Goal: Task Accomplishment & Management: Complete application form

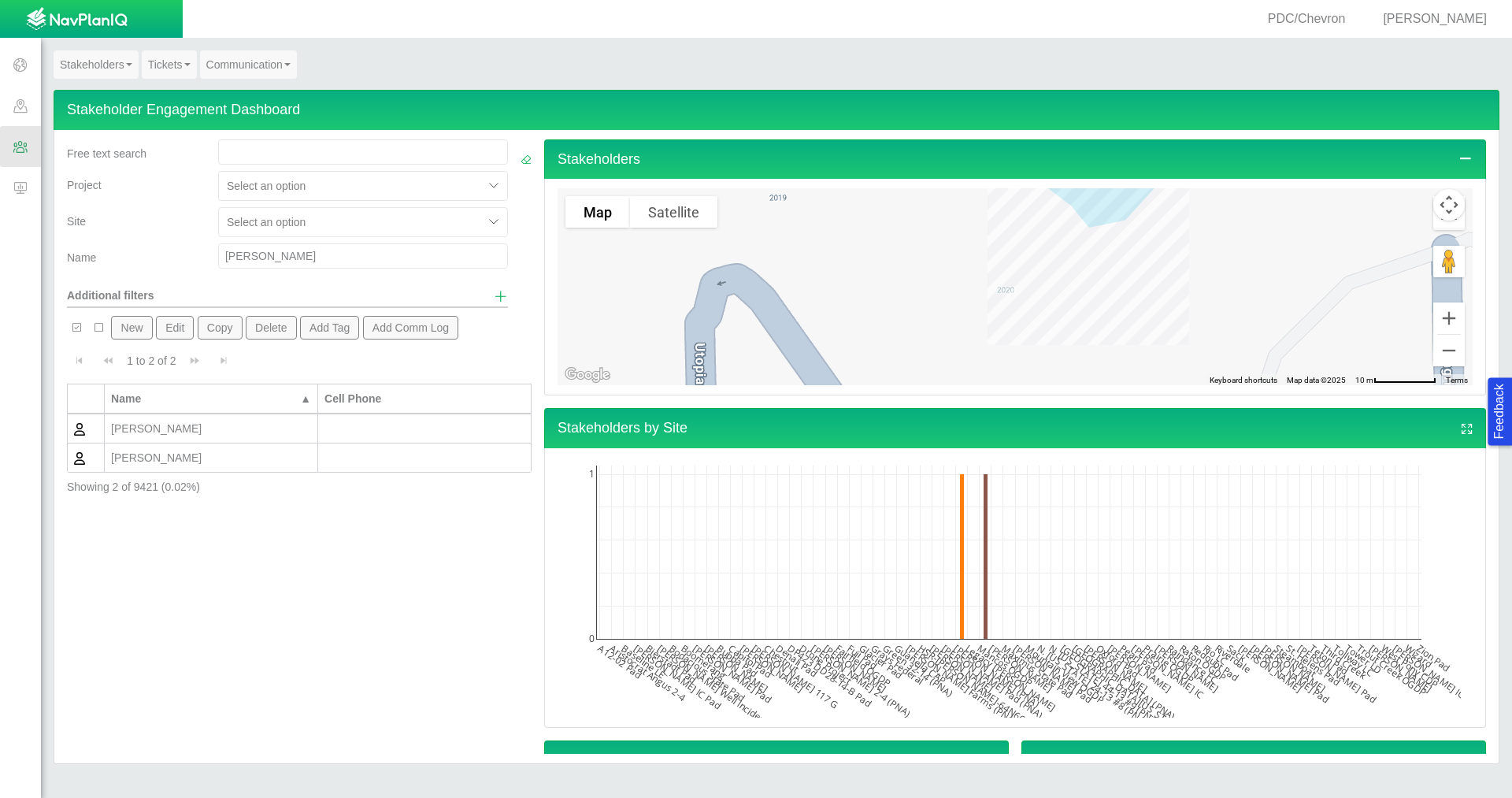
drag, startPoint x: 303, startPoint y: 258, endPoint x: 187, endPoint y: 258, distance: 116.0
click at [187, 258] on div "Name [PERSON_NAME]" at bounding box center [287, 260] width 454 height 32
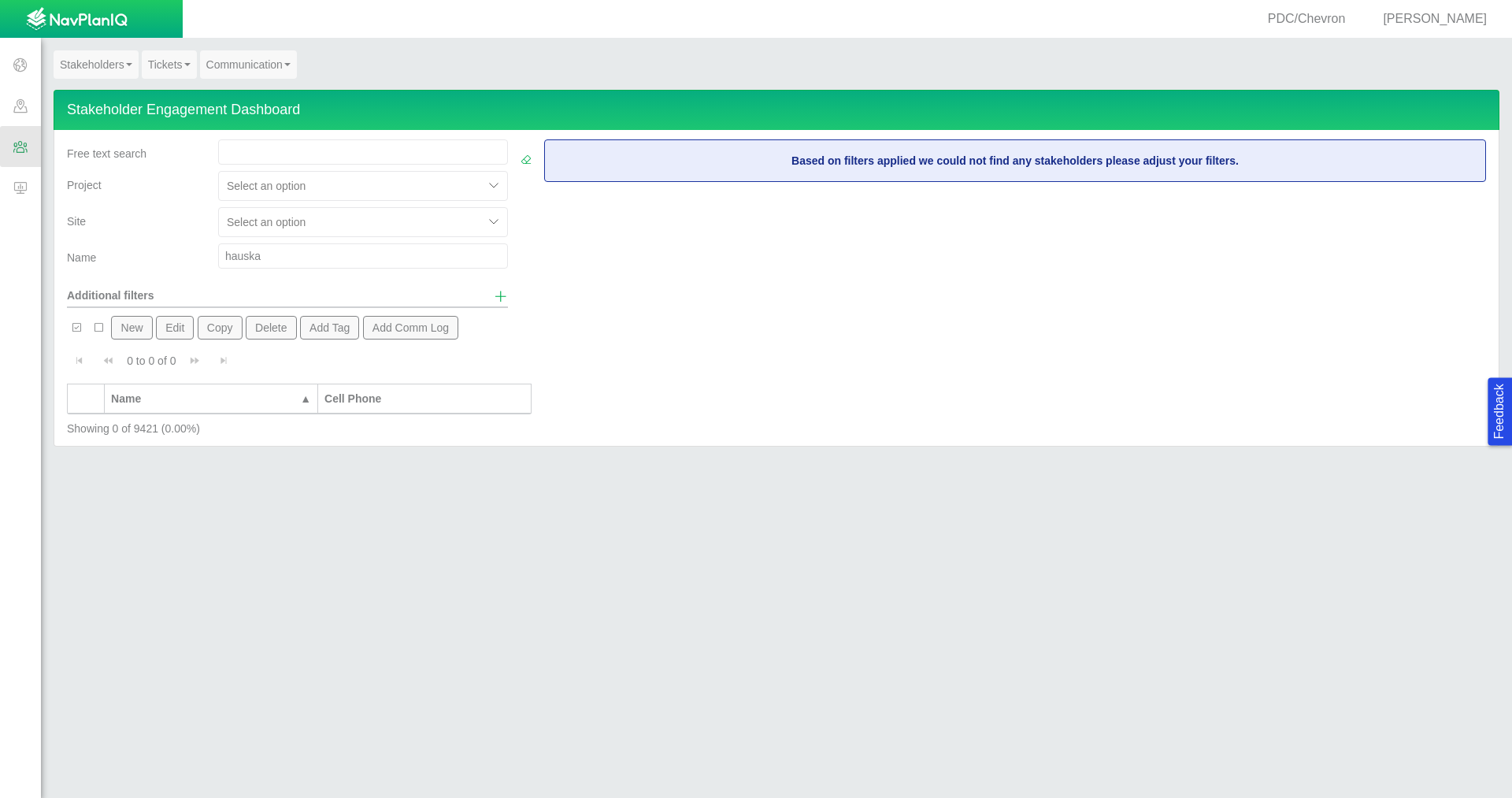
type input "hauska"
click at [128, 327] on button "New" at bounding box center [131, 327] width 41 height 23
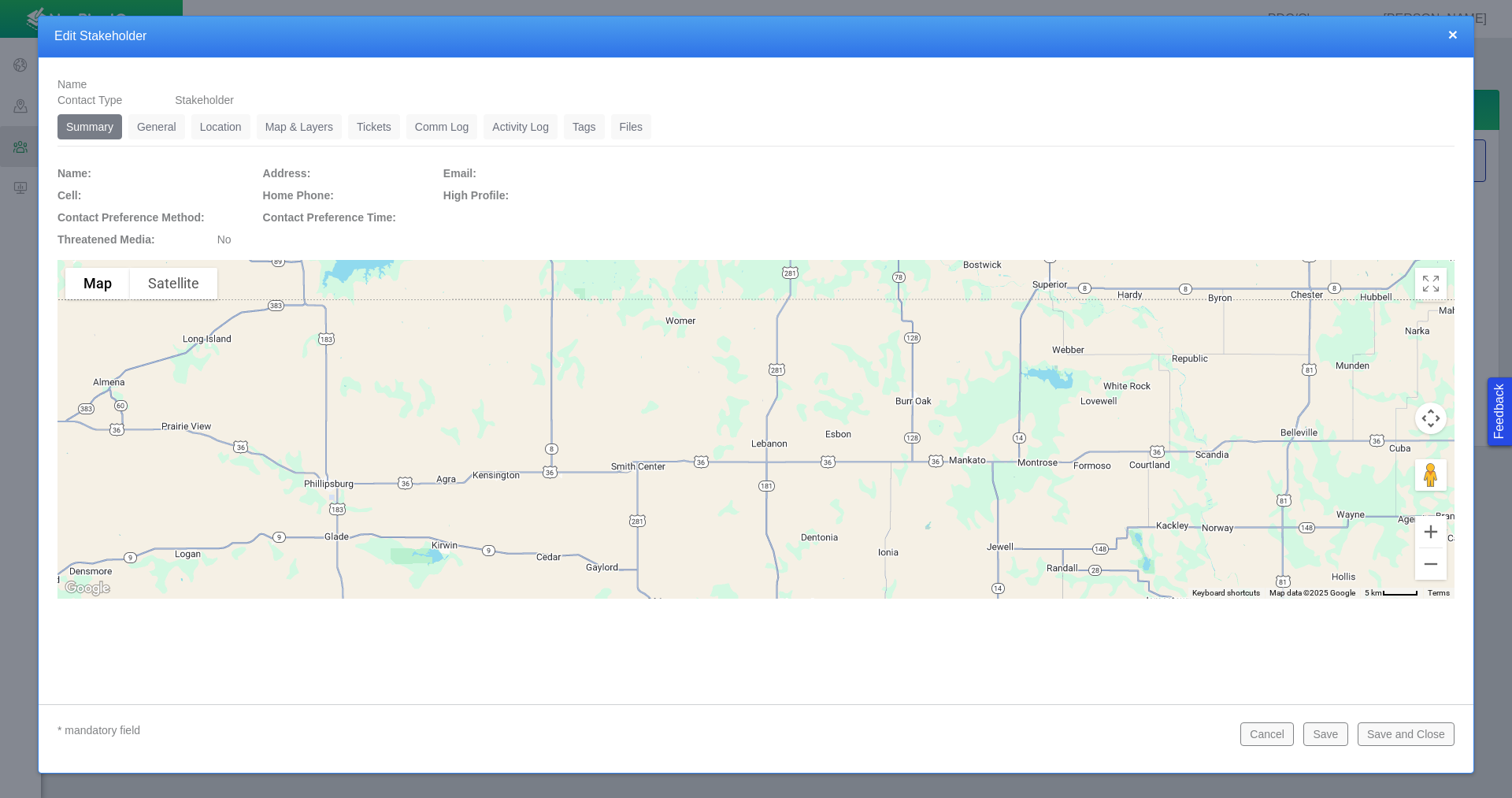
click at [172, 126] on link "General" at bounding box center [157, 126] width 57 height 25
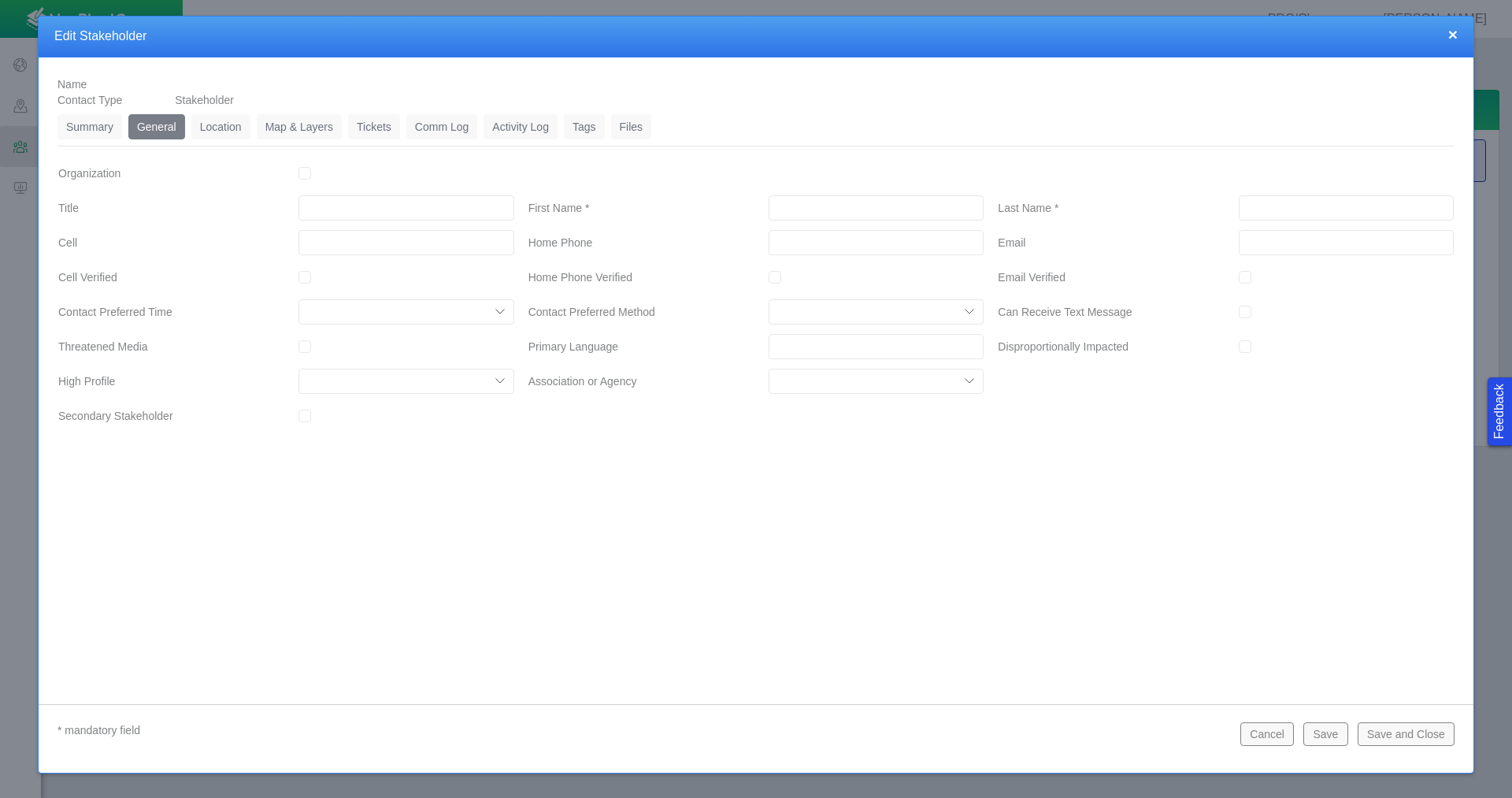
click at [856, 209] on input "First Name *" at bounding box center [876, 208] width 215 height 25
type input "[PERSON_NAME]"
type input "HAUSKA"
type input "___-___-____"
click at [226, 131] on link "Location" at bounding box center [221, 126] width 59 height 25
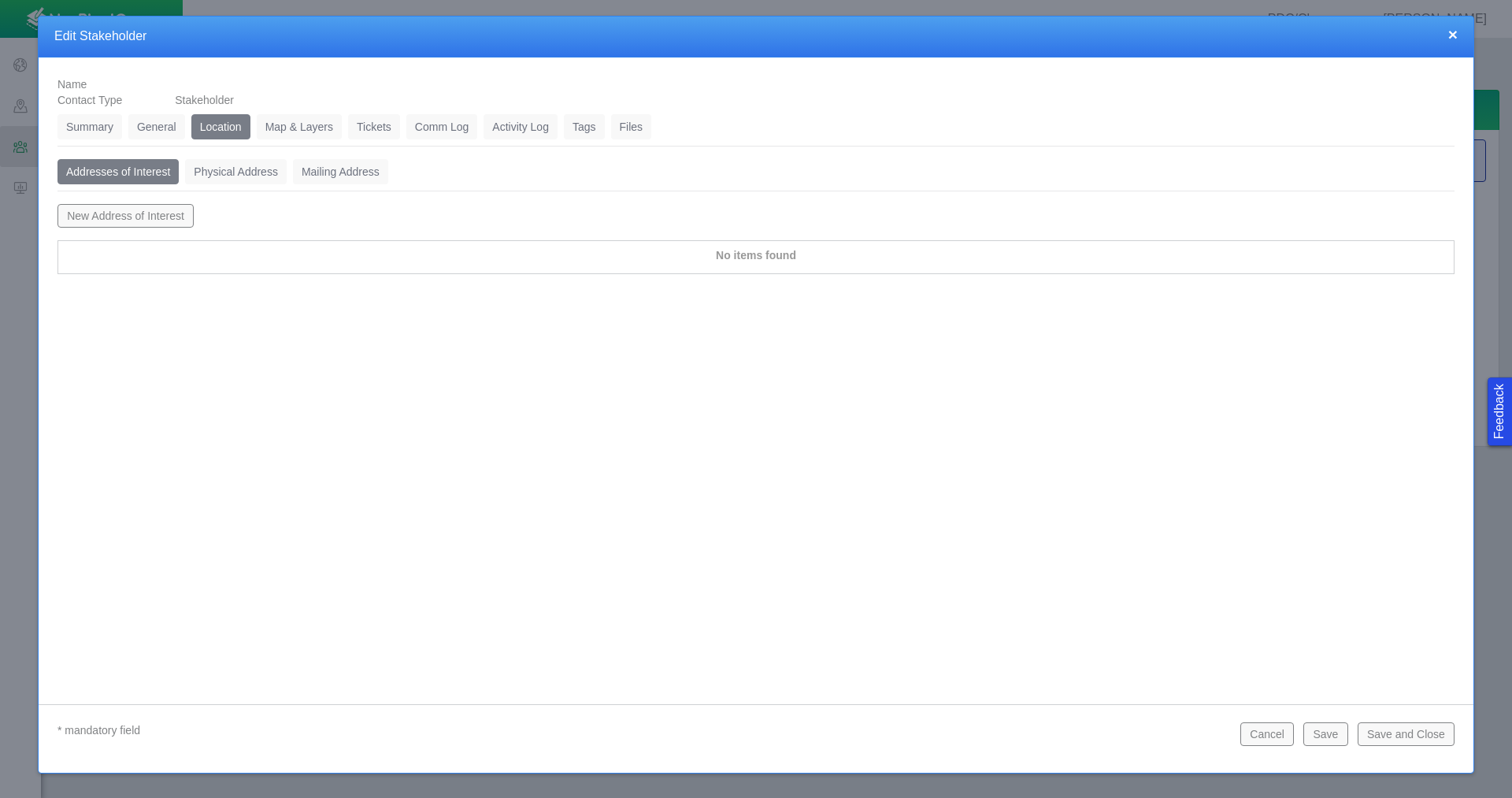
click at [241, 175] on link "Physical Address" at bounding box center [235, 172] width 101 height 25
click at [170, 214] on button "New Physical Address" at bounding box center [121, 216] width 128 height 23
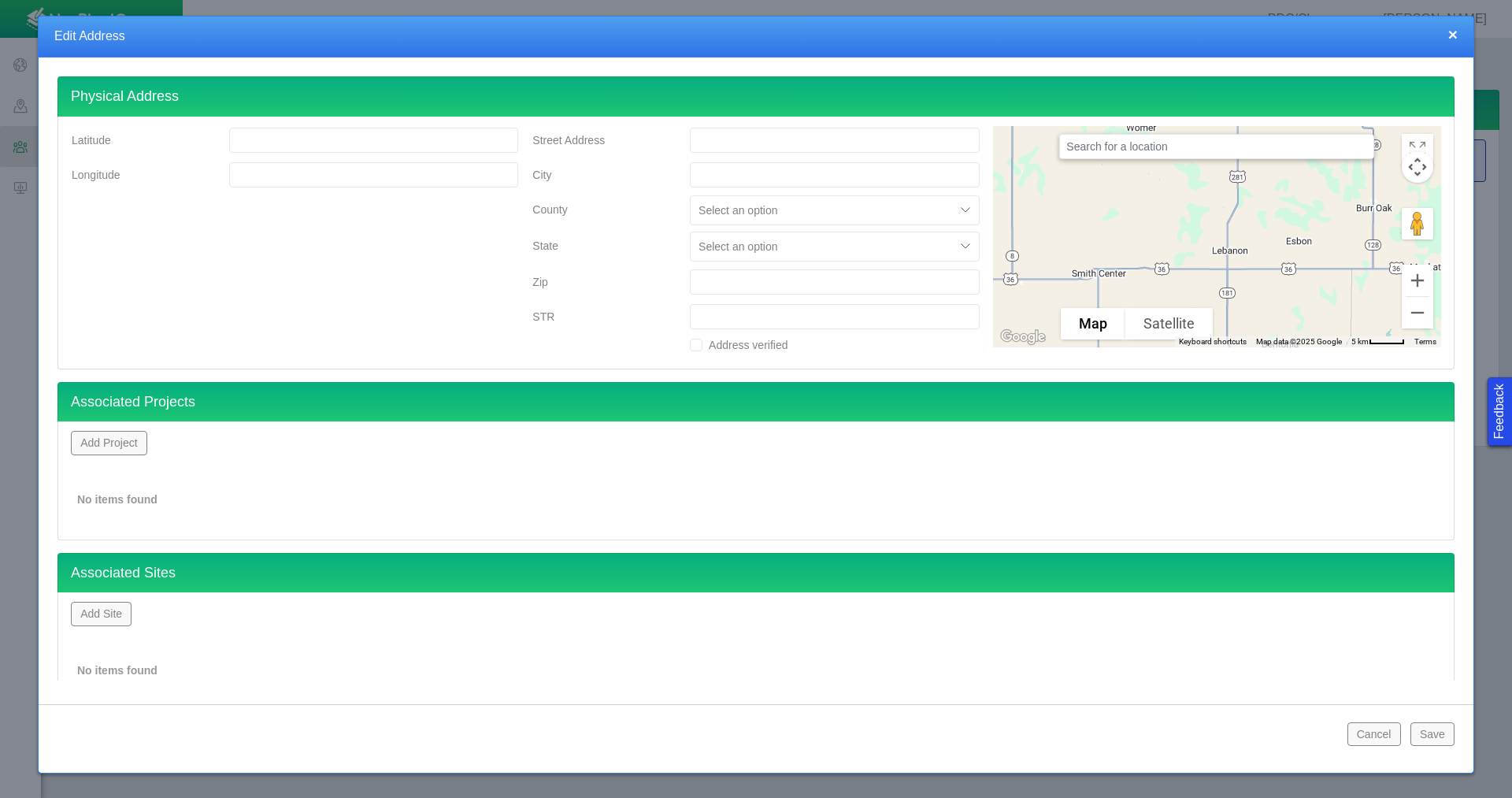
click at [753, 132] on input "Street Address" at bounding box center [835, 140] width 290 height 25
type input "13926 CR 76"
click at [739, 180] on input "City" at bounding box center [835, 175] width 290 height 25
type input "[PERSON_NAME]"
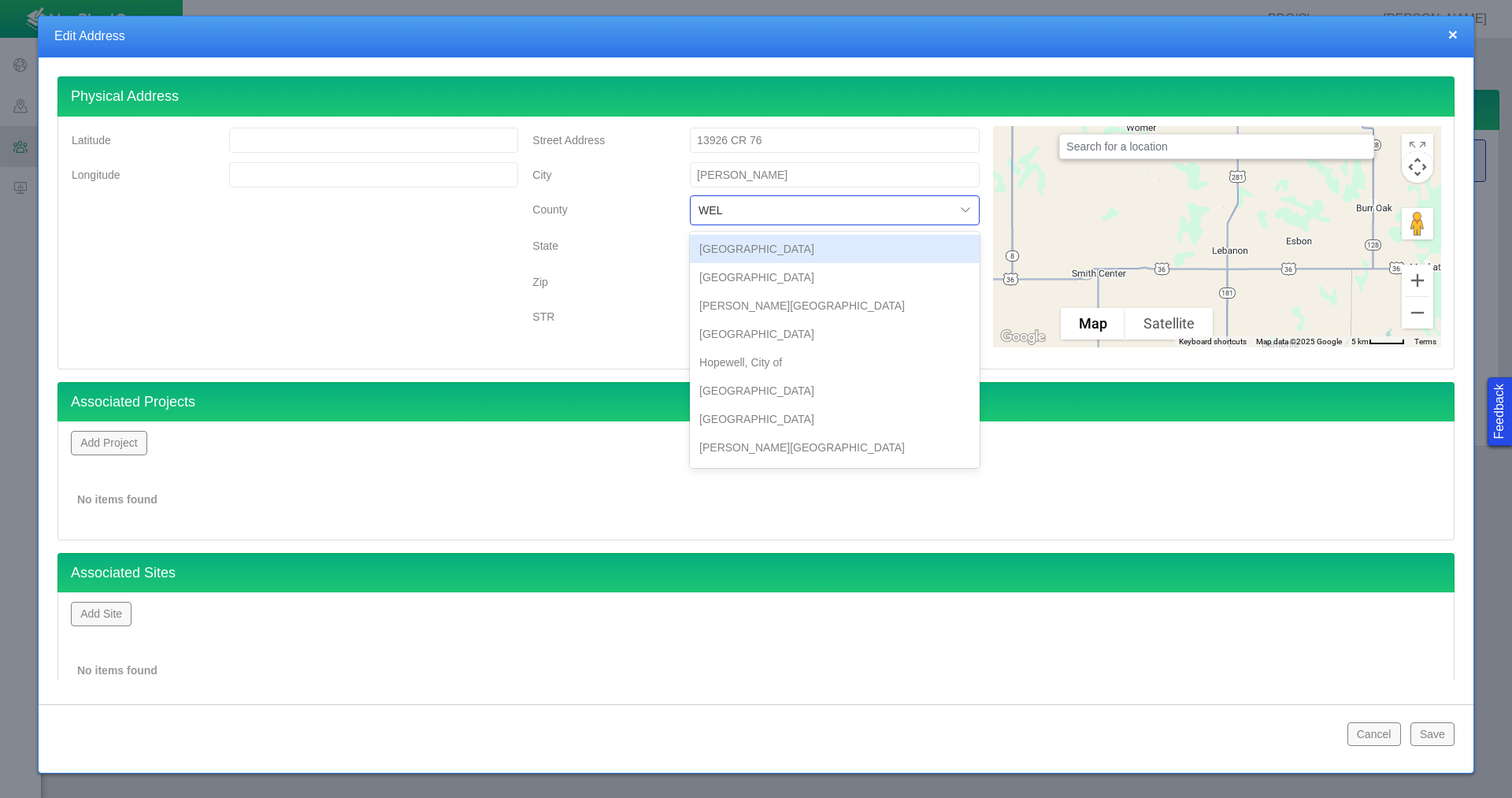
type input "WELD"
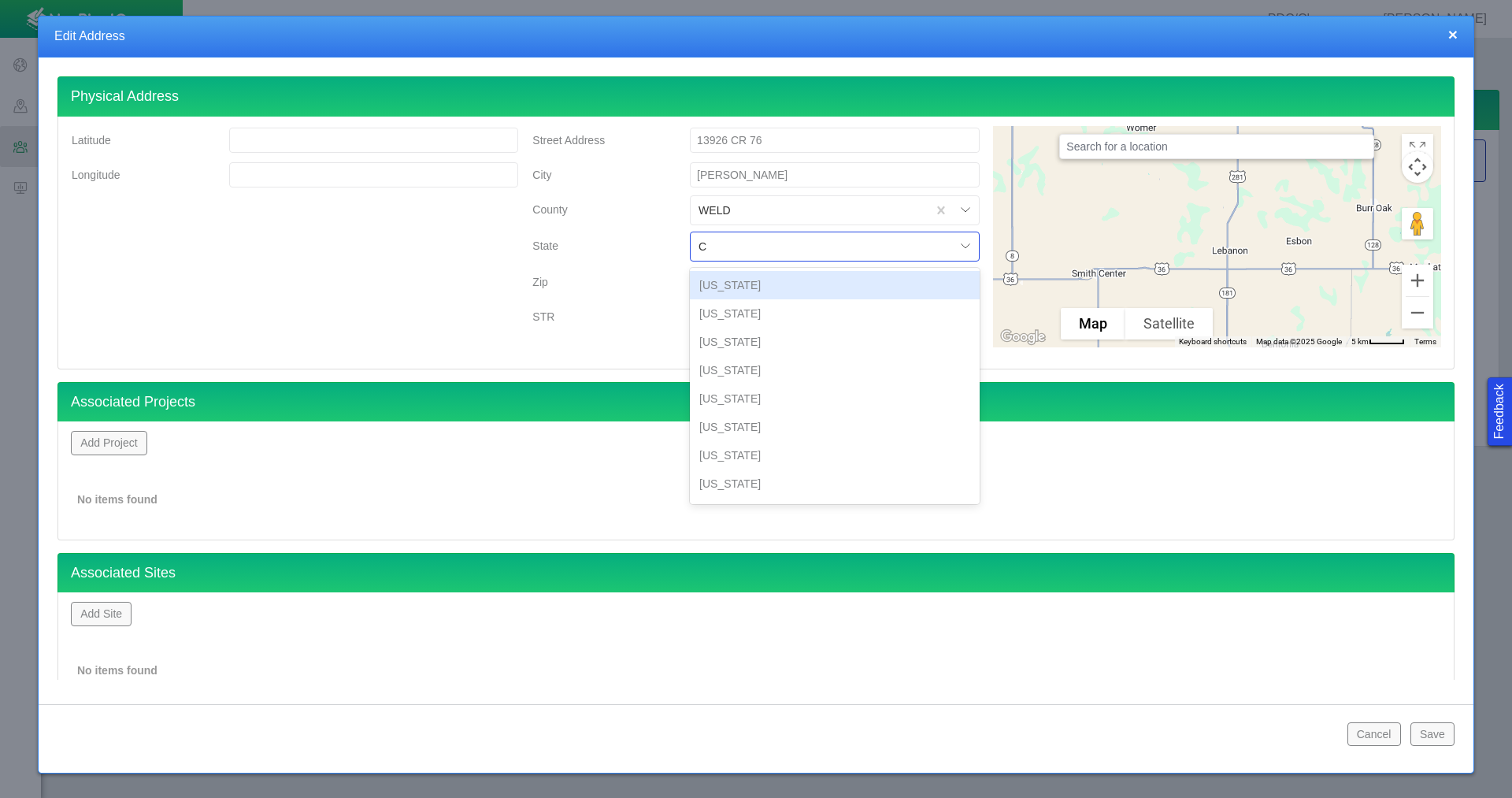
type input "CO"
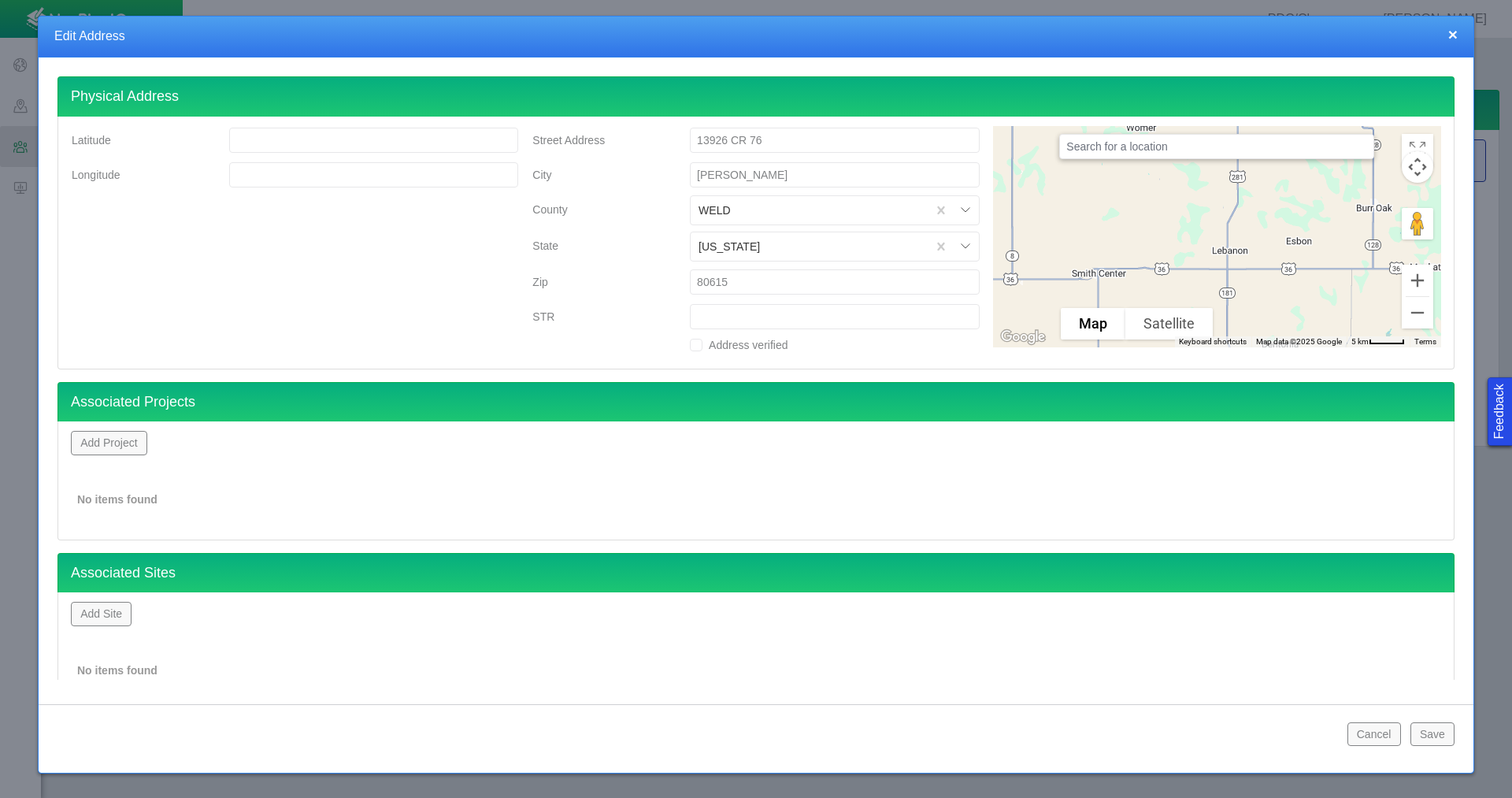
type input "80615"
click at [95, 622] on button "Add Site" at bounding box center [101, 614] width 60 height 23
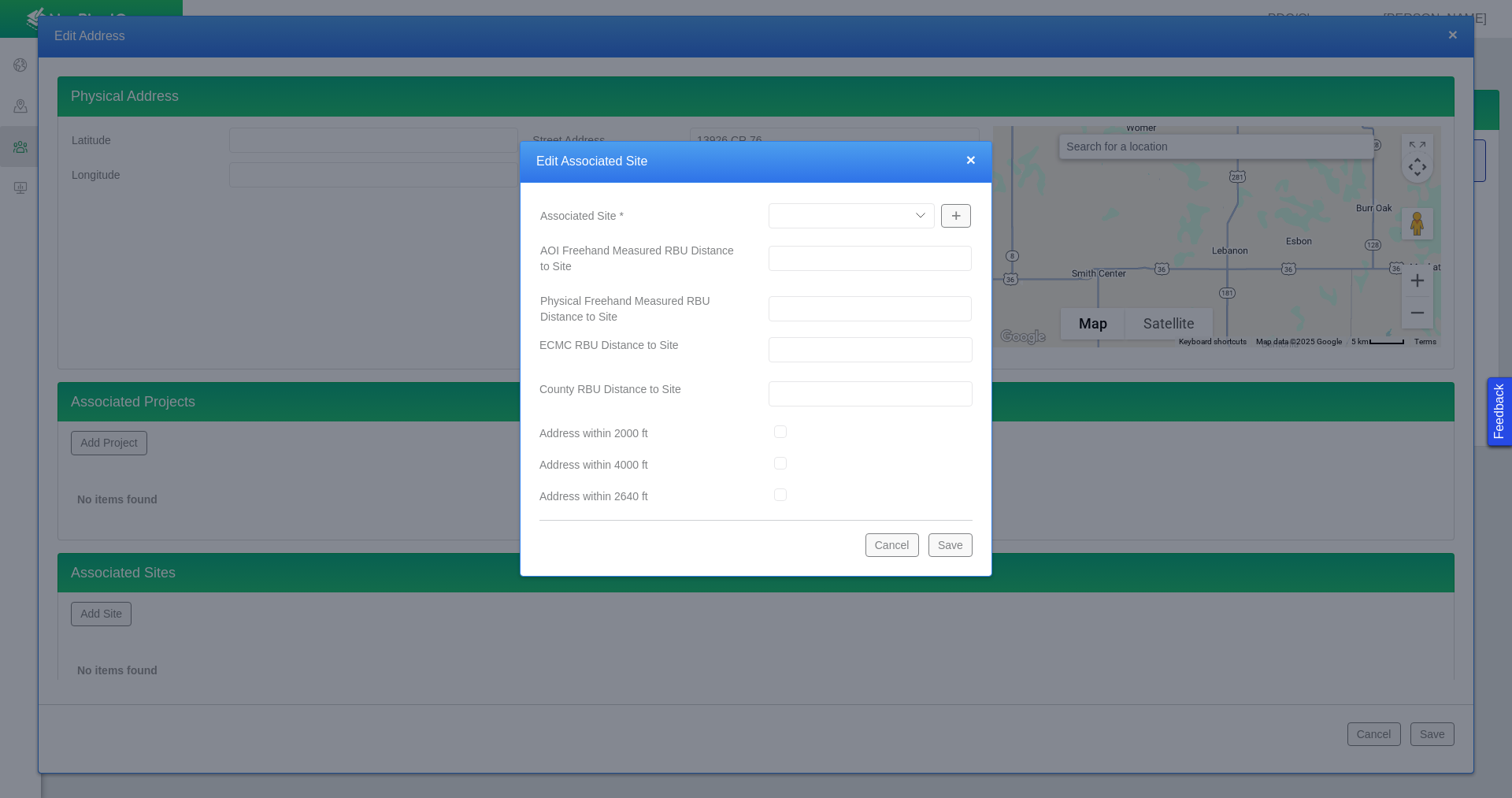
click at [855, 219] on select "A12-02 [GEOGRAPHIC_DATA] Pad Aristocrat Angus 2-4 Augusta [GEOGRAPHIC_DATA] [GE…" at bounding box center [851, 216] width 167 height 25
select select "48976645947872193"
click at [769, 203] on select "A12-02 [GEOGRAPHIC_DATA] Pad Aristocrat Angus 2-4 Augusta [GEOGRAPHIC_DATA] [GE…" at bounding box center [851, 216] width 167 height 25
click at [937, 545] on button "Save" at bounding box center [950, 545] width 44 height 23
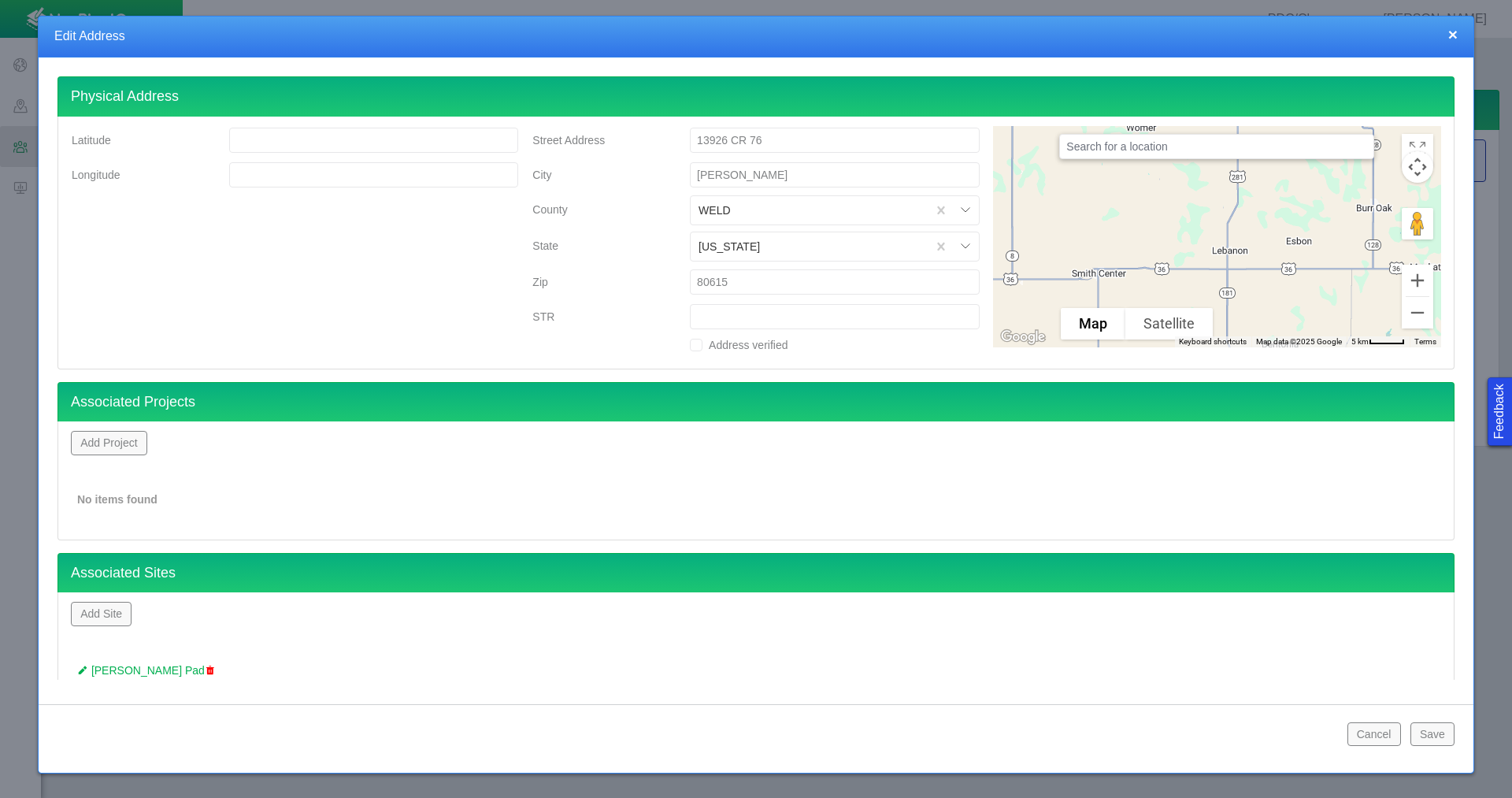
click at [1426, 723] on button "Save" at bounding box center [1432, 734] width 44 height 23
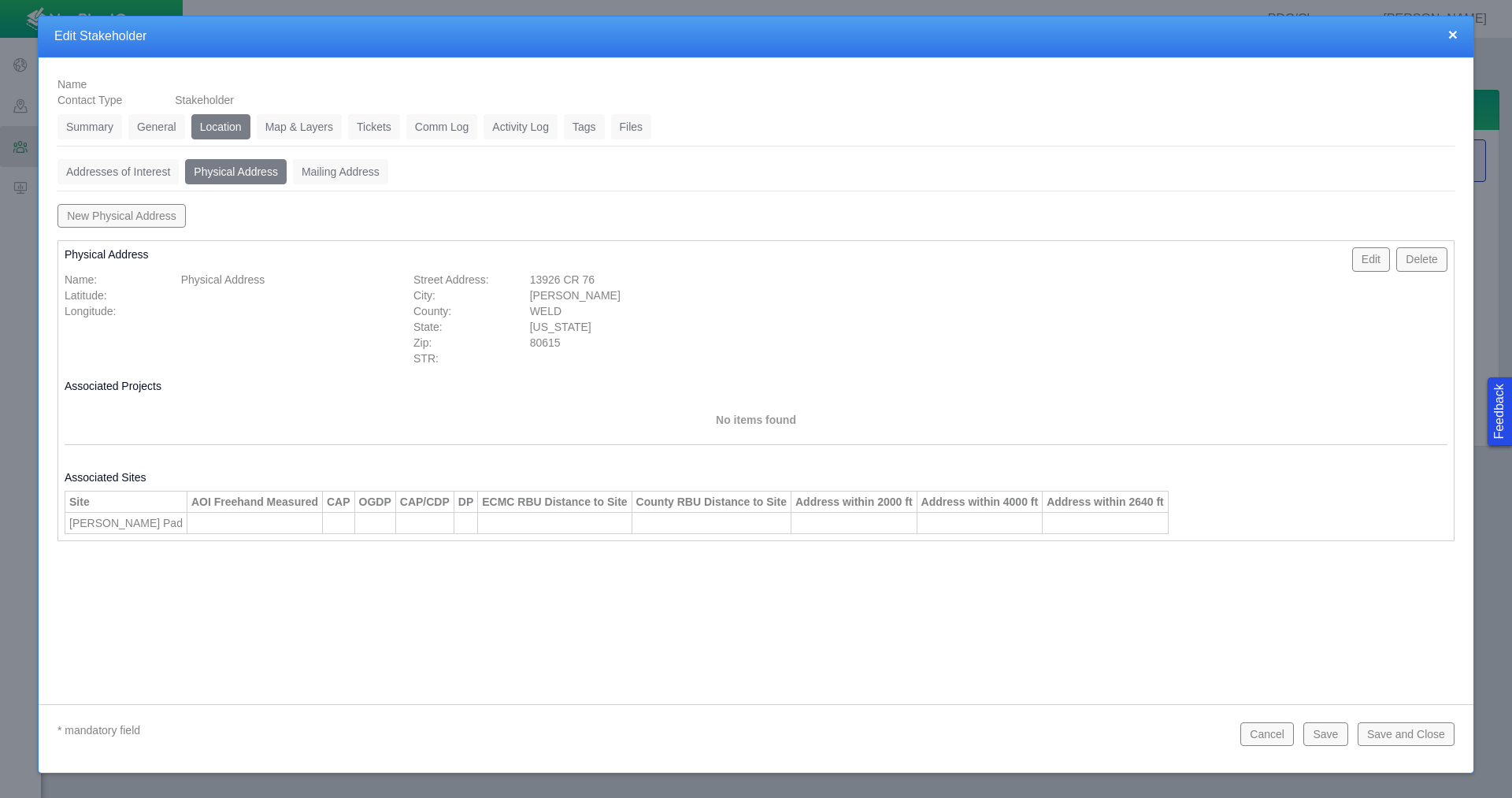
click at [1319, 733] on button "Save" at bounding box center [1325, 734] width 44 height 23
click at [380, 126] on link "Tickets" at bounding box center [374, 126] width 52 height 25
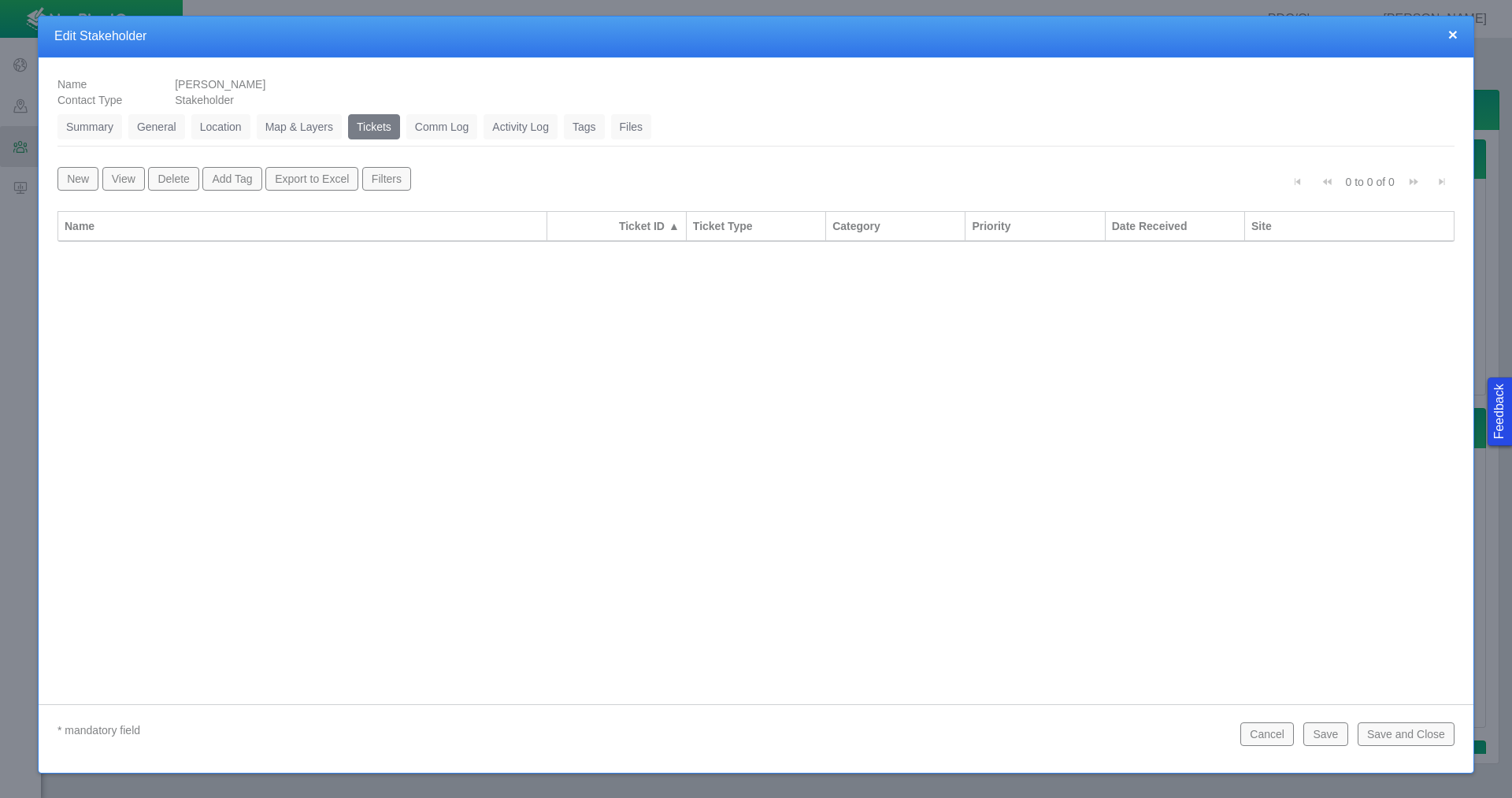
click at [60, 181] on button "New" at bounding box center [78, 178] width 41 height 23
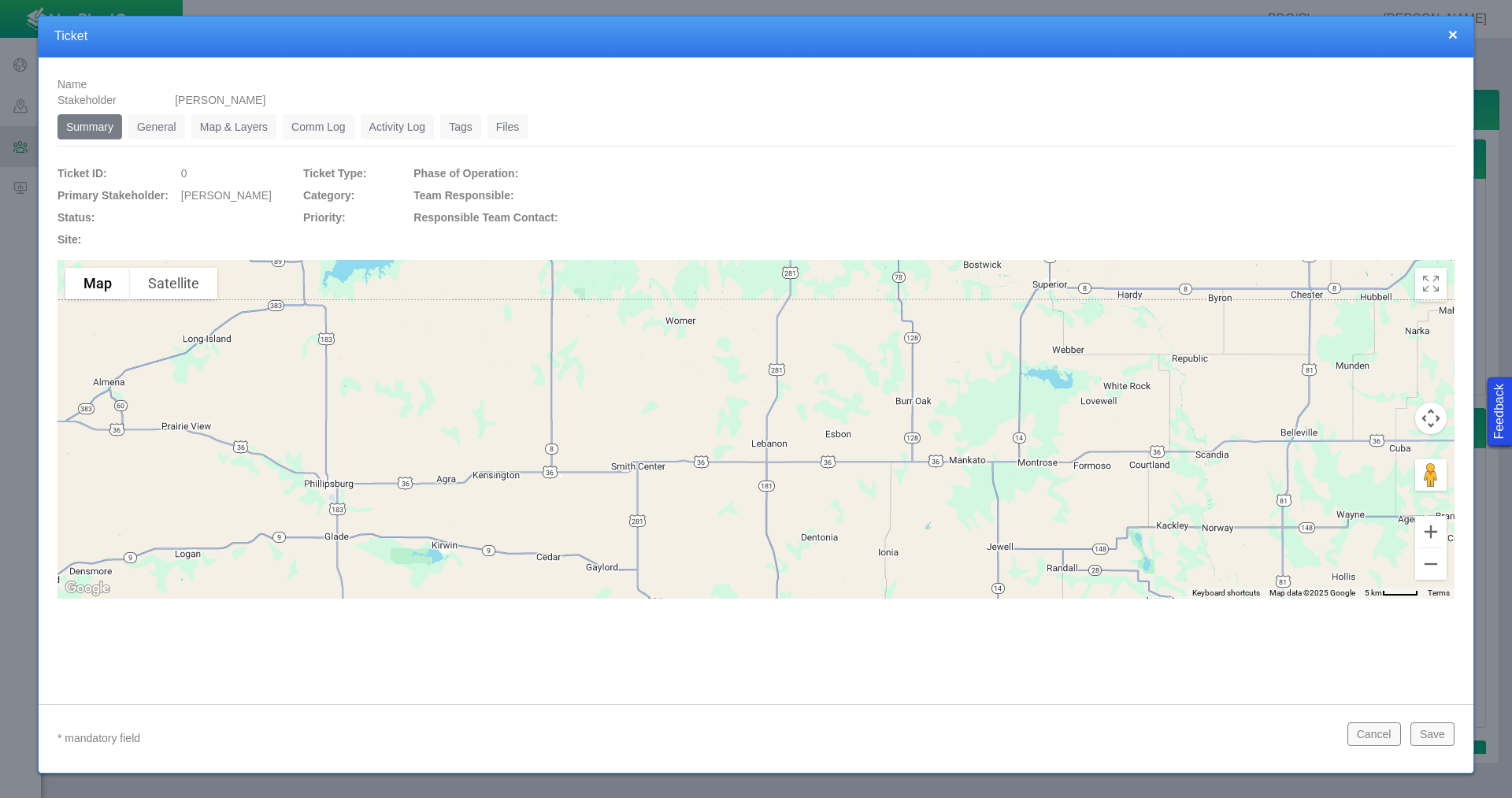
click at [149, 126] on link "General" at bounding box center [157, 126] width 57 height 25
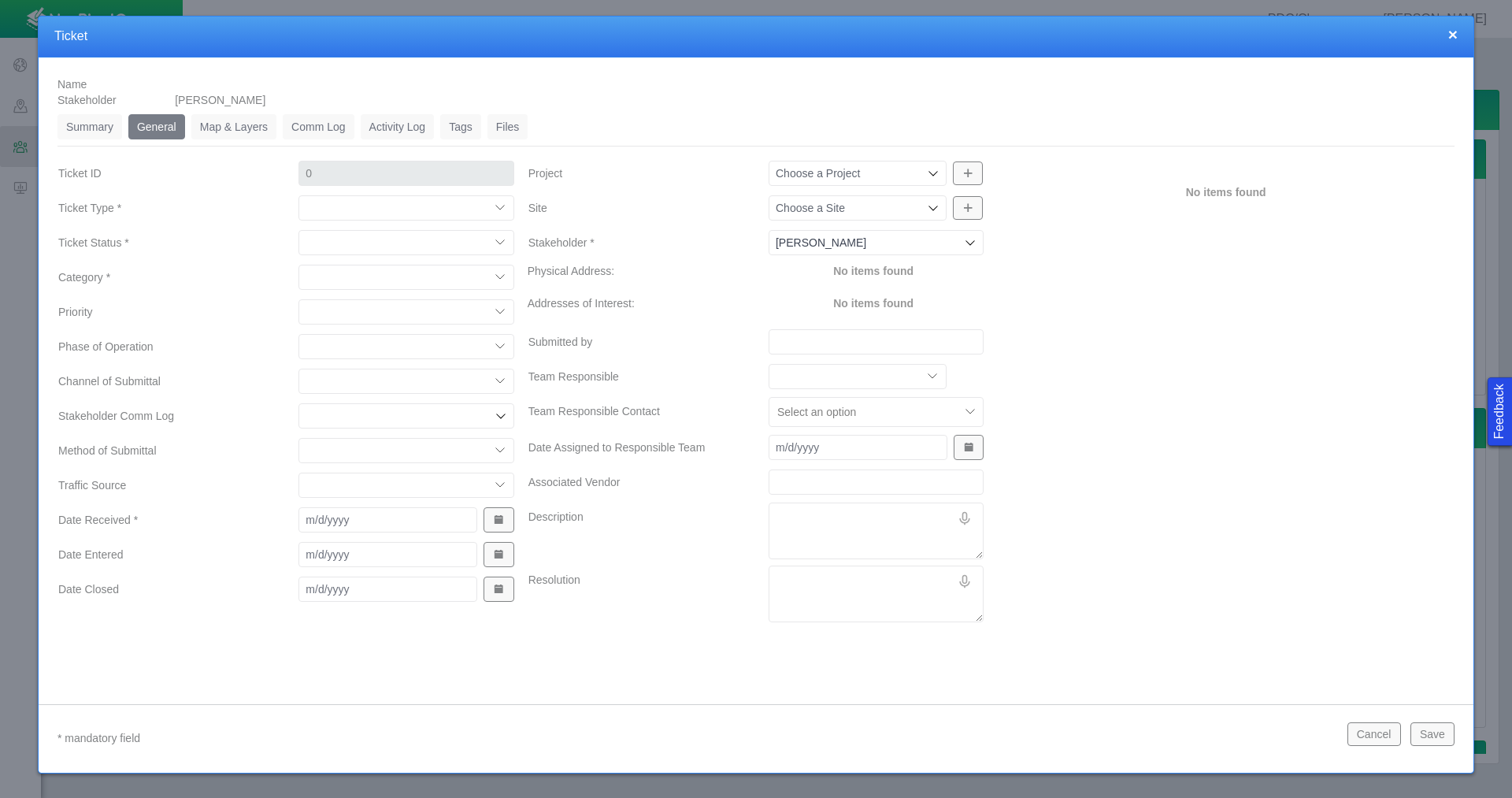
click at [388, 211] on select "Compliment Grievance Grievance Non-Op Information" at bounding box center [406, 208] width 215 height 25
click at [299, 195] on select "Compliment Grievance Grievance Non-Op Information" at bounding box center [406, 208] width 215 height 25
select select "149744687610124099"
click at [386, 239] on select "Closed (resolved) Closed (unreasonable) Closed (unresolved) Open (assigned) Ope…" at bounding box center [406, 243] width 215 height 25
select select "150870587516967431"
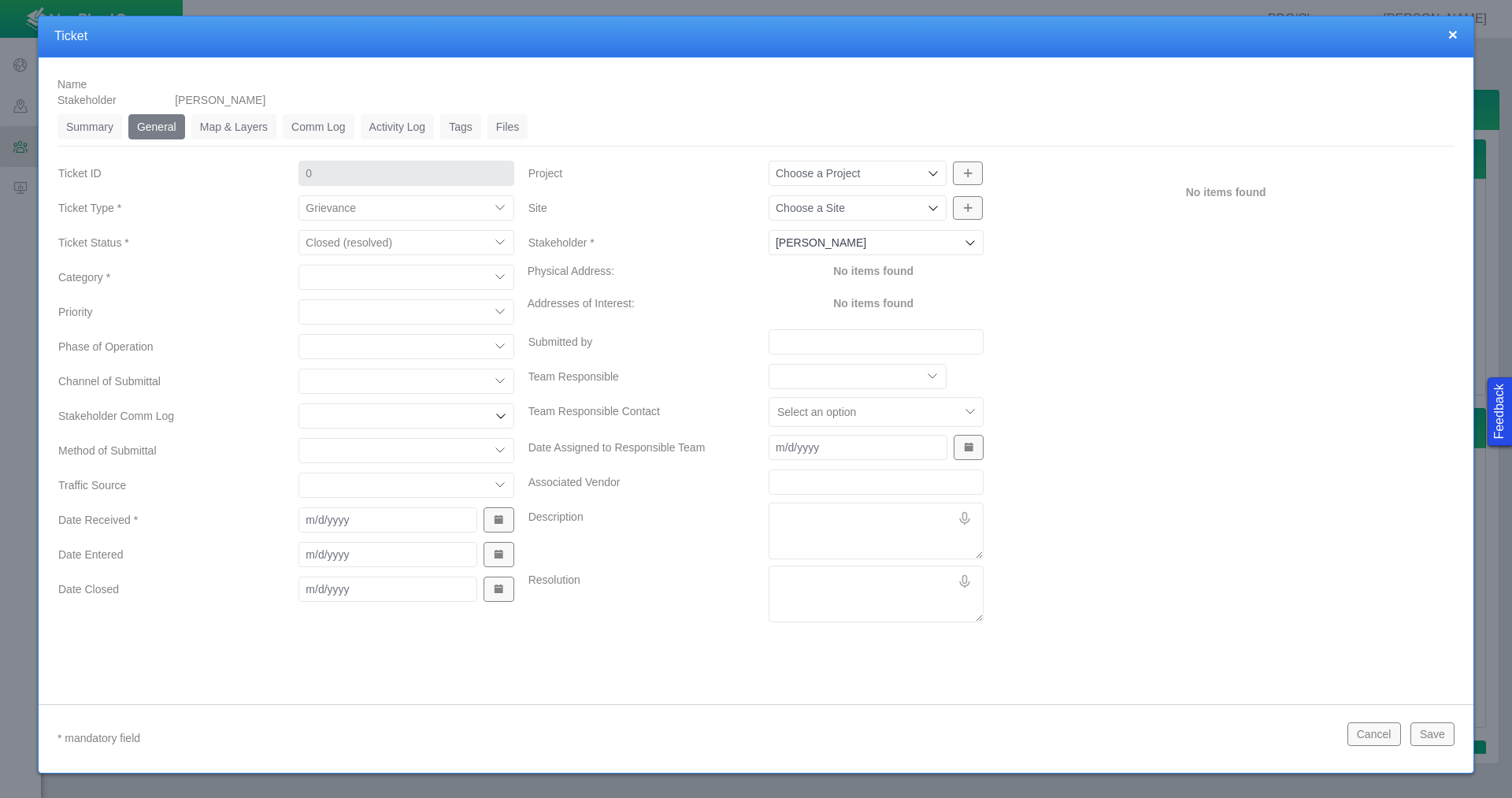
click at [299, 230] on select "Closed (resolved) Closed (unreasonable) Closed (unresolved) Open (assigned) Ope…" at bounding box center [406, 243] width 215 height 25
click at [385, 274] on select "Access Aesthetics Ag/Crops Air Quality Claims Clean-up/Remediation Communicatio…" at bounding box center [406, 277] width 215 height 25
select select "31806672368381275"
click at [299, 265] on select "Access Aesthetics Ag/Crops Air Quality Claims Clean-up/Remediation Communicatio…" at bounding box center [406, 277] width 215 height 25
click at [342, 311] on select "High Medium Low" at bounding box center [406, 312] width 215 height 25
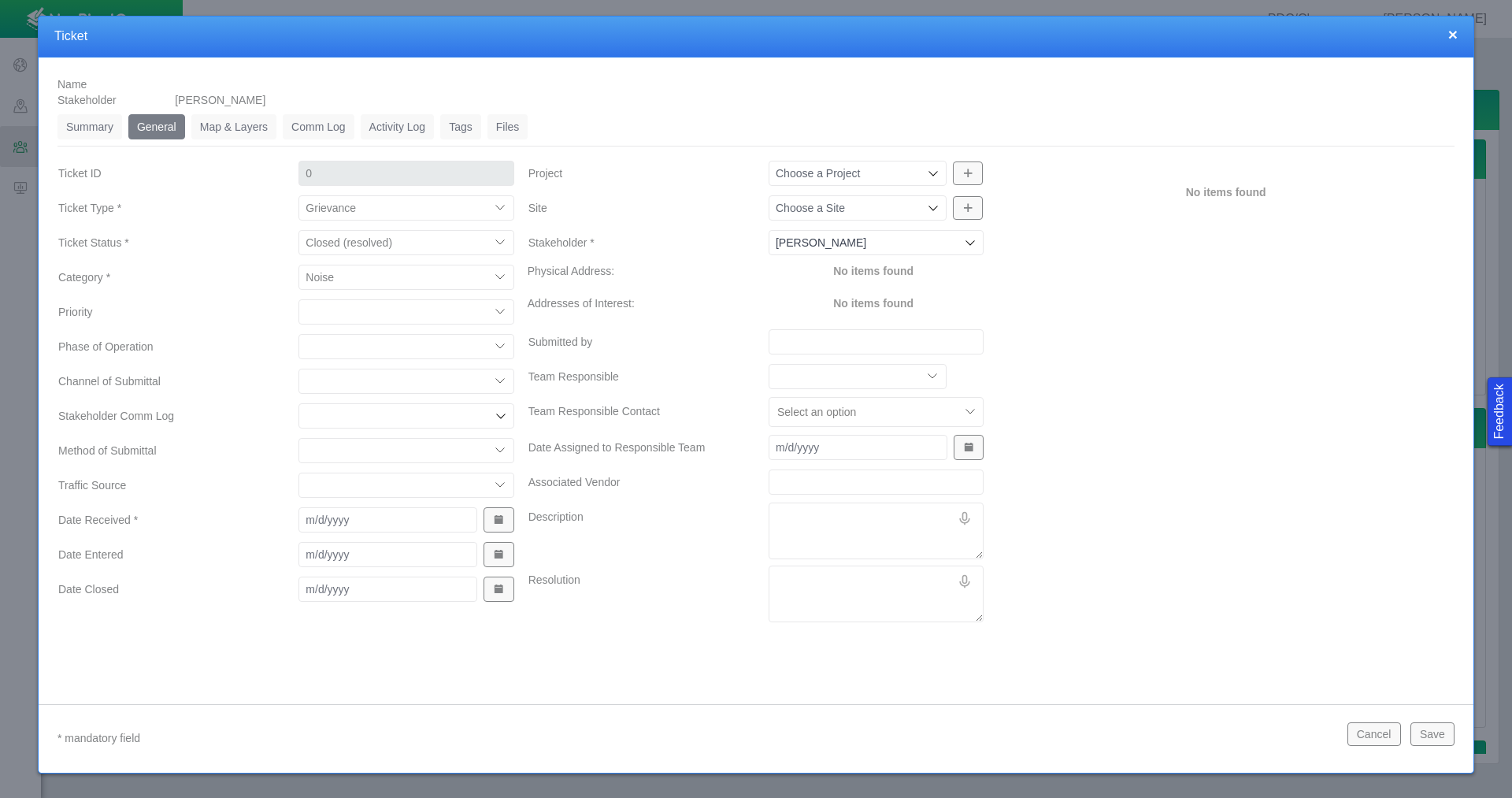
select select "High"
click at [299, 300] on select "High Medium Low" at bounding box center [406, 312] width 215 height 25
click at [344, 349] on select "Completions Drilling Production Reclamation Planning/Permitting Workover P&A Un…" at bounding box center [406, 347] width 215 height 25
select select "92605267337848647"
click at [299, 334] on select "Completions Drilling Production Reclamation Planning/Permitting Workover P&A Un…" at bounding box center [406, 347] width 215 height 25
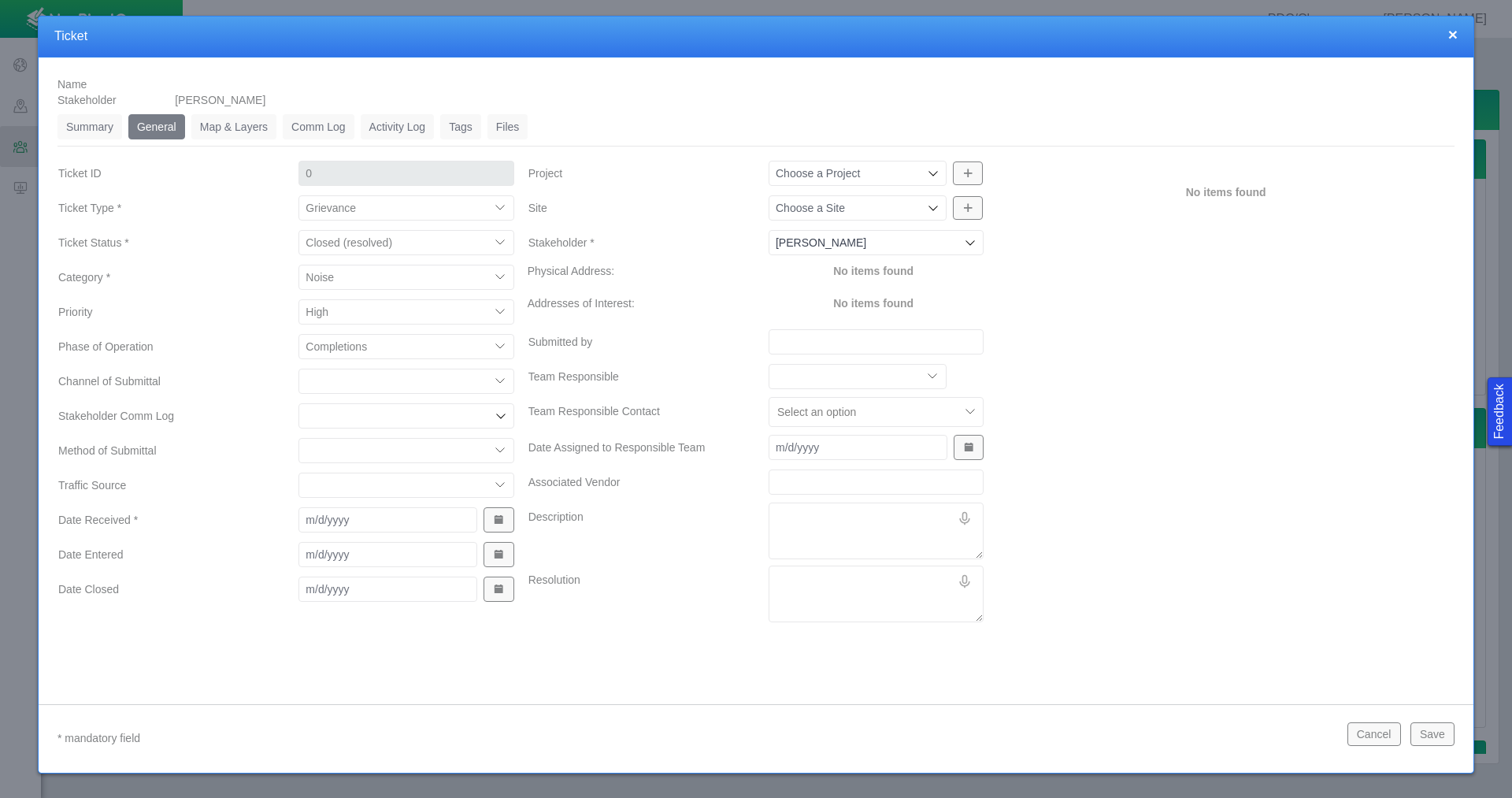
click at [353, 380] on select "ECMC Community Relations LGD Website/Microsite HSE Local Elected Official Surfa…" at bounding box center [406, 381] width 215 height 25
select select "81909218222849185"
click at [299, 368] on select "ECMC Community Relations LGD Website/Microsite HSE Local Elected Official Surfa…" at bounding box center [406, 381] width 215 height 25
click at [361, 444] on select "Email In Person Mail Phone" at bounding box center [406, 450] width 215 height 25
select select "155092712167575582"
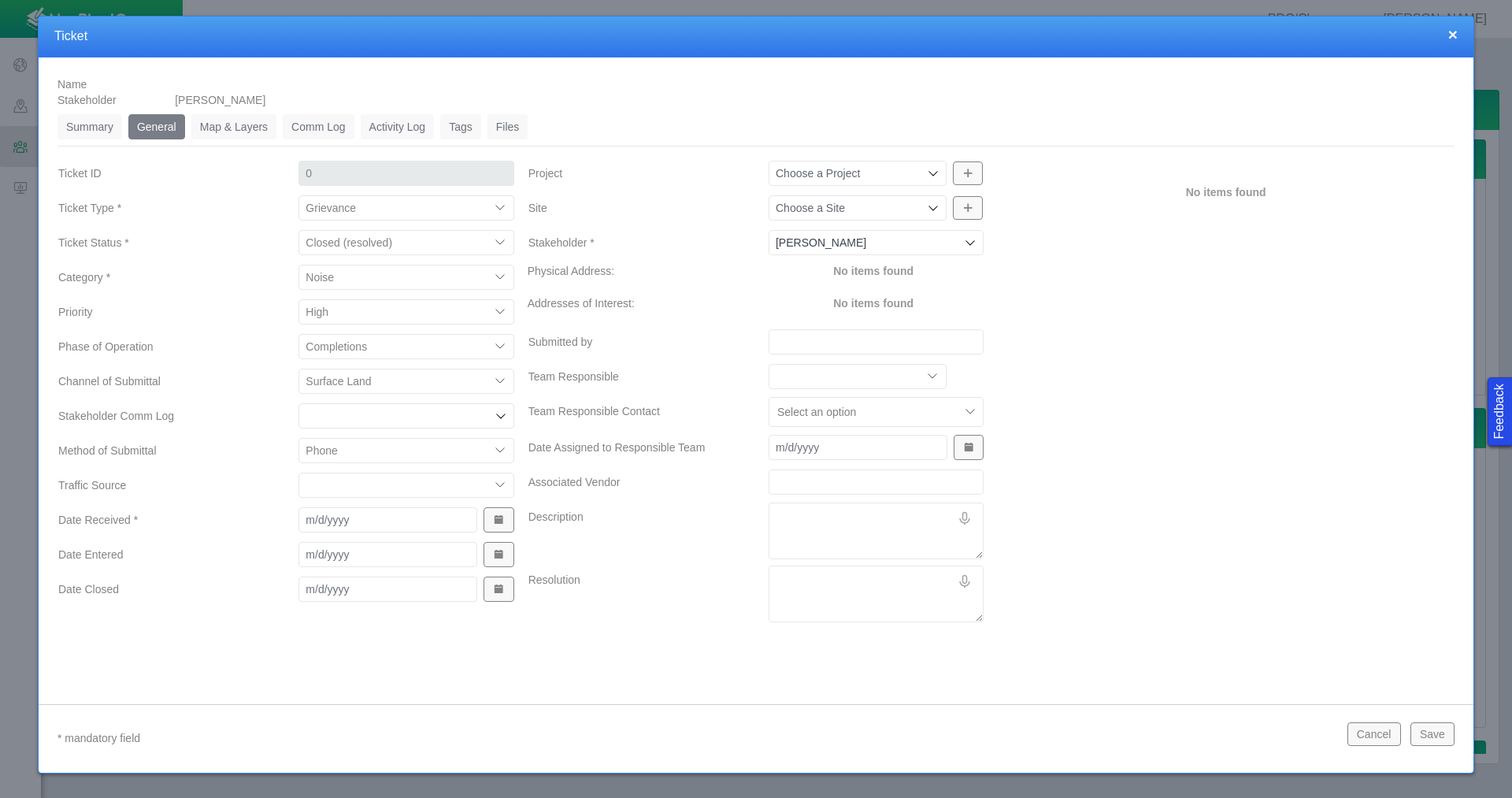
click at [299, 438] on select "Email In Person Mail Phone" at bounding box center [406, 450] width 215 height 25
click at [504, 523] on span "Show Date Picker" at bounding box center [498, 519] width 11 height 11
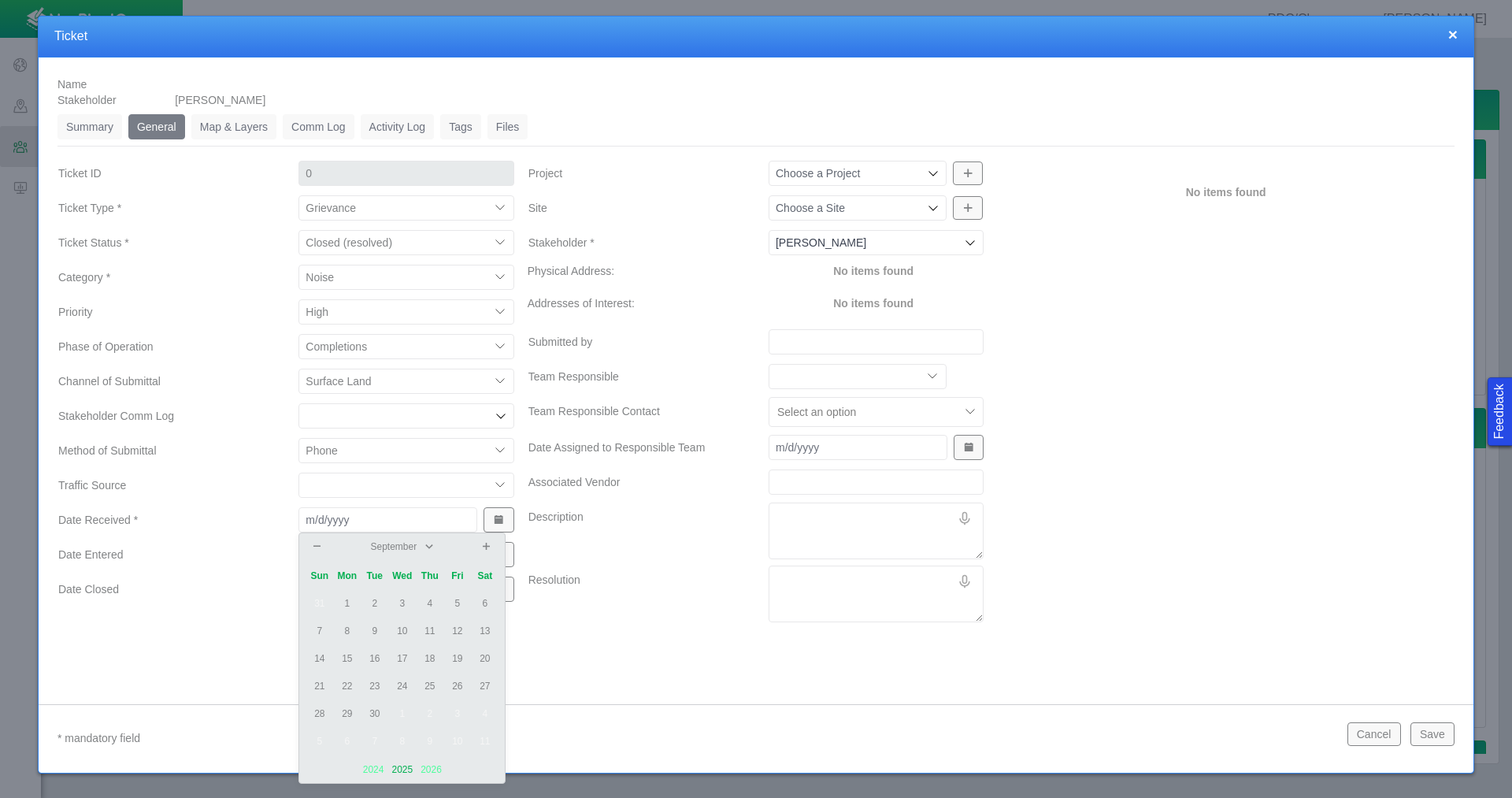
drag, startPoint x: 460, startPoint y: 687, endPoint x: 467, endPoint y: 636, distance: 51.5
click at [460, 687] on td "26" at bounding box center [457, 687] width 28 height 28
type input "[DATE]"
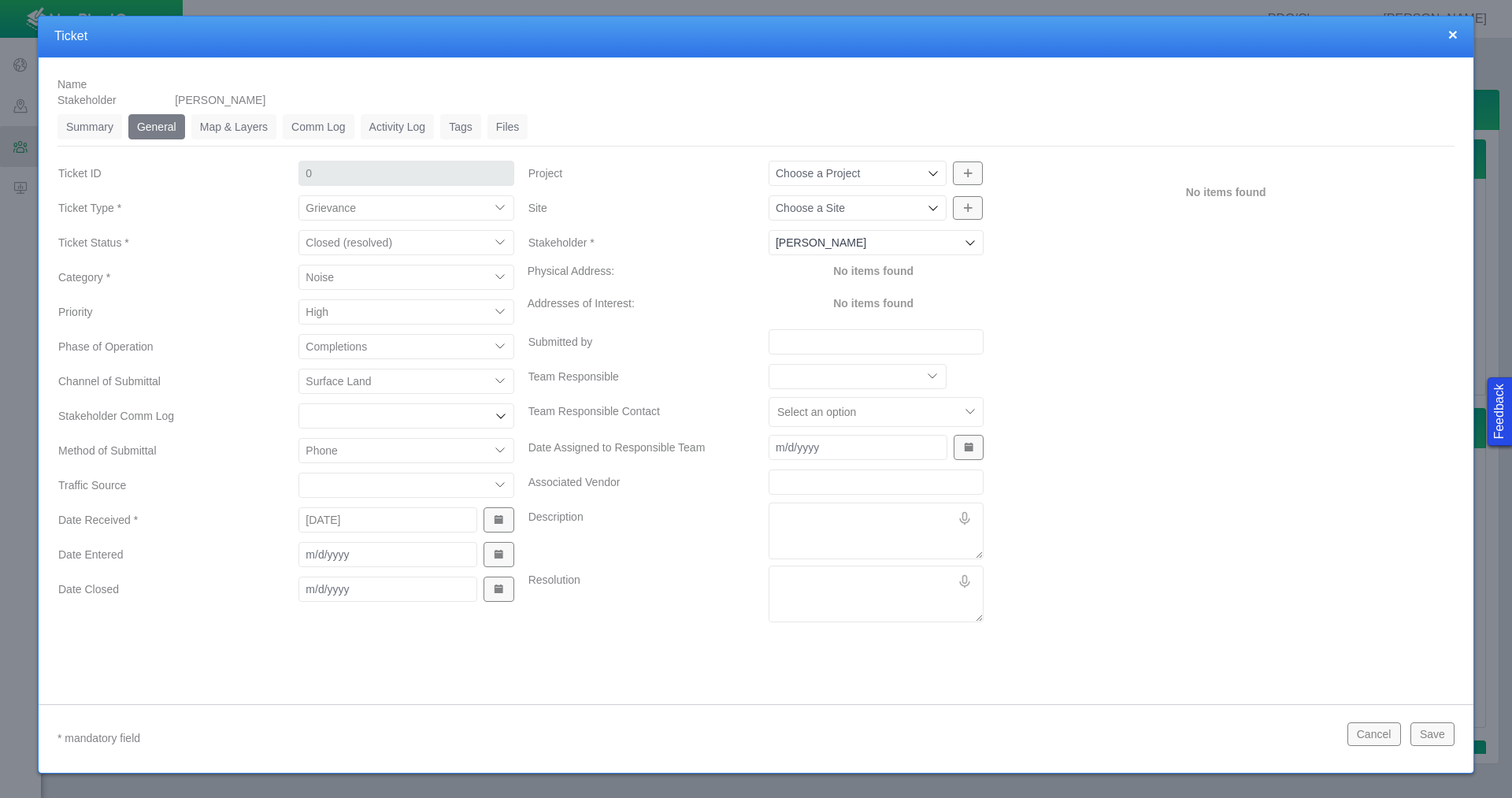
click at [502, 553] on span "Show Date Picker" at bounding box center [498, 554] width 11 height 11
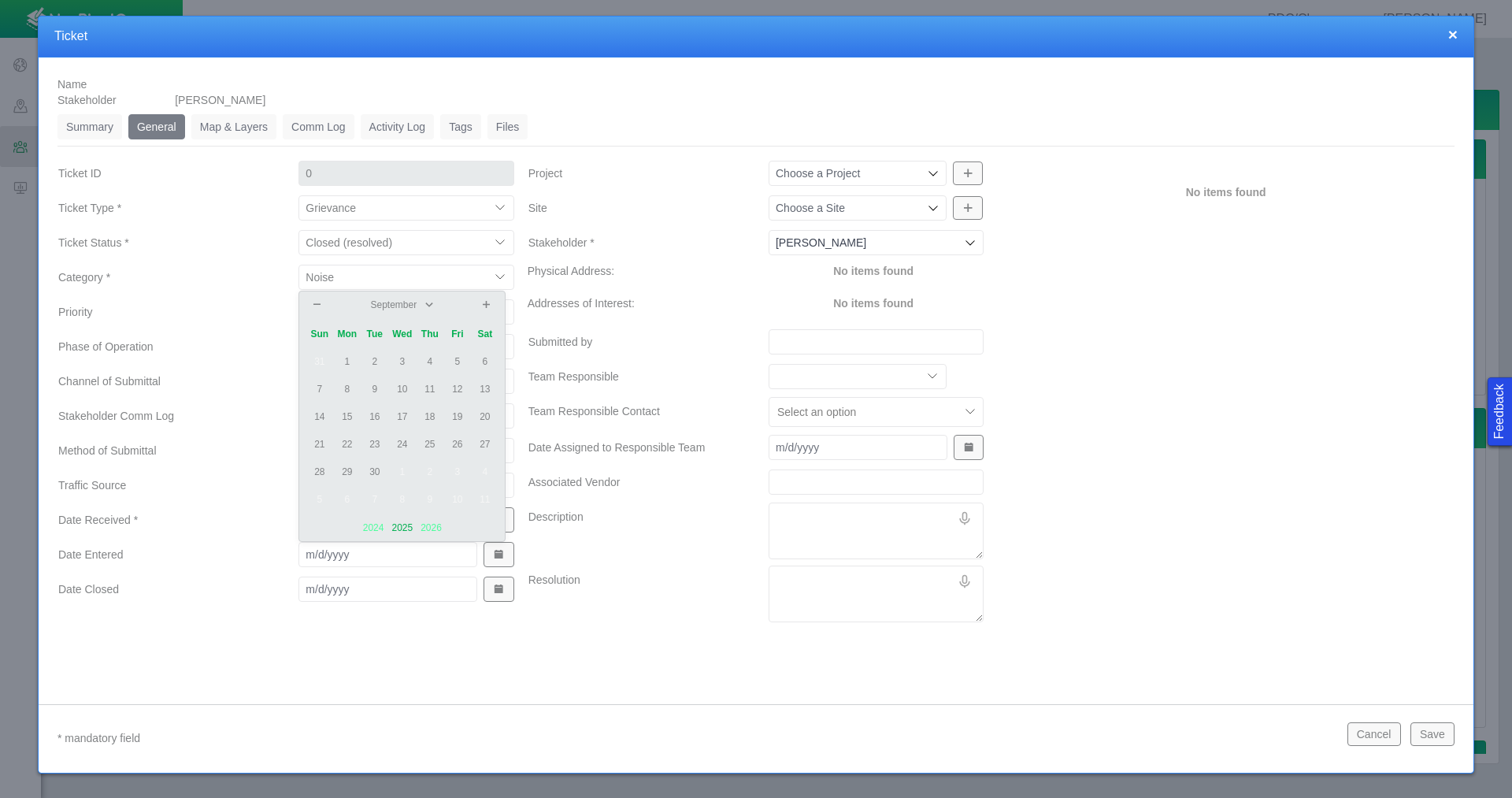
click at [460, 442] on td "26" at bounding box center [457, 445] width 28 height 28
type input "[DATE]"
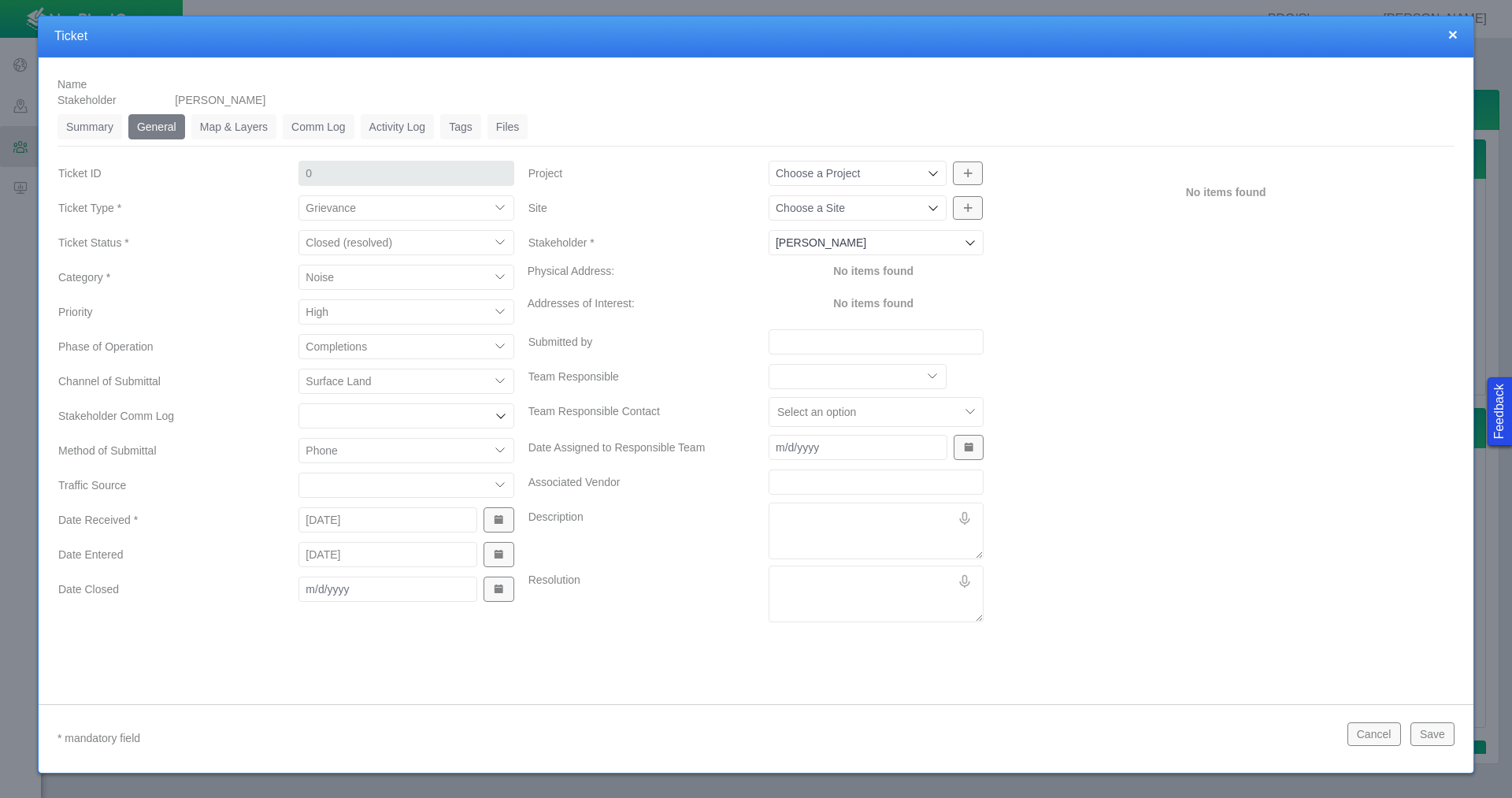
click at [490, 593] on button "Show Date Picker" at bounding box center [499, 589] width 30 height 25
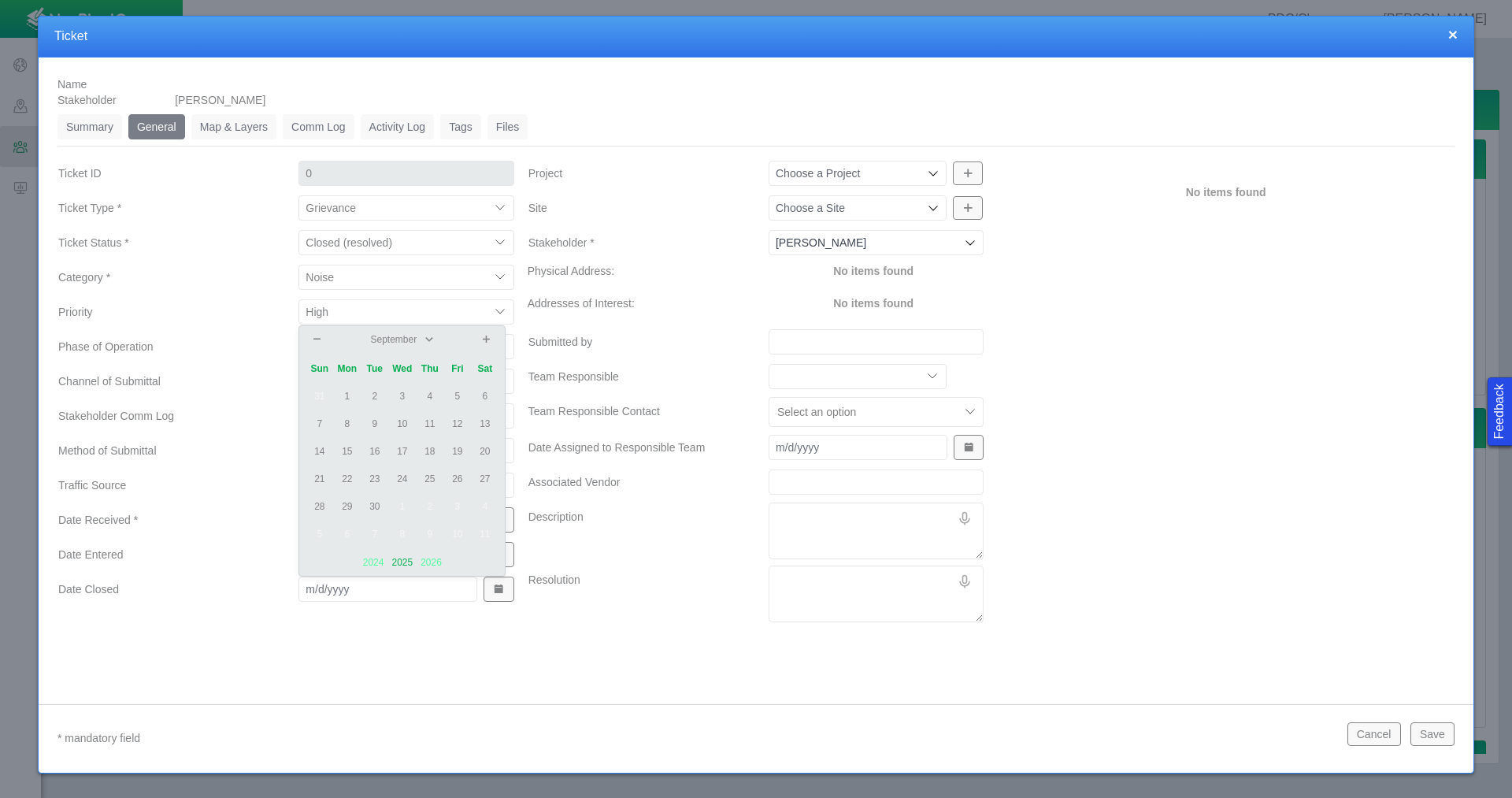
click at [455, 473] on td "26" at bounding box center [457, 479] width 28 height 28
type input "[DATE]"
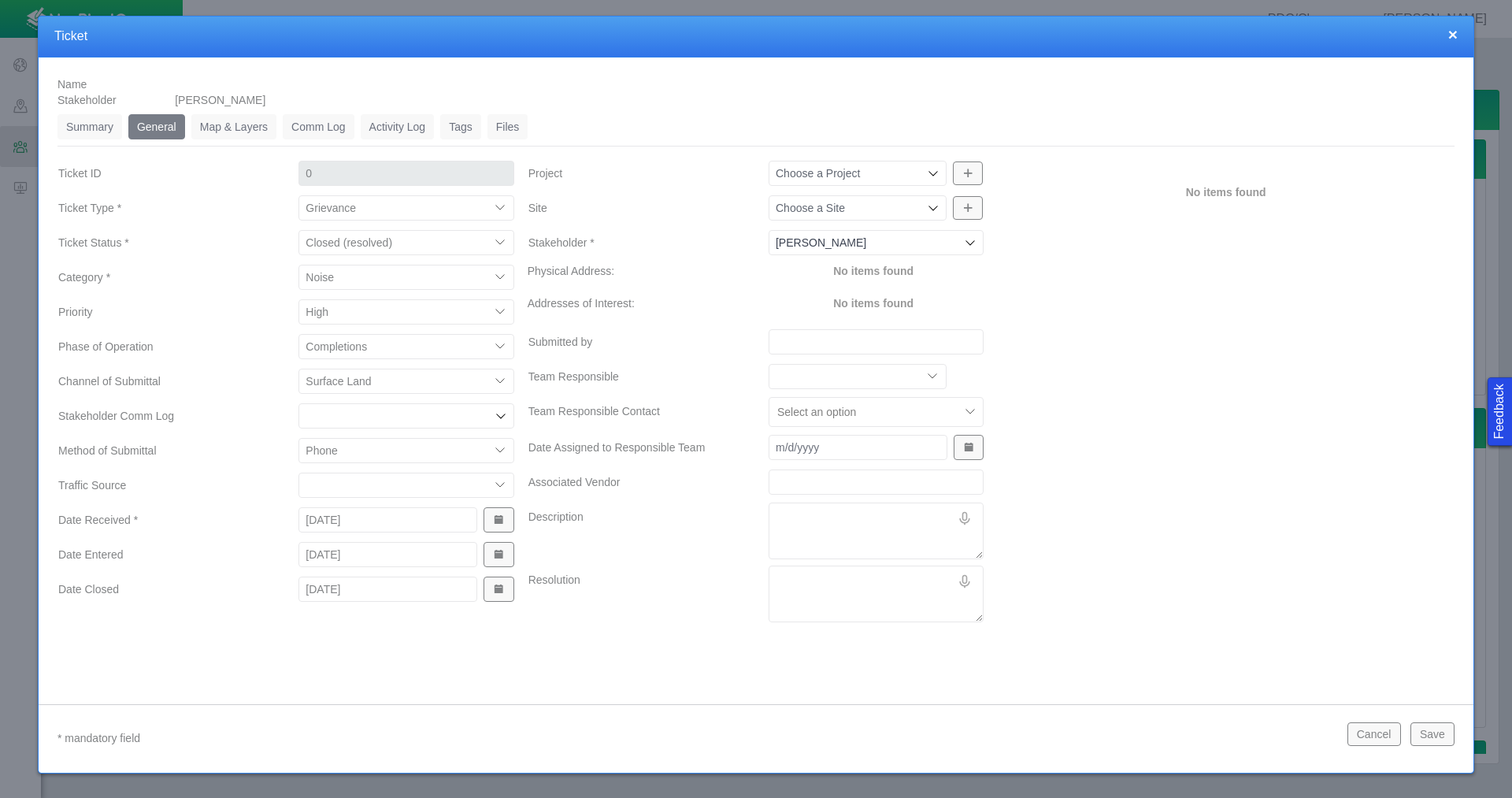
click at [911, 214] on input "Site" at bounding box center [850, 208] width 148 height 16
click at [908, 246] on span "[PERSON_NAME] Pad" at bounding box center [877, 244] width 199 height 16
type input "[PERSON_NAME] Pad"
type input "1262"
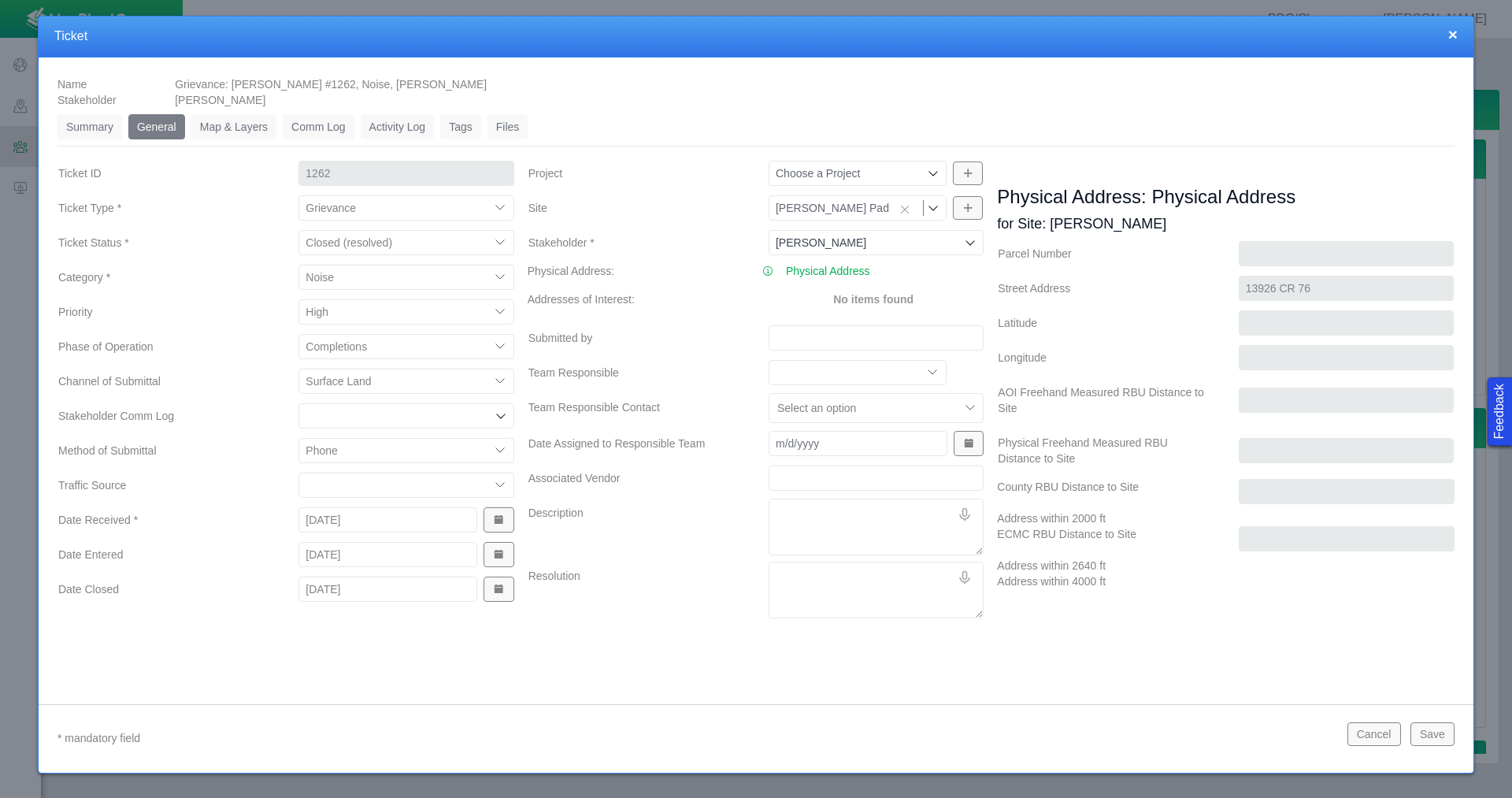
type input "[PERSON_NAME] Pad"
click at [866, 338] on input "Submitted by" at bounding box center [876, 338] width 215 height 25
type input "[PERSON_NAME]"
click at [814, 512] on textarea "Description" at bounding box center [876, 528] width 215 height 57
type textarea "x"
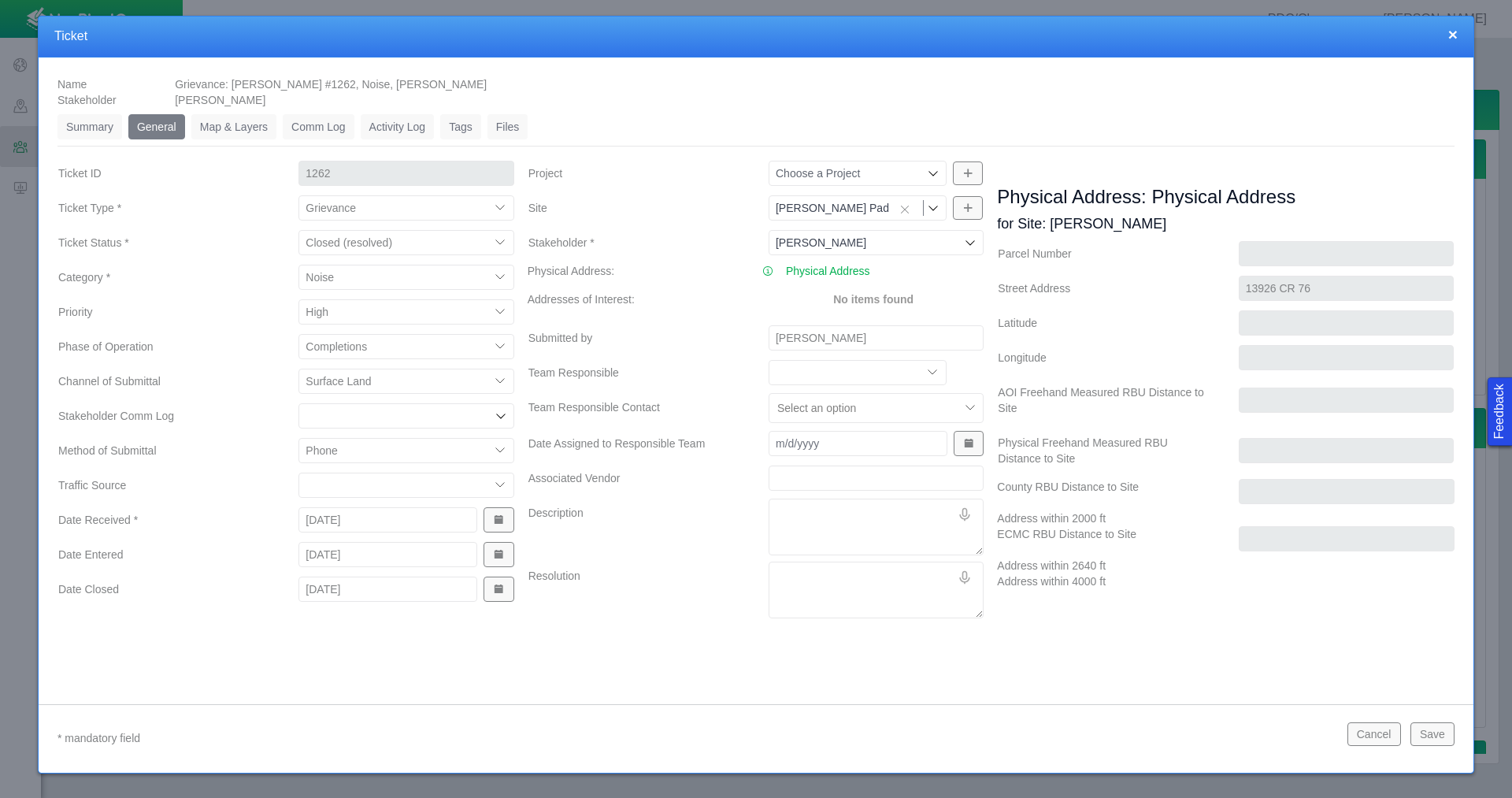
type textarea "C"
type textarea "x"
type textarea "Co"
type textarea "x"
type textarea "Cor"
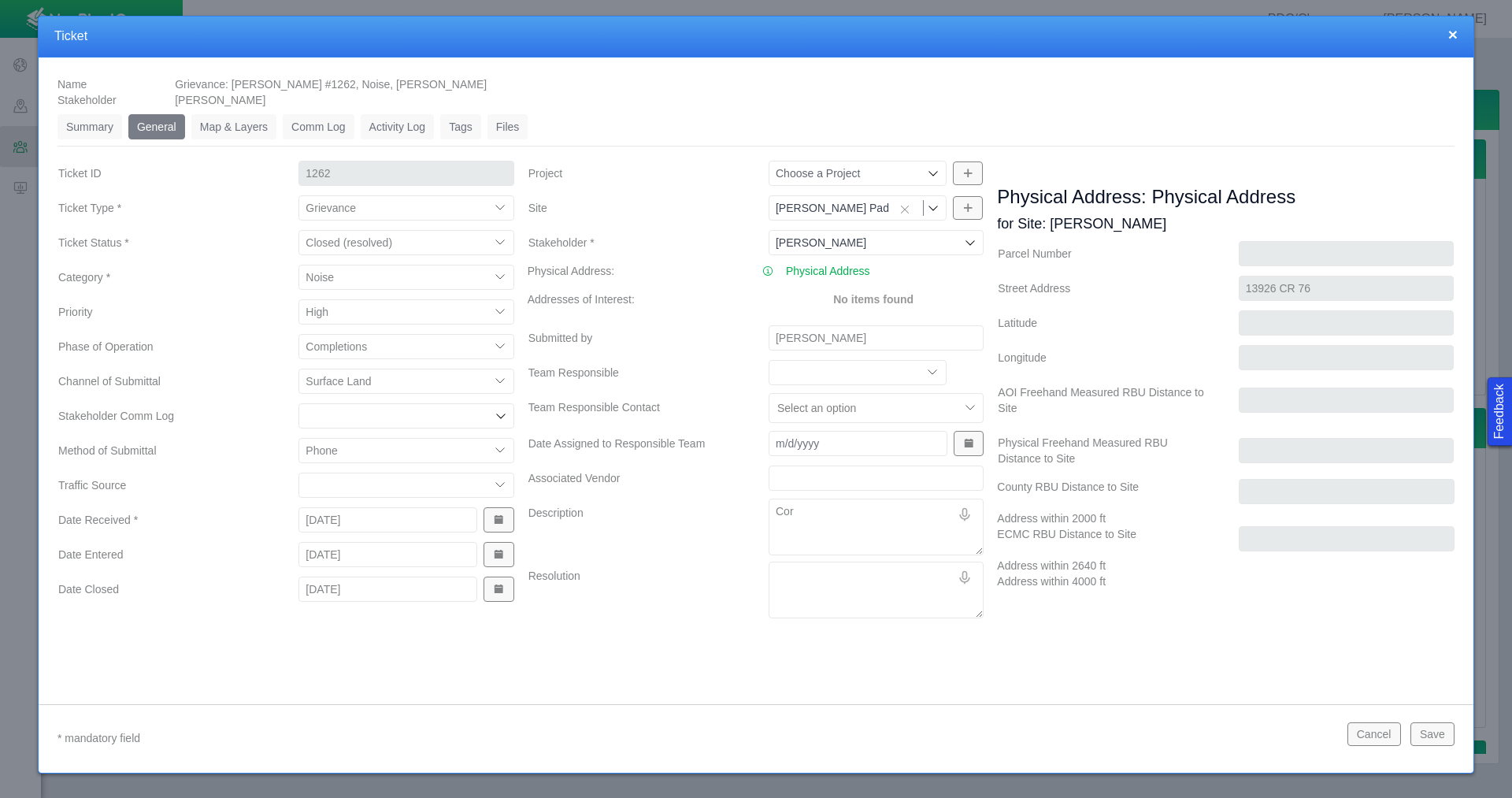
type textarea "x"
type textarea "[PERSON_NAME]"
type textarea "x"
type textarea "[PERSON_NAME]"
type textarea "x"
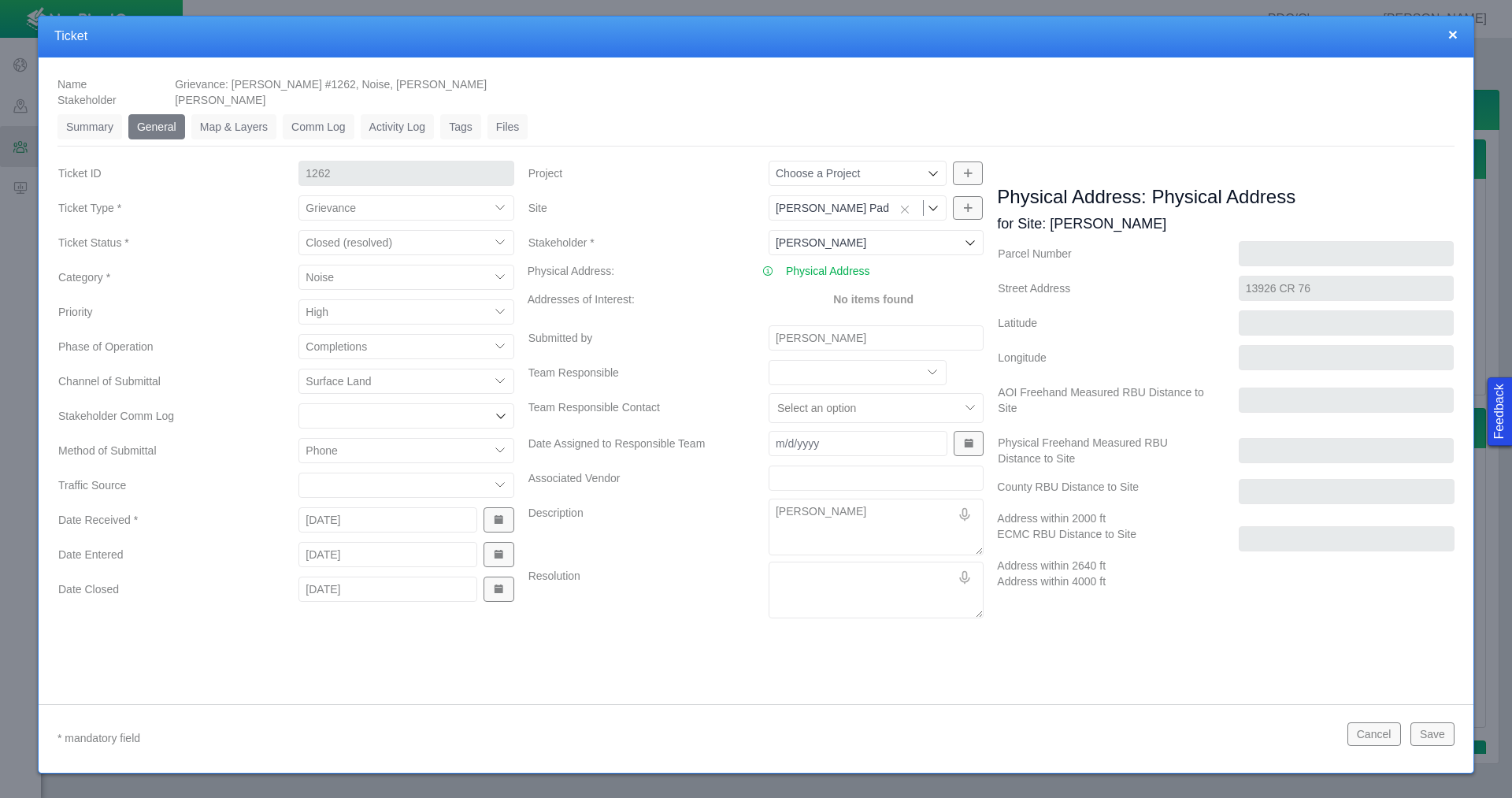
type textarea "[PERSON_NAME]"
type textarea "x"
type textarea "[PERSON_NAME]"
type textarea "x"
type textarea "[PERSON_NAME]"
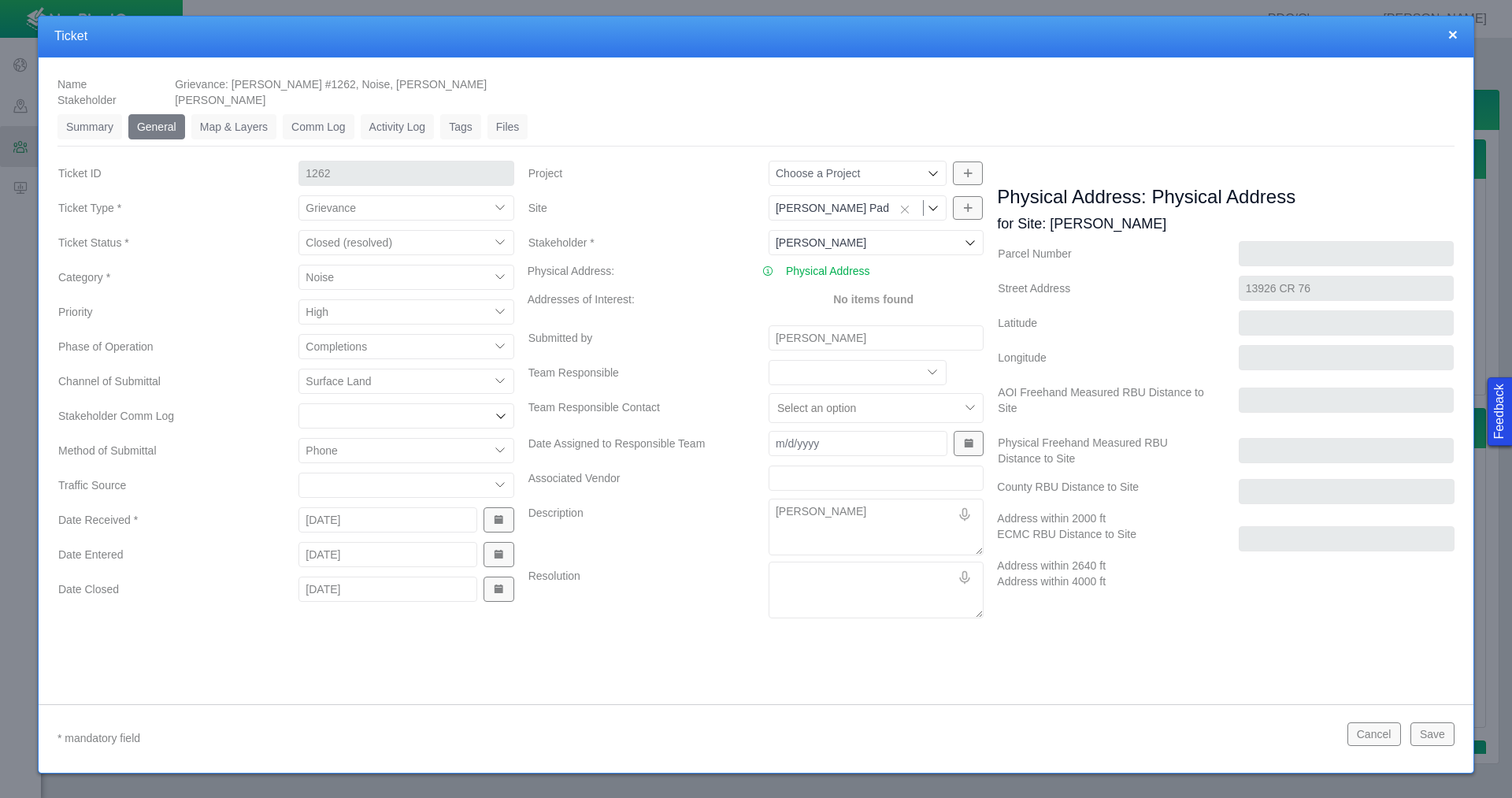
type textarea "x"
type textarea "[PERSON_NAME]"
type textarea "x"
type textarea "[PERSON_NAME]"
type textarea "x"
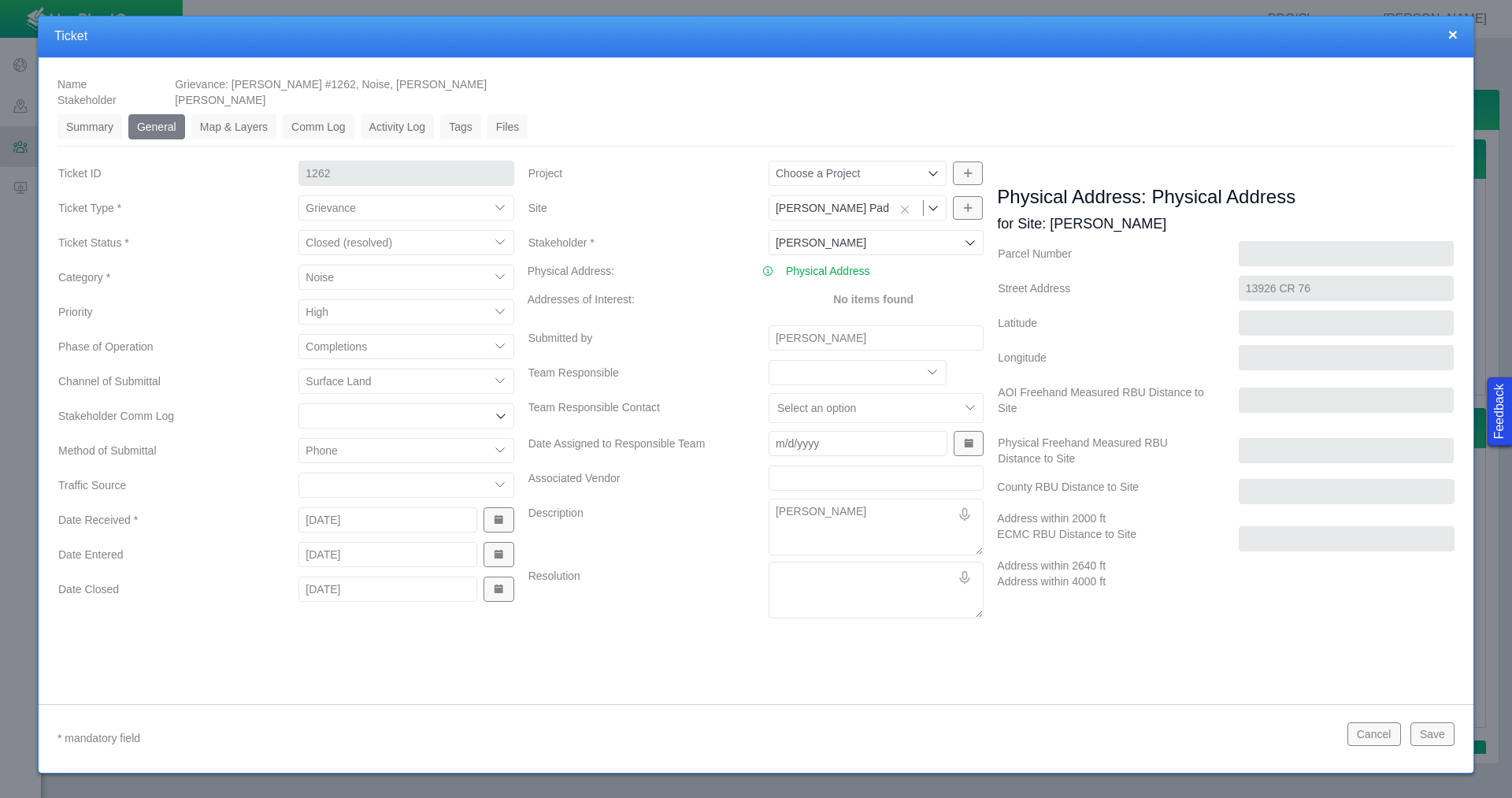
type textarea "[PERSON_NAME]"
type textarea "x"
type textarea "[PERSON_NAME]"
type textarea "x"
type textarea "[PERSON_NAME]"
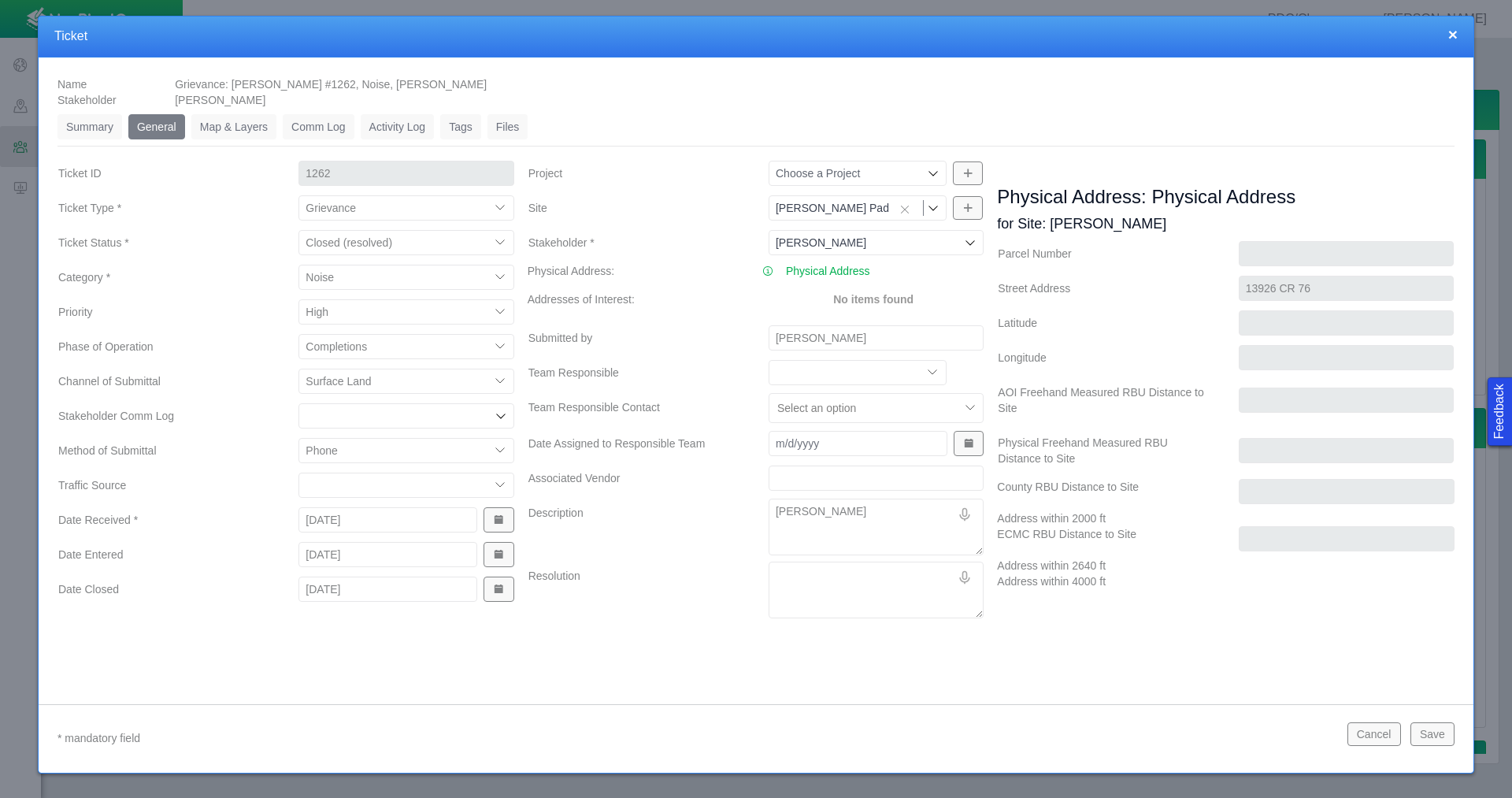
type textarea "x"
type textarea "[PERSON_NAME] r"
type textarea "x"
type textarea "[PERSON_NAME] re"
type textarea "x"
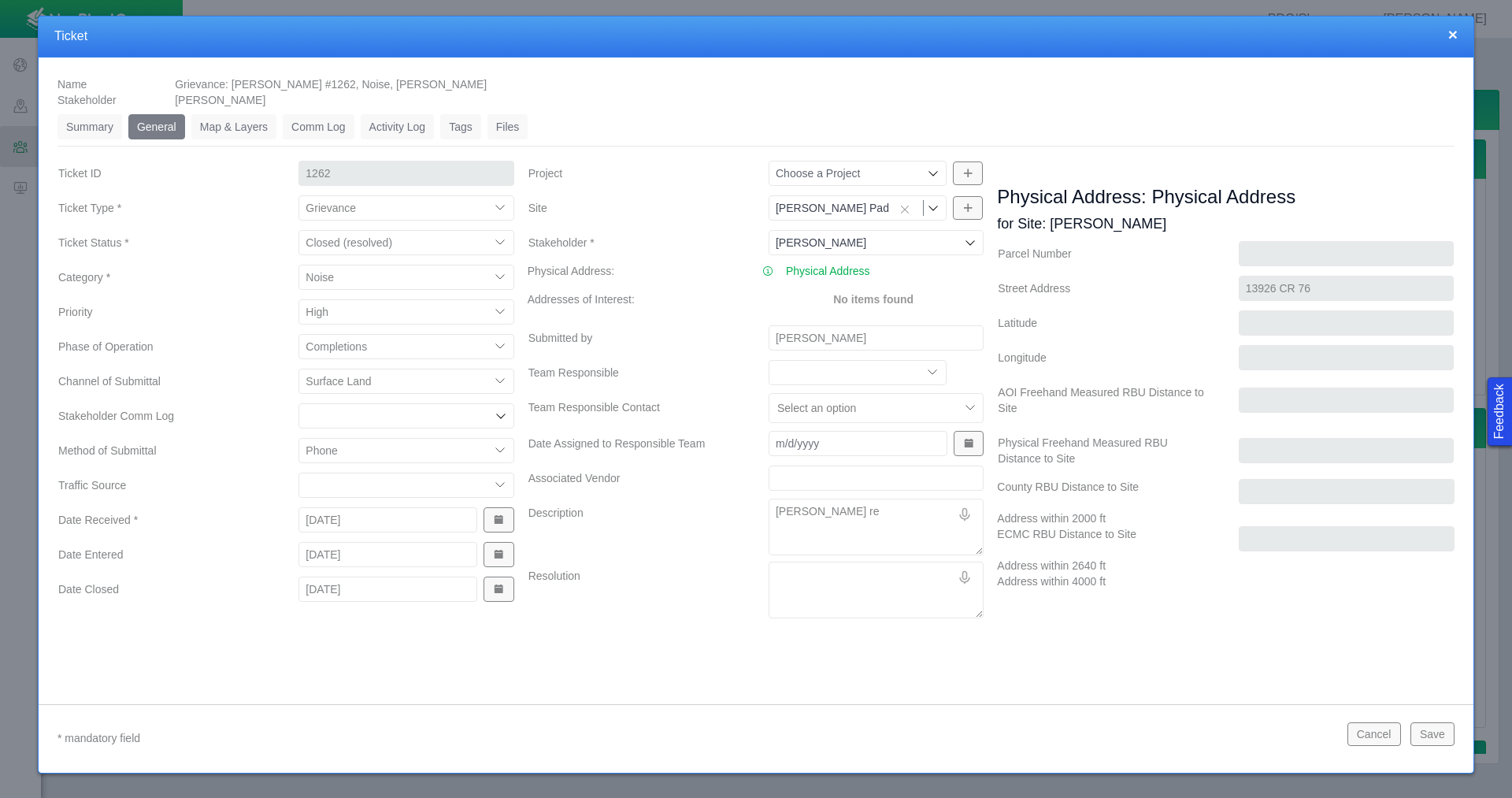
type textarea "[PERSON_NAME] rec"
type textarea "x"
type textarea "[PERSON_NAME] rece"
type textarea "x"
type textarea "[PERSON_NAME] recei"
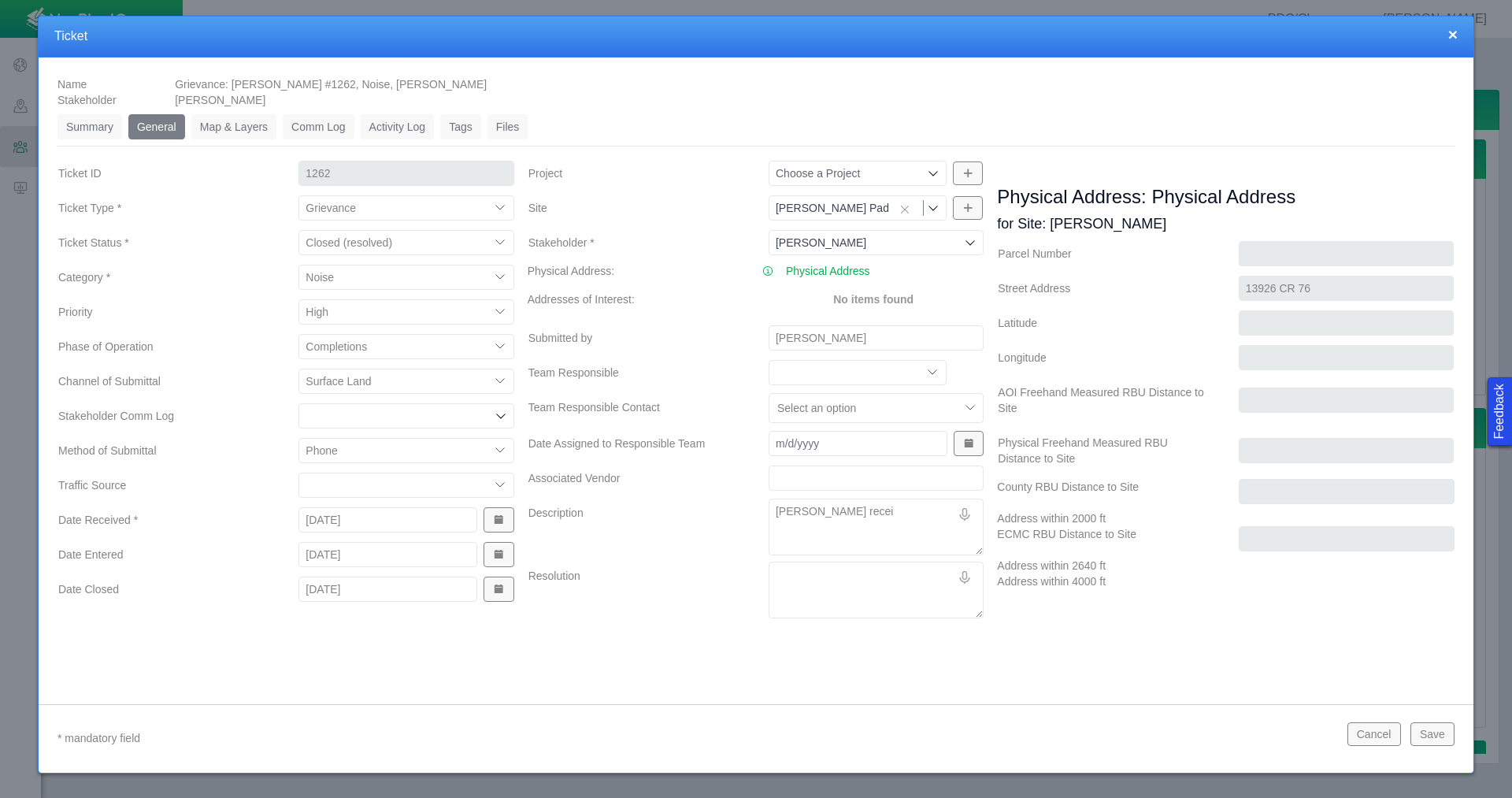
type textarea "x"
type textarea "[PERSON_NAME] receiv"
type textarea "x"
type textarea "[PERSON_NAME] receive"
type textarea "x"
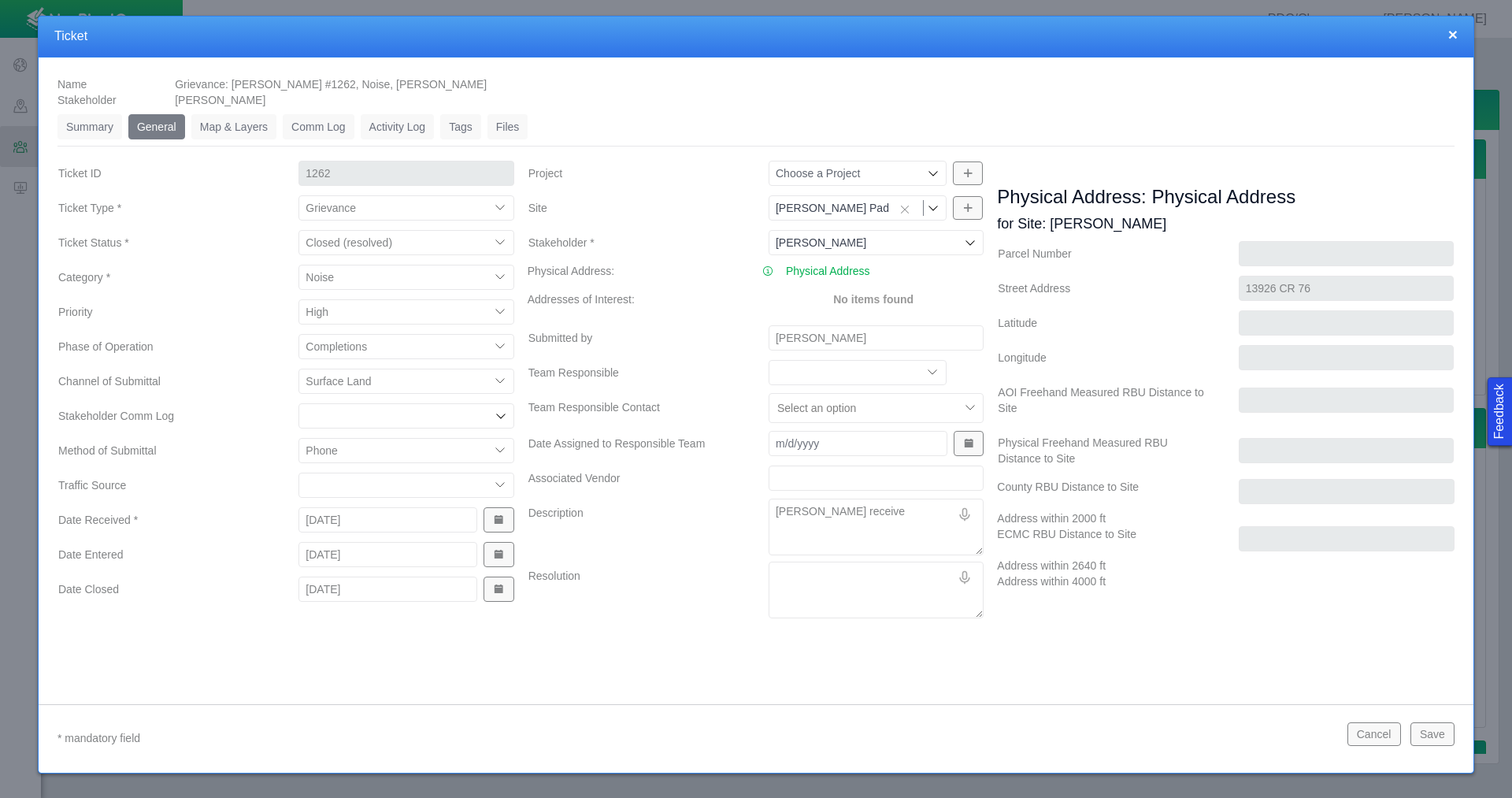
type textarea "[PERSON_NAME] received"
type textarea "x"
type textarea "[PERSON_NAME] received"
type textarea "x"
type textarea "[PERSON_NAME] received a"
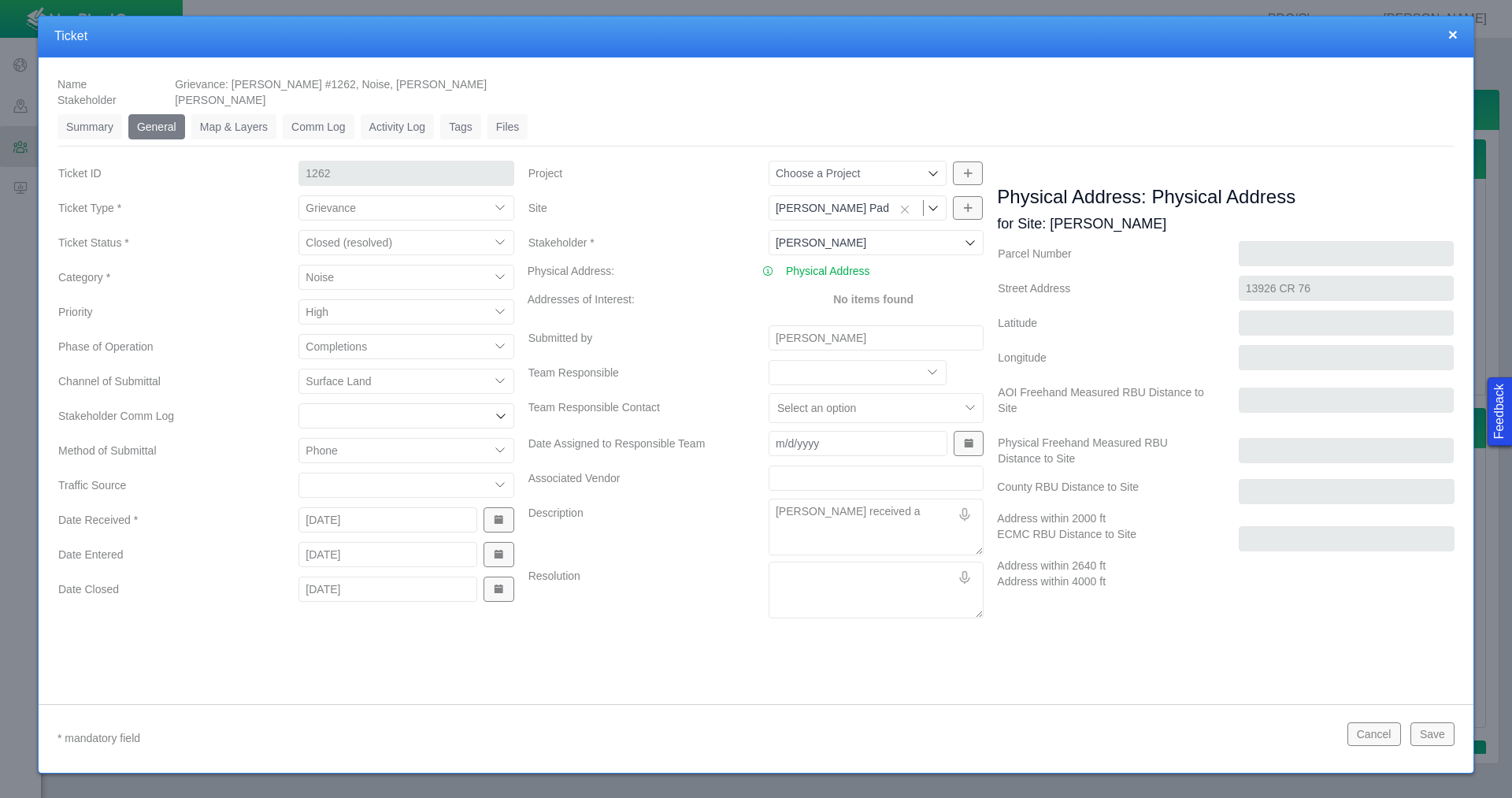
type textarea "x"
type textarea "[PERSON_NAME] received a"
type textarea "x"
type textarea "[PERSON_NAME] received a t"
type textarea "x"
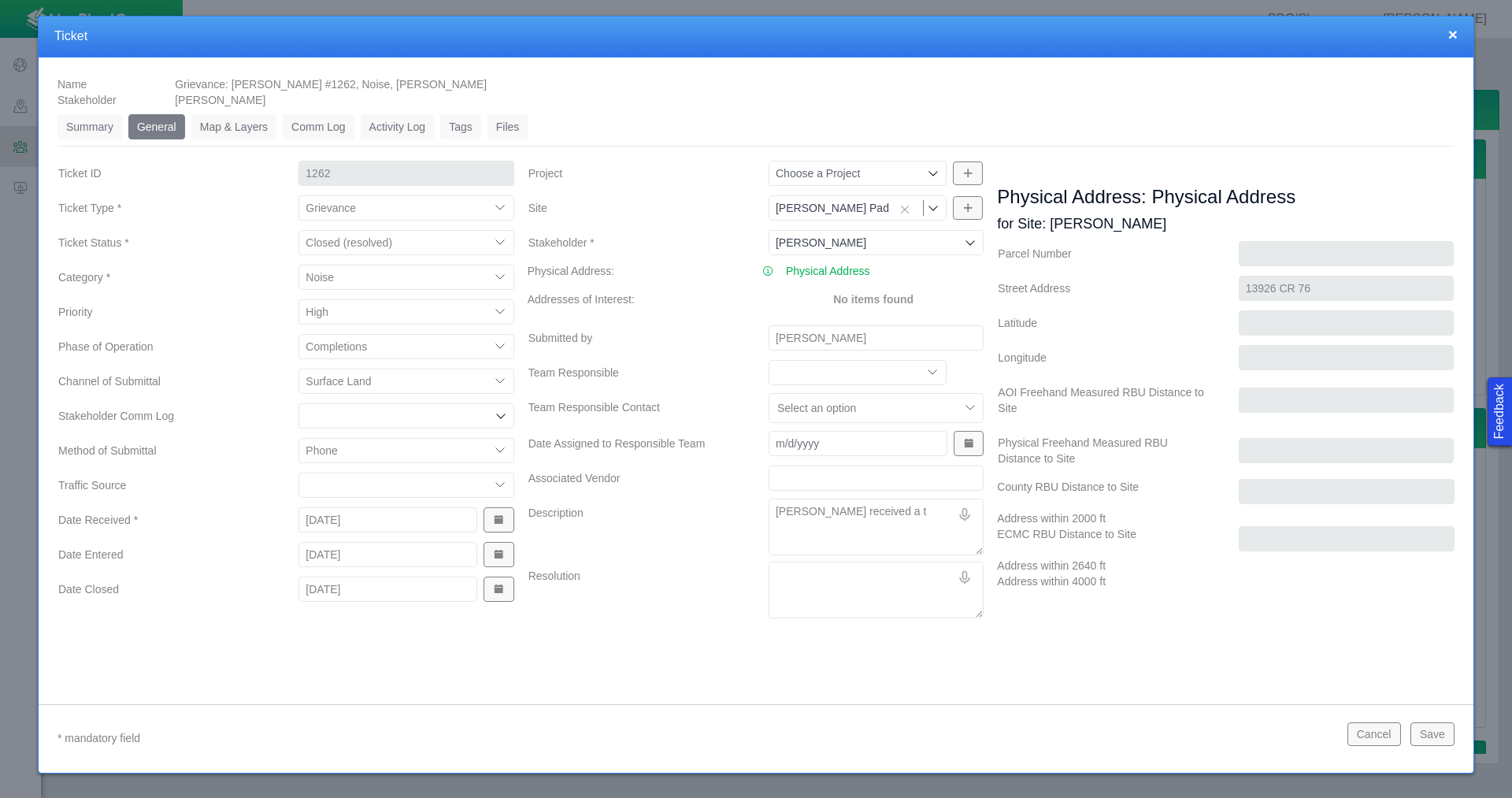
type textarea "[PERSON_NAME] received a te"
type textarea "x"
type textarea "[PERSON_NAME] received a tex"
type textarea "x"
type textarea "[PERSON_NAME] received a text"
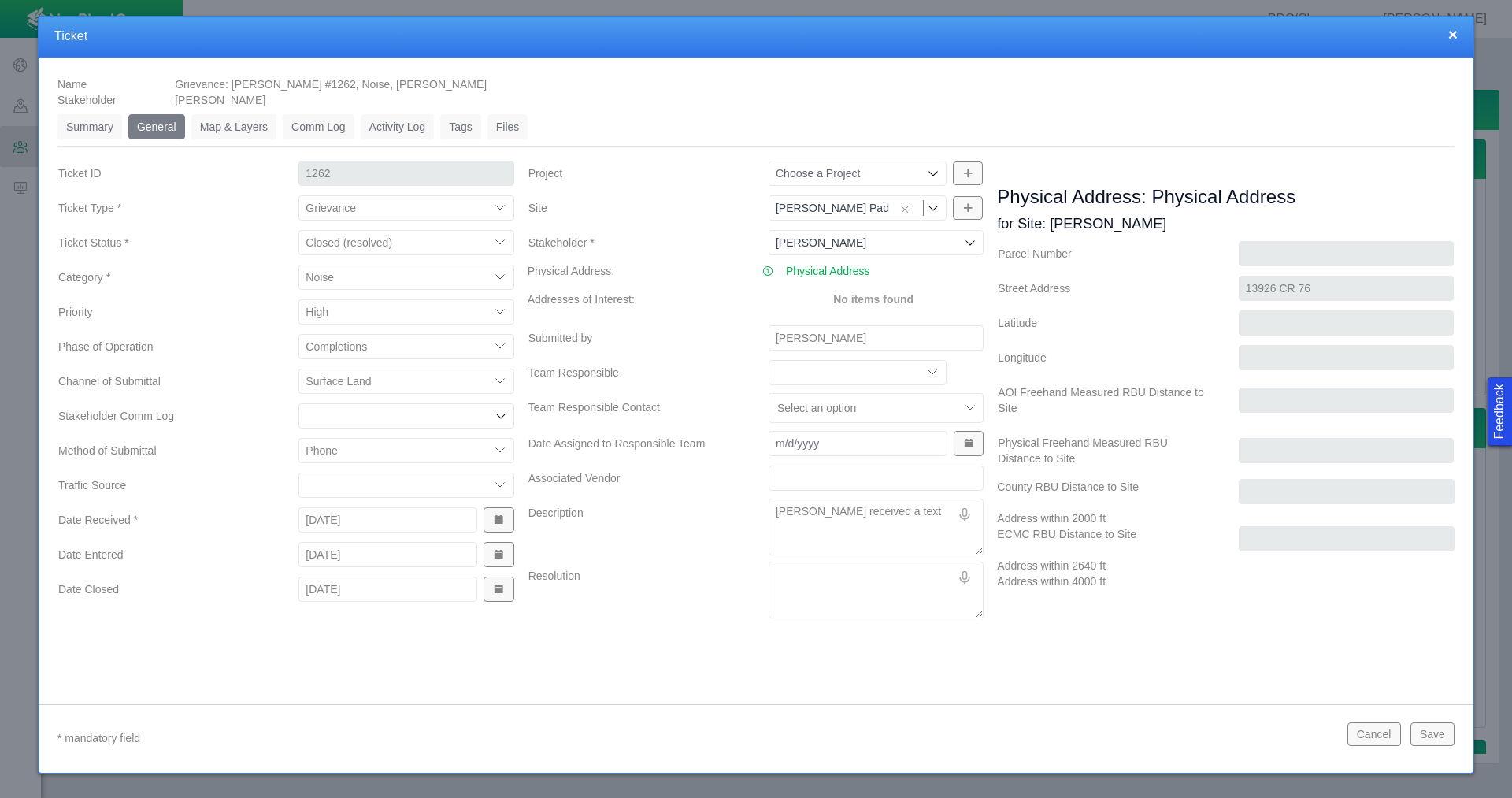
type textarea "x"
type textarea "[PERSON_NAME] received a text"
type textarea "x"
type textarea "[PERSON_NAME] received a text f"
type textarea "x"
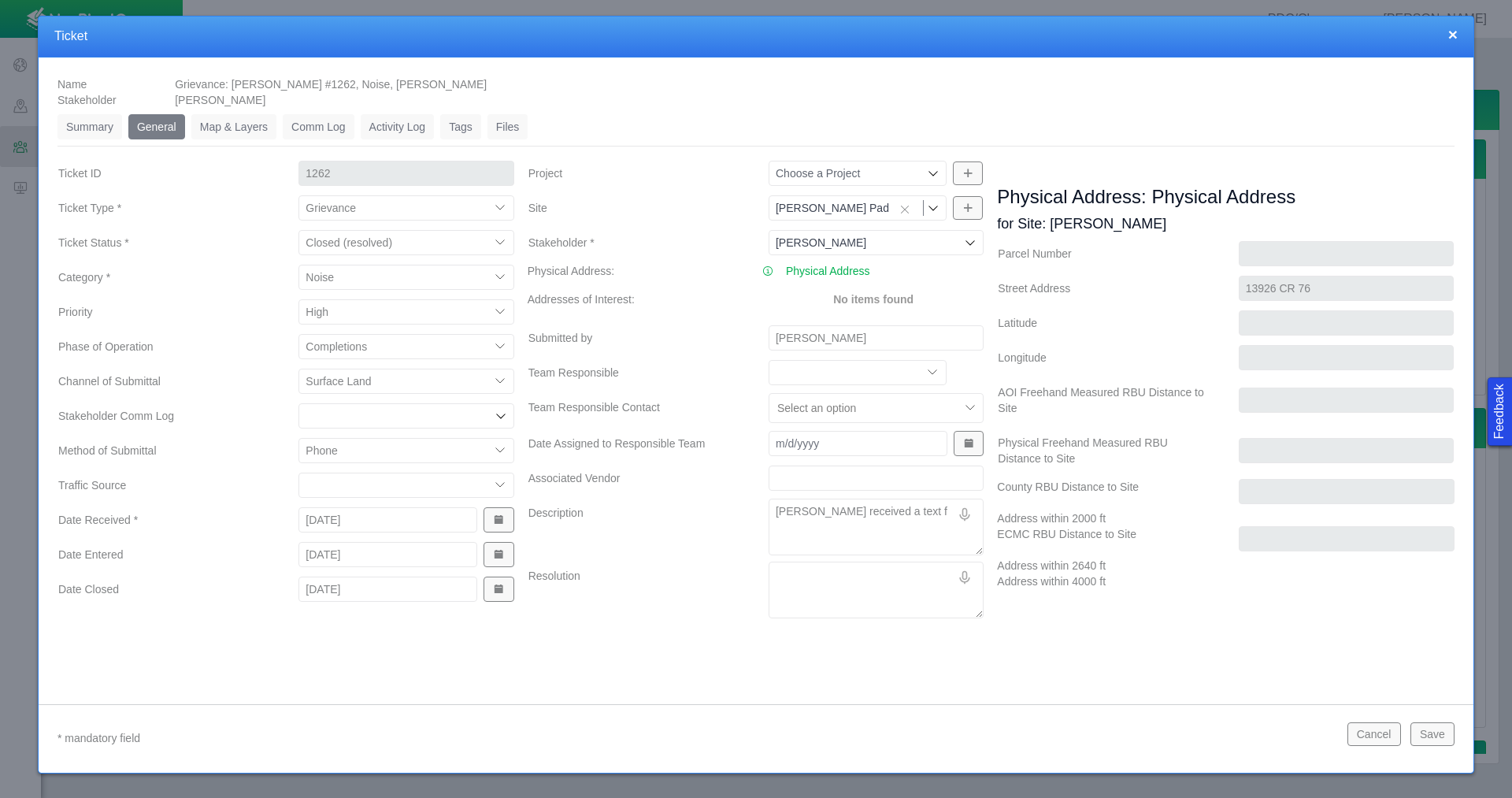
type textarea "[PERSON_NAME] received a text fr"
type textarea "x"
type textarea "[PERSON_NAME] received a text fro"
type textarea "x"
type textarea "[PERSON_NAME] received a text from"
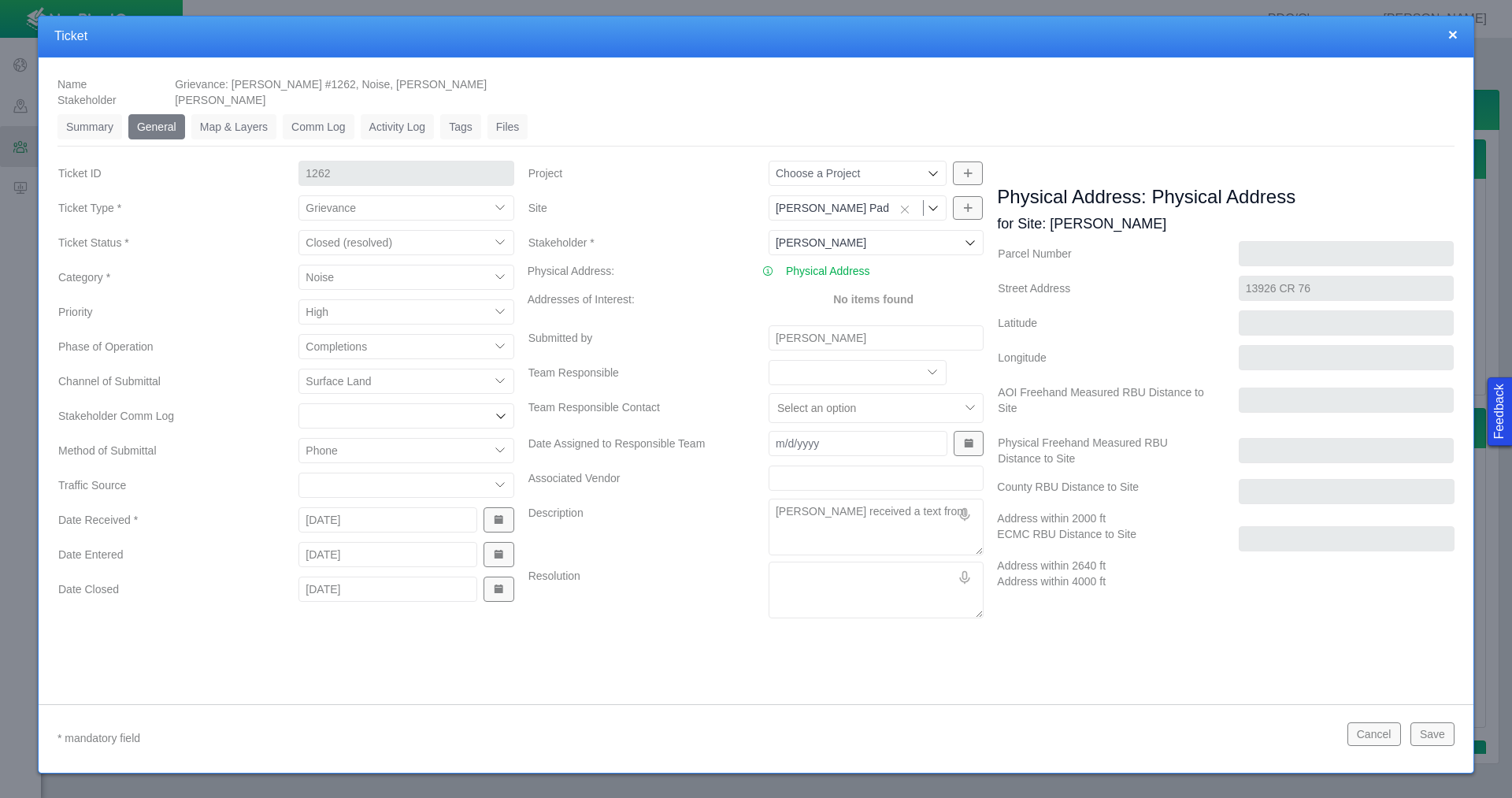
type textarea "x"
type textarea "[PERSON_NAME] received a text from"
type textarea "x"
type textarea "[PERSON_NAME] received a text from S"
type textarea "x"
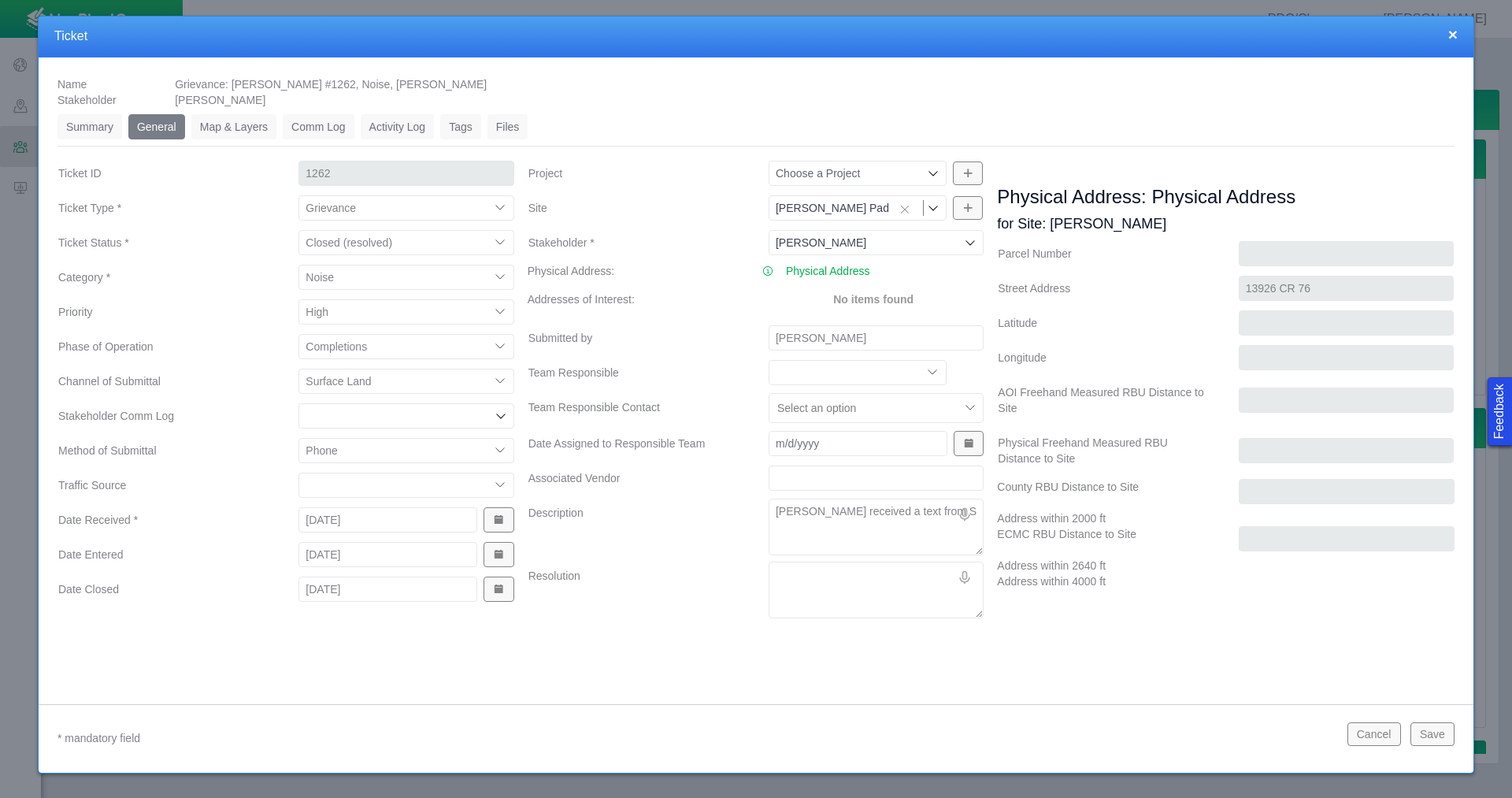
type textarea "[PERSON_NAME] received a text from St"
type textarea "x"
type textarea "[PERSON_NAME] received a text from Ste"
type textarea "x"
type textarea "[PERSON_NAME] received a text from Step"
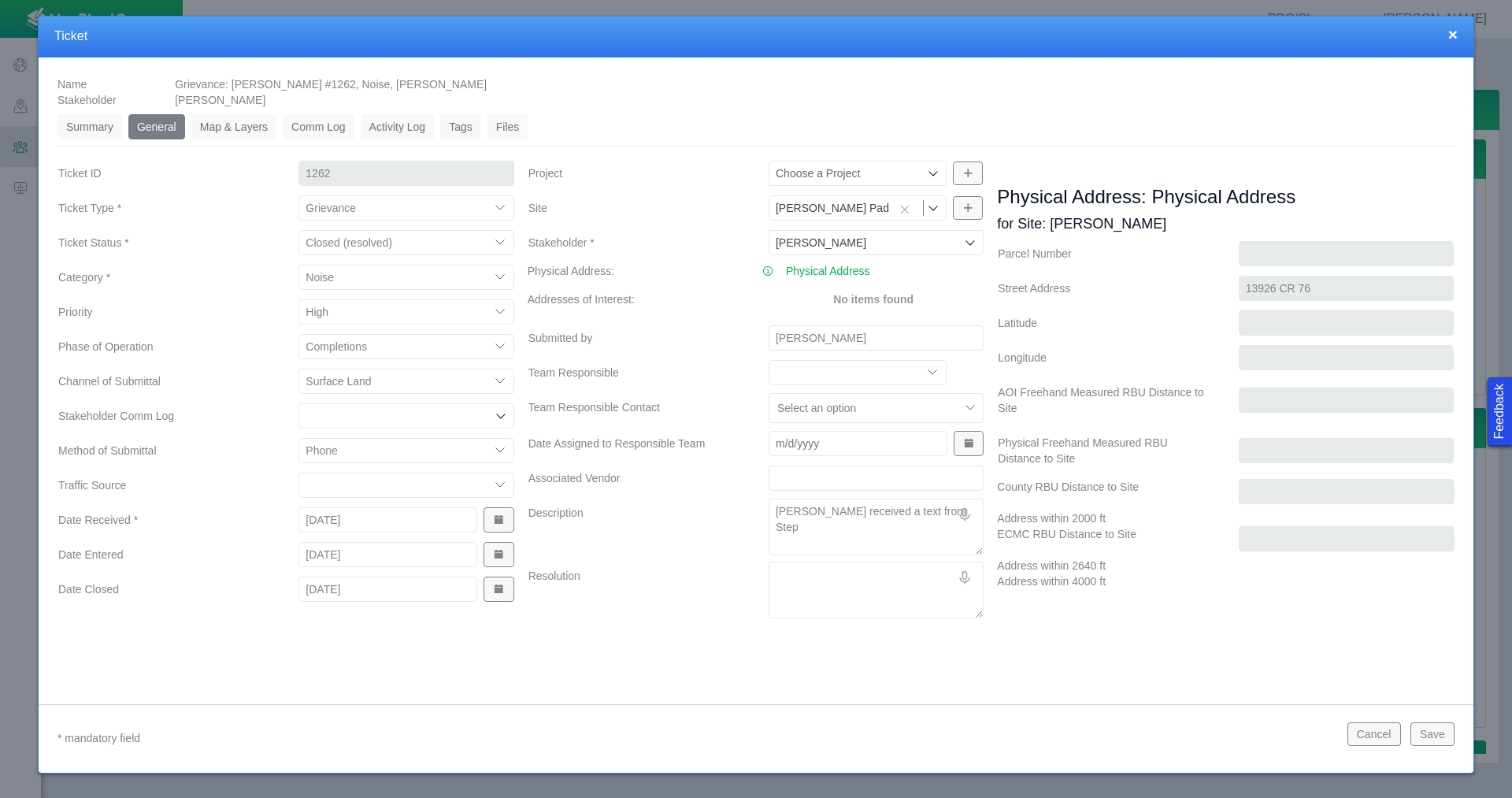
type textarea "x"
type textarea "[PERSON_NAME] received a text from Steph"
type textarea "x"
type textarea "[PERSON_NAME] received a text from [PERSON_NAME]"
type textarea "x"
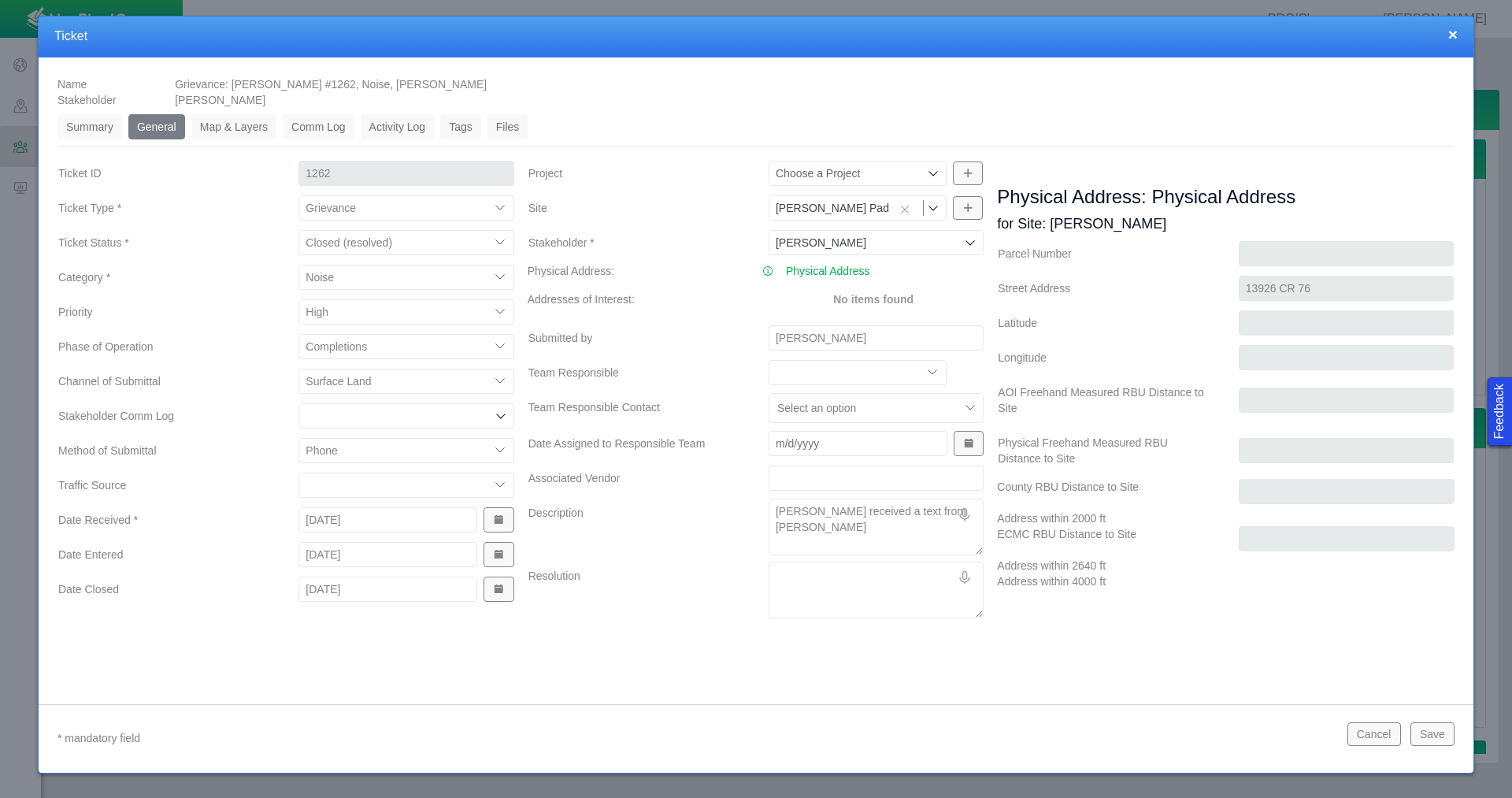
type textarea "[PERSON_NAME] received a text from [PERSON_NAME]"
type textarea "x"
type textarea "[PERSON_NAME] received a text from [PERSON_NAME]"
type textarea "x"
type textarea "[PERSON_NAME] received a text from [PERSON_NAME]"
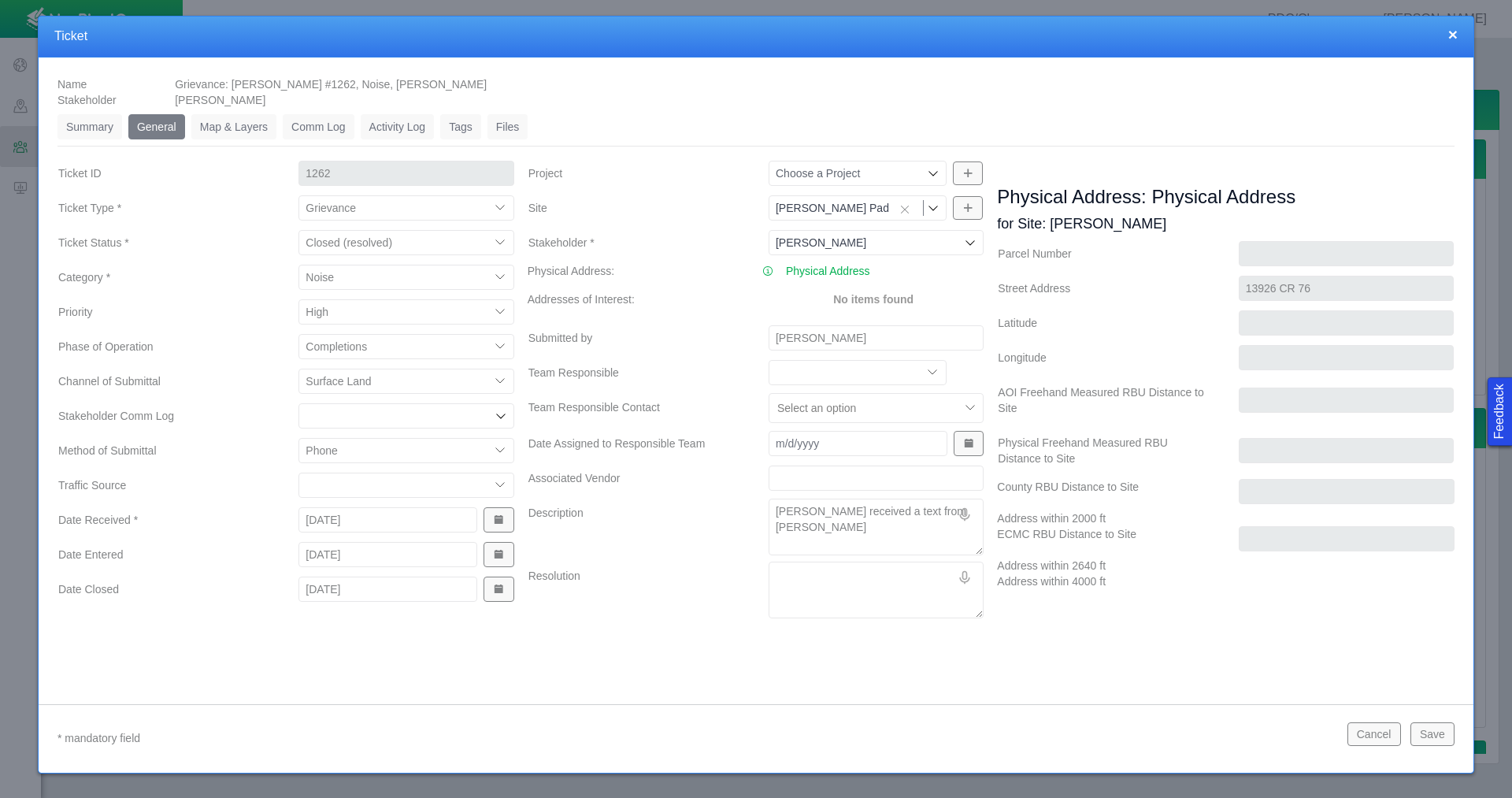
type textarea "x"
type textarea "[PERSON_NAME] received a text from [PERSON_NAME]"
type textarea "x"
type textarea "[PERSON_NAME] received a text from [PERSON_NAME]"
type textarea "x"
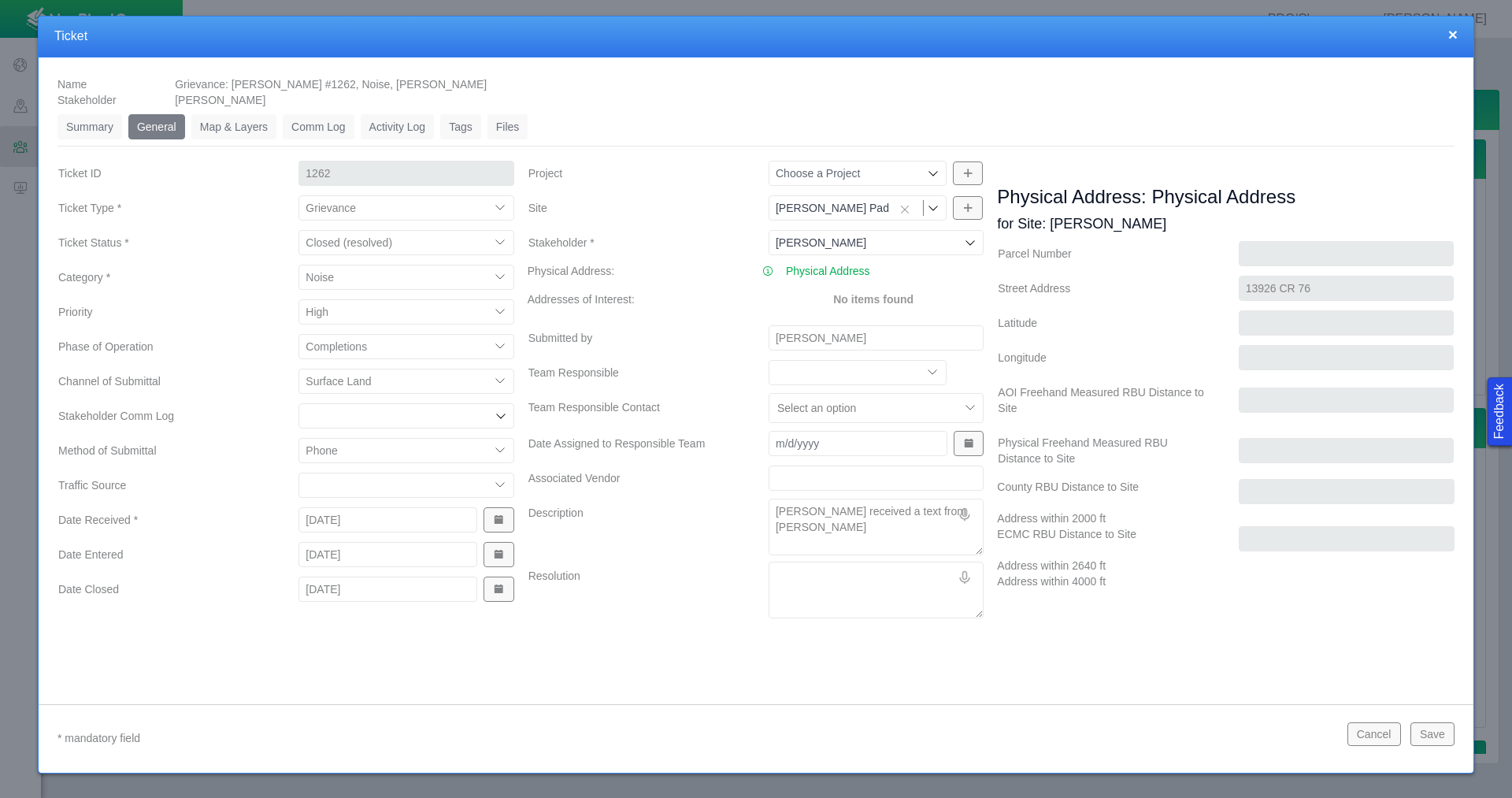
type textarea "[PERSON_NAME] received a text from [PERSON_NAME]"
type textarea "x"
type textarea "[PERSON_NAME] received a text from [PERSON_NAME]"
type textarea "x"
type textarea "[PERSON_NAME] received a text from [PERSON_NAME]"
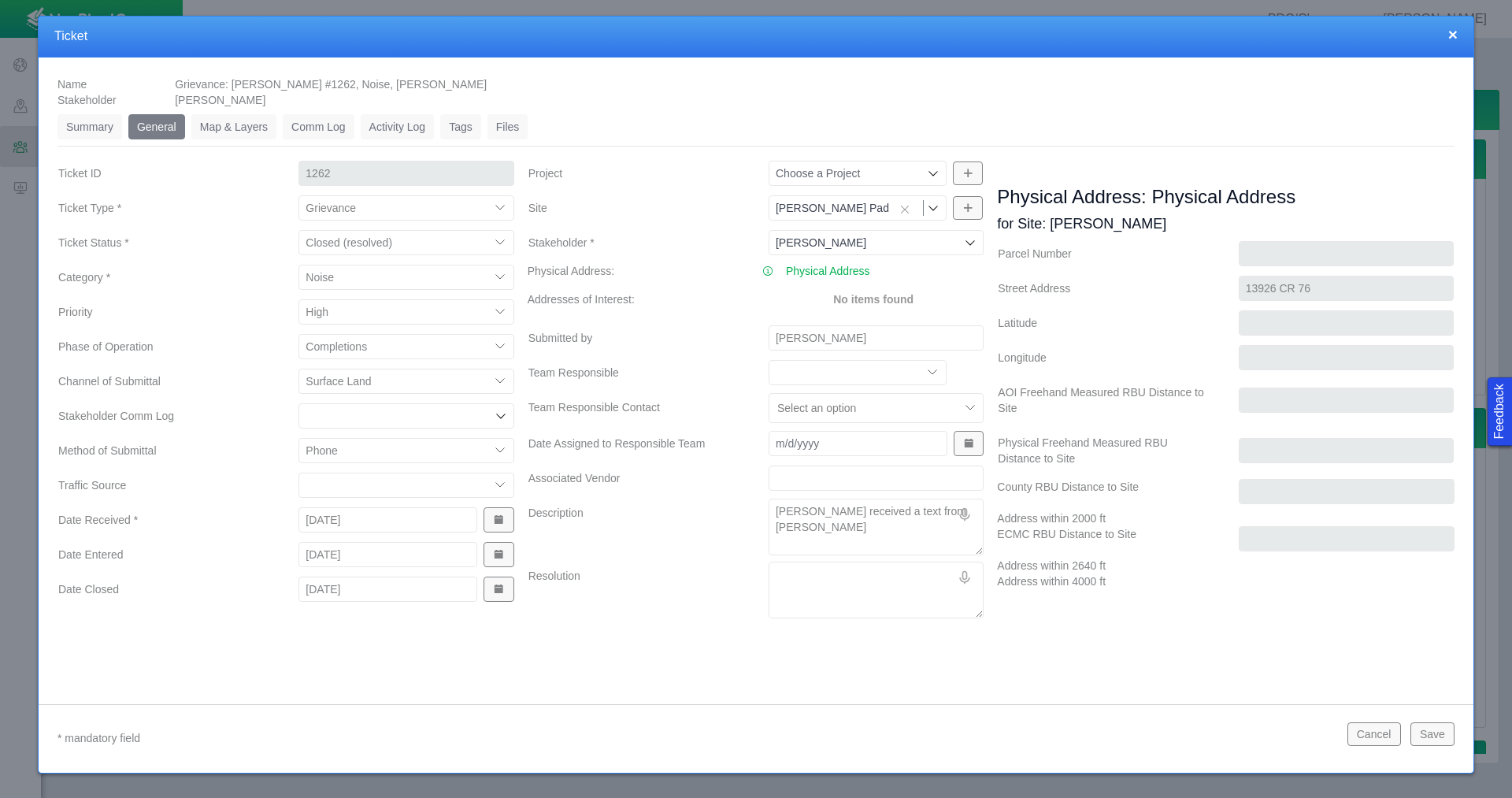
type textarea "x"
type textarea "[PERSON_NAME] received a text from [PERSON_NAME]"
type textarea "x"
type textarea "[PERSON_NAME] received a text from [PERSON_NAME] regard"
type textarea "x"
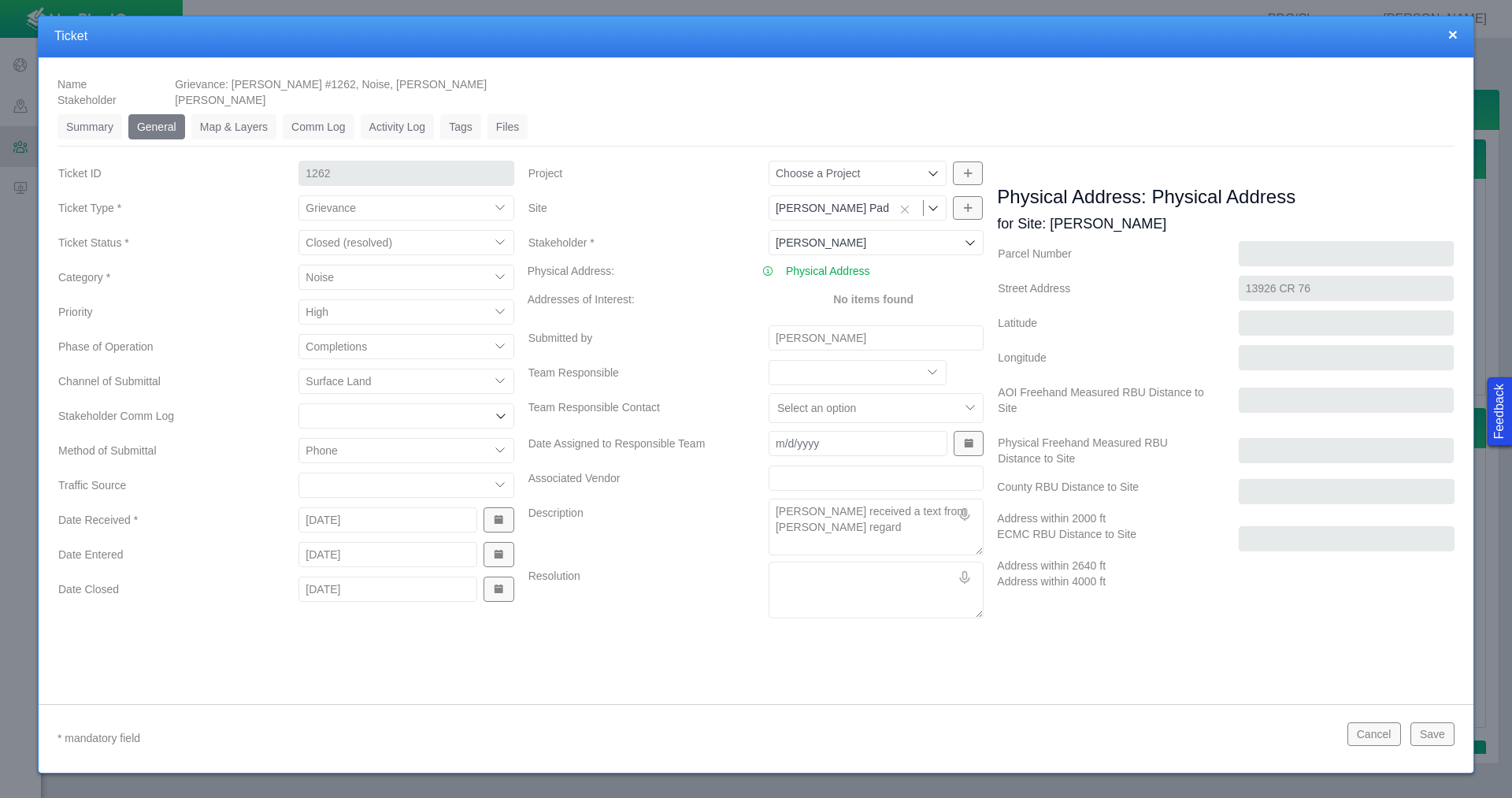
type textarea "[PERSON_NAME] received a text from [PERSON_NAME]"
type textarea "x"
type textarea "[PERSON_NAME] received a text from [PERSON_NAME]"
type textarea "x"
type textarea "[PERSON_NAME] received a text from [PERSON_NAME] regarding"
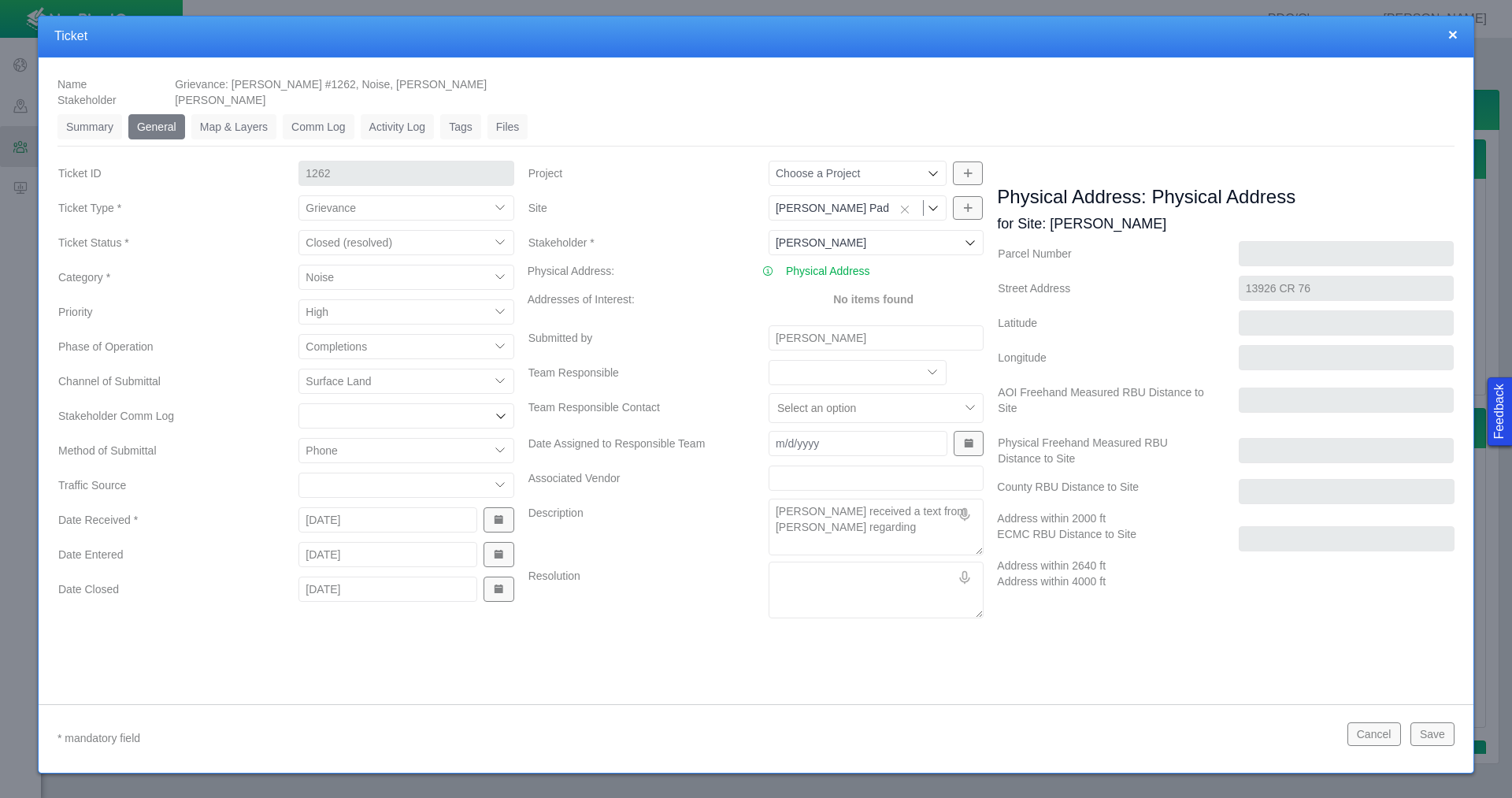
type textarea "x"
type textarea "[PERSON_NAME] received a text from [PERSON_NAME] regarding"
type textarea "x"
type textarea "[PERSON_NAME] received a text from [PERSON_NAME] regarding t"
type textarea "x"
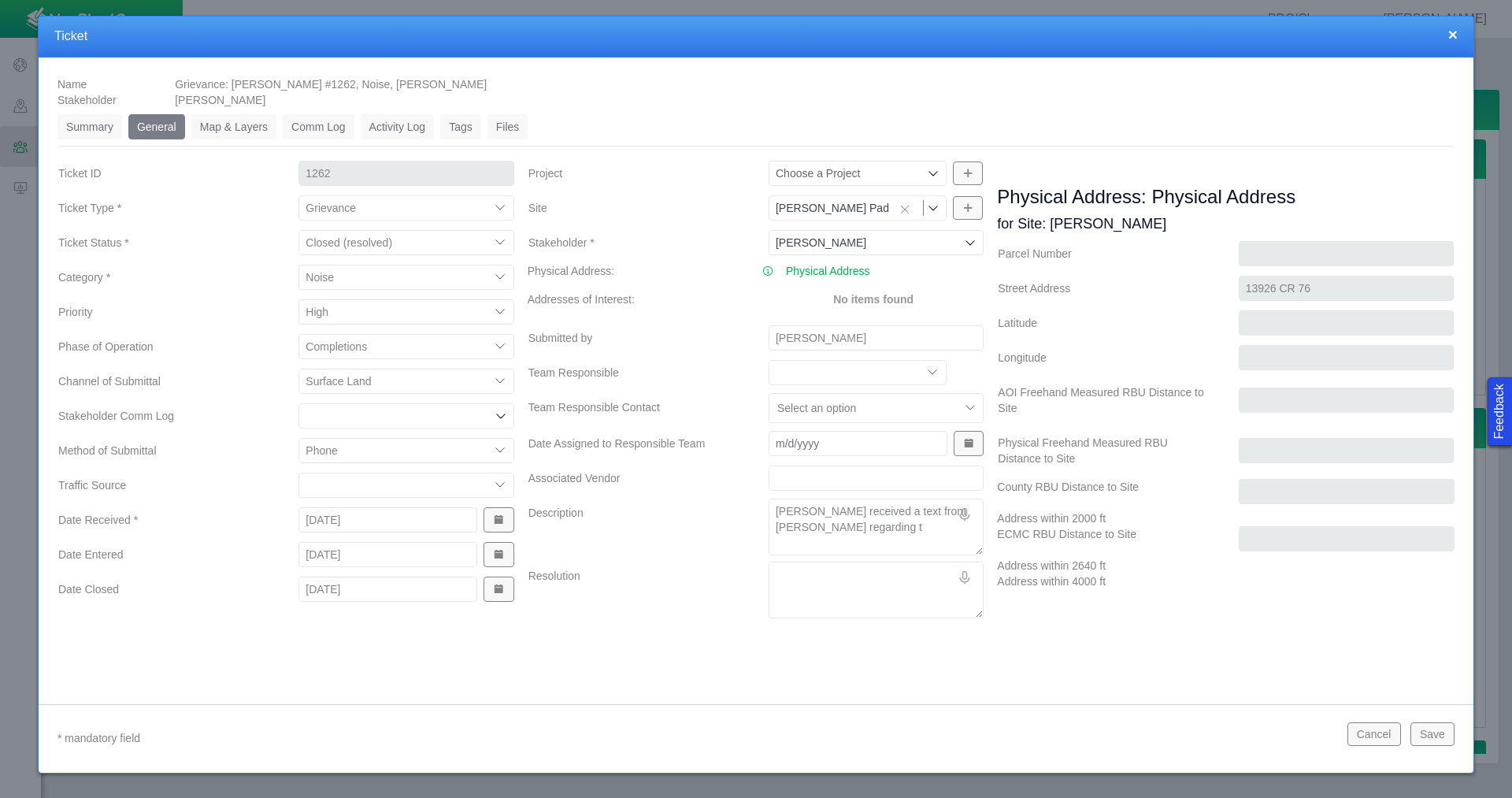
type textarea "[PERSON_NAME] received a text from [PERSON_NAME] regarding th"
type textarea "x"
type textarea "[PERSON_NAME] received a text from [PERSON_NAME] regarding the"
type textarea "x"
type textarea "[PERSON_NAME] received a text from [PERSON_NAME] regarding the"
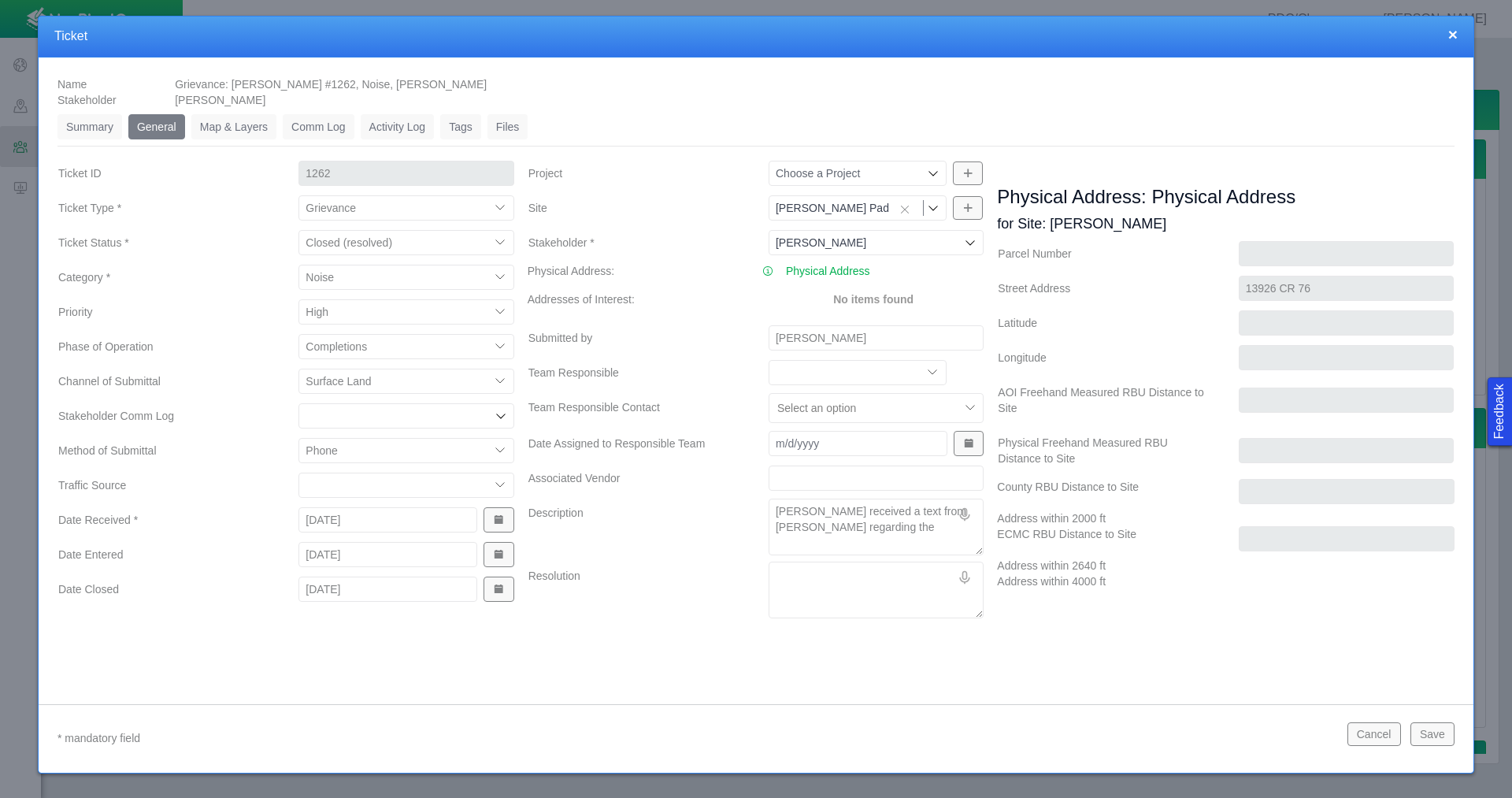
type textarea "x"
type textarea "[PERSON_NAME] received a text from [PERSON_NAME] regarding the s"
type textarea "x"
type textarea "[PERSON_NAME] received a text from [PERSON_NAME] regarding the se"
type textarea "x"
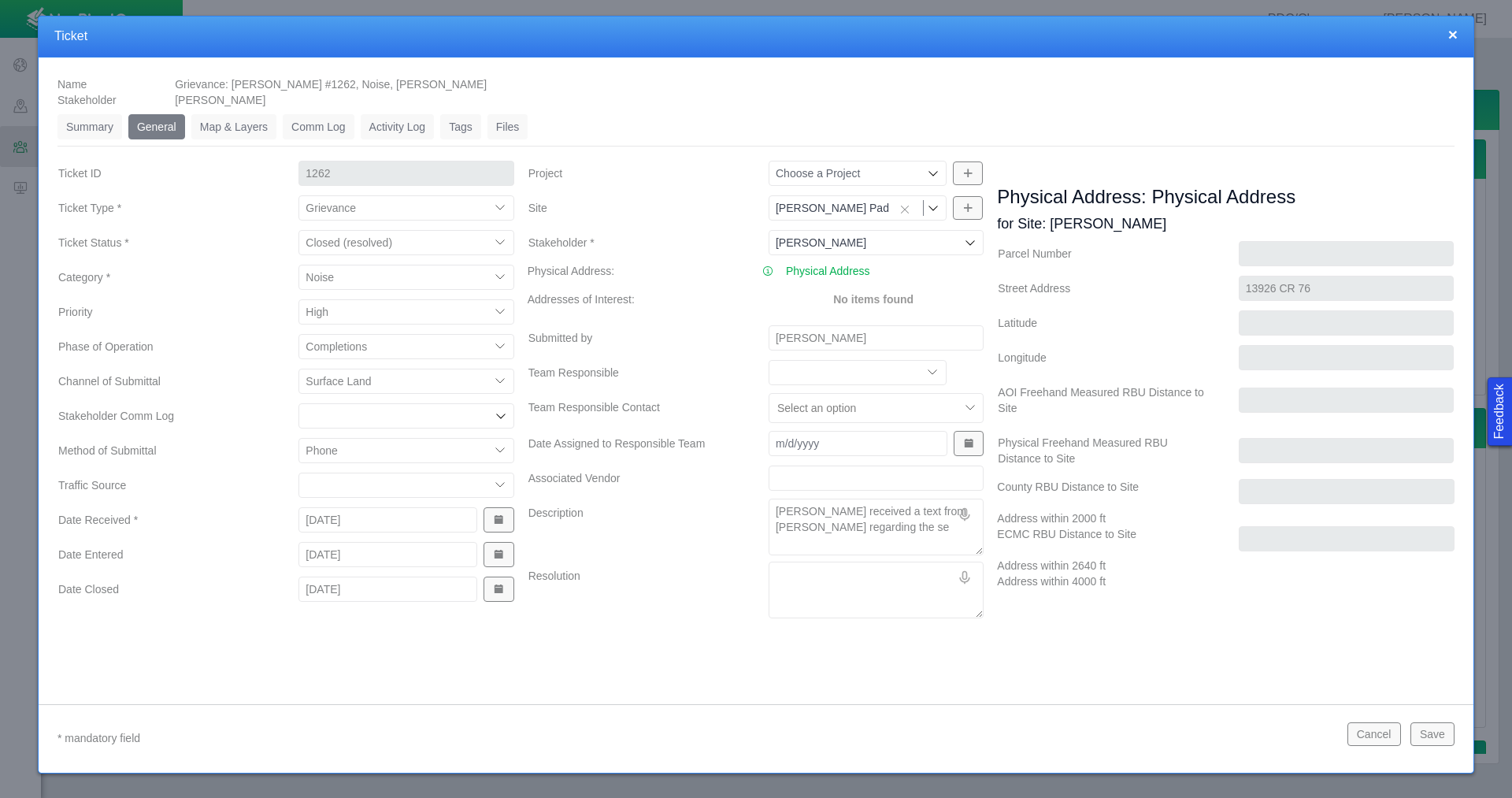
type textarea "[PERSON_NAME] received a text from [PERSON_NAME] regarding the set"
type textarea "x"
type textarea "[PERSON_NAME] received a text from [PERSON_NAME] regarding the setu"
type textarea "x"
type textarea "[PERSON_NAME] received a text from [PERSON_NAME] regarding the setup"
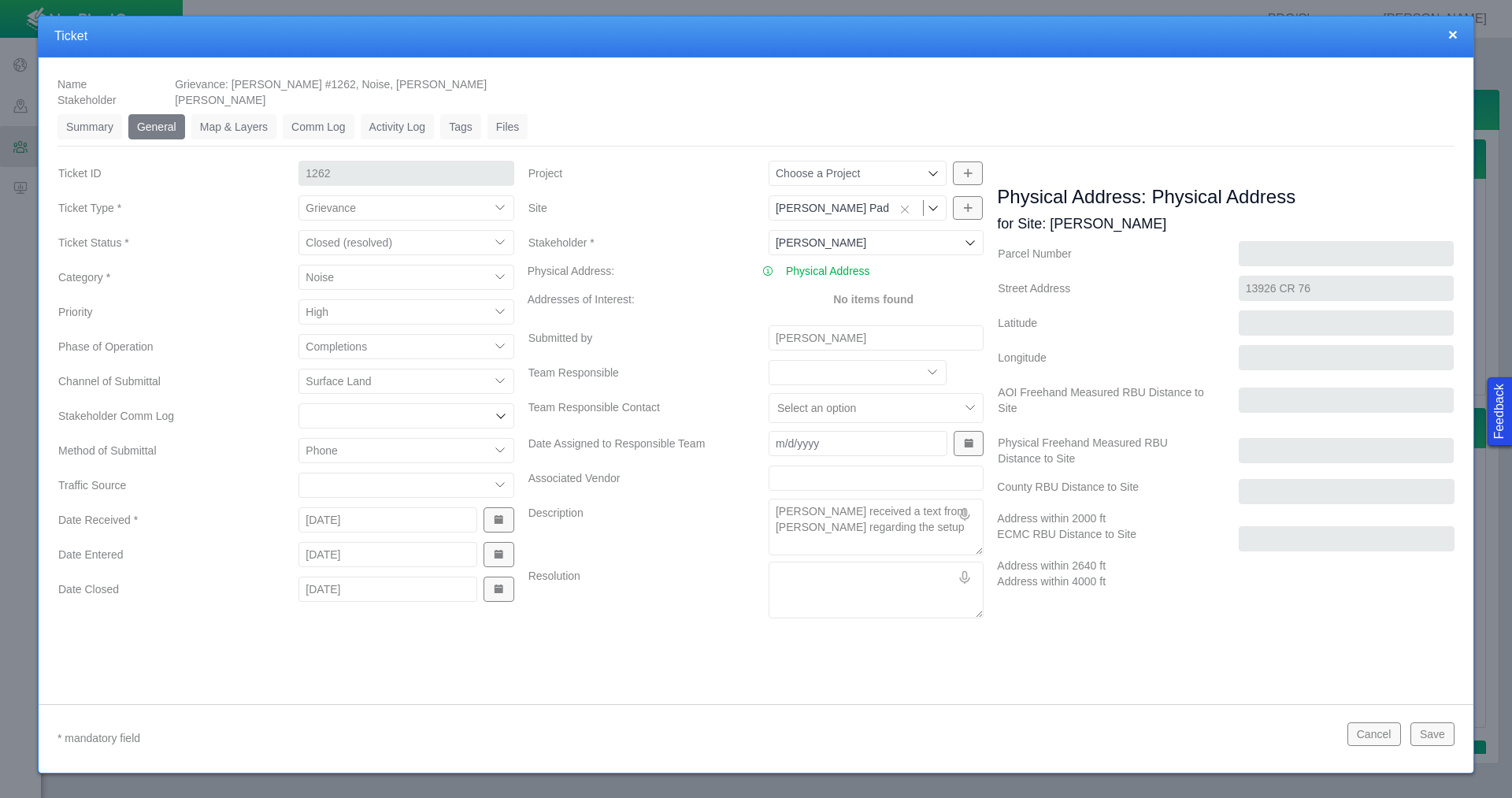
type textarea "x"
type textarea "[PERSON_NAME] received a text from [PERSON_NAME] regarding the setup"
type textarea "x"
type textarea "[PERSON_NAME] received a text from [PERSON_NAME] regarding the setup f"
type textarea "x"
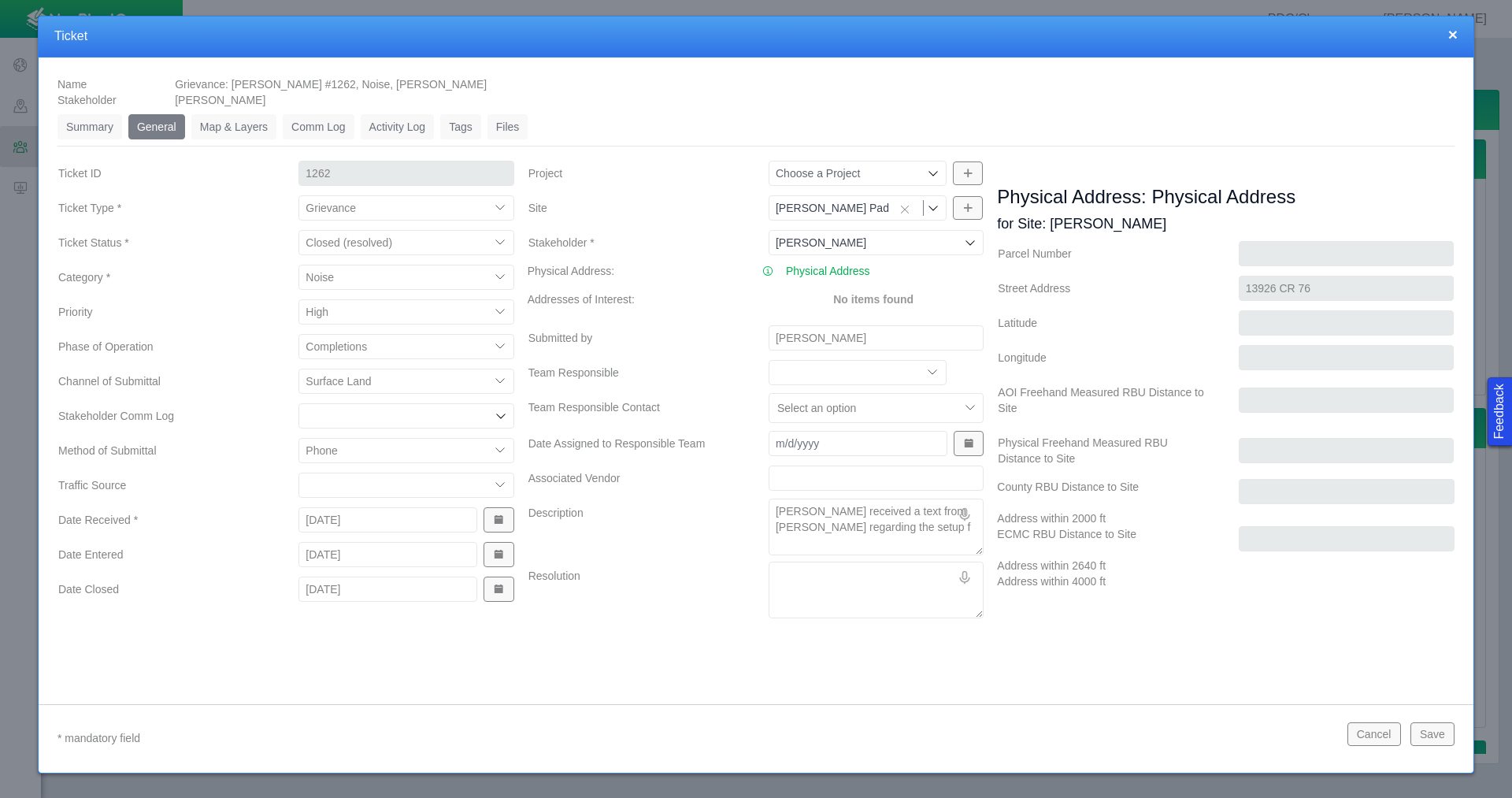
type textarea "[PERSON_NAME] received a text from [PERSON_NAME] regarding the setup fo"
type textarea "x"
type textarea "[PERSON_NAME] received a text from [PERSON_NAME] regarding the setup for"
type textarea "x"
type textarea "[PERSON_NAME] received a text from [PERSON_NAME] regarding the setup for"
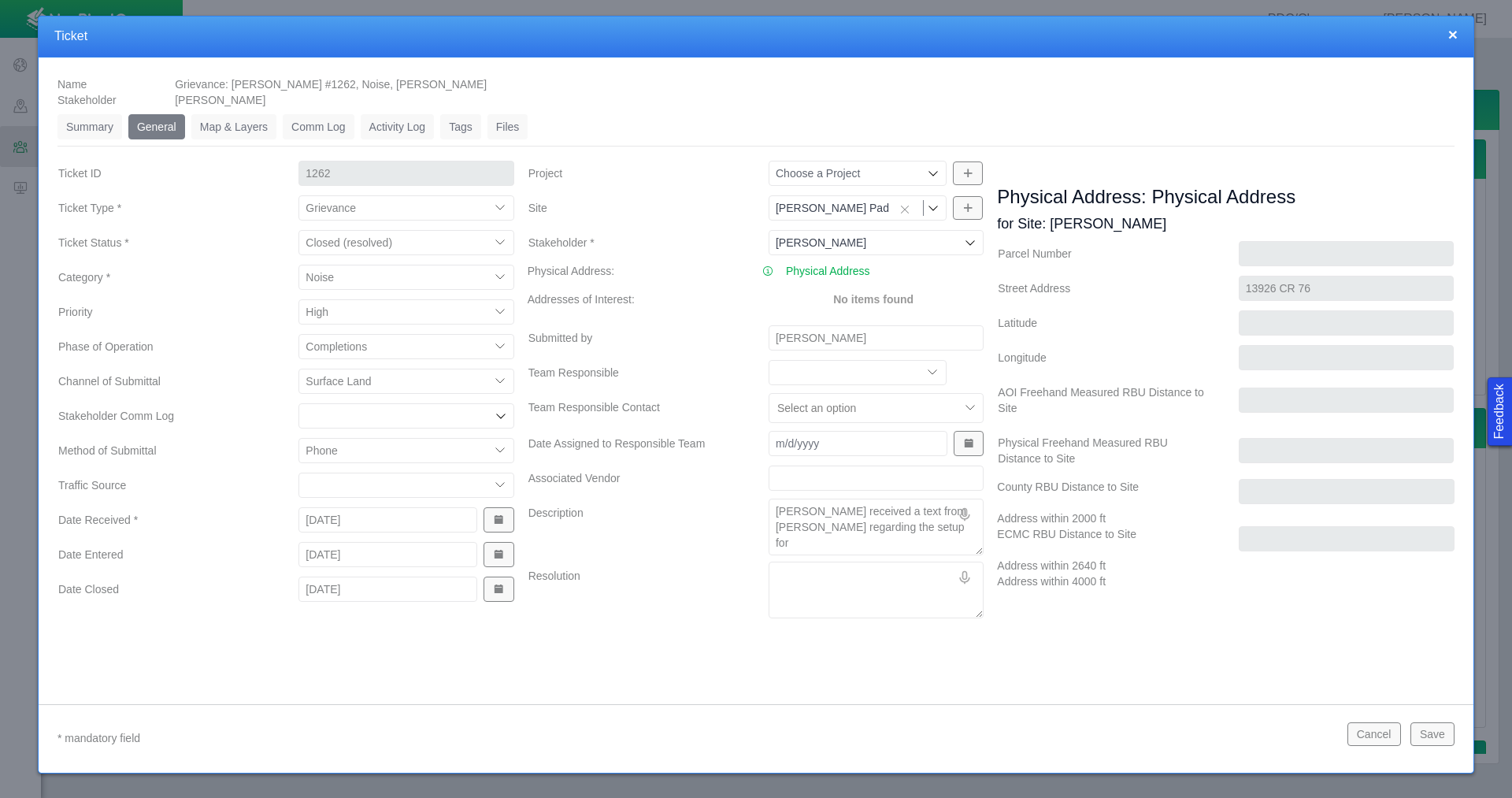
type textarea "x"
type textarea "[PERSON_NAME] received a text from [PERSON_NAME] regarding the setup for f"
type textarea "x"
type textarea "[PERSON_NAME] received a text from [PERSON_NAME] regarding the setup for fr"
type textarea "x"
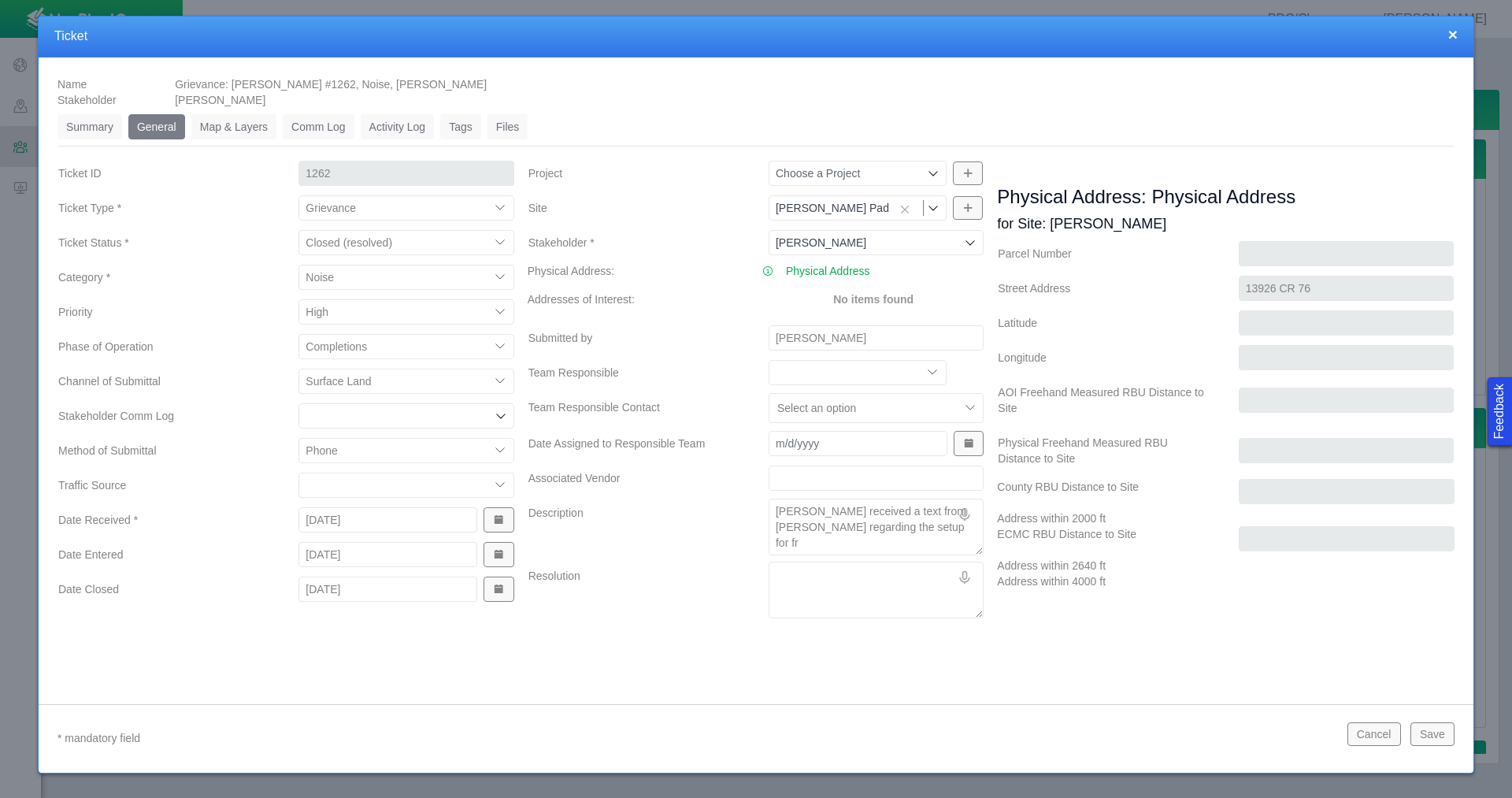
type textarea "[PERSON_NAME] received a text from [PERSON_NAME] regarding the setup for fra"
type textarea "x"
type textarea "[PERSON_NAME] received a text from [PERSON_NAME] regarding the setup for frac"
type textarea "x"
type textarea "[PERSON_NAME] received a text from [PERSON_NAME] regarding the setup for frac"
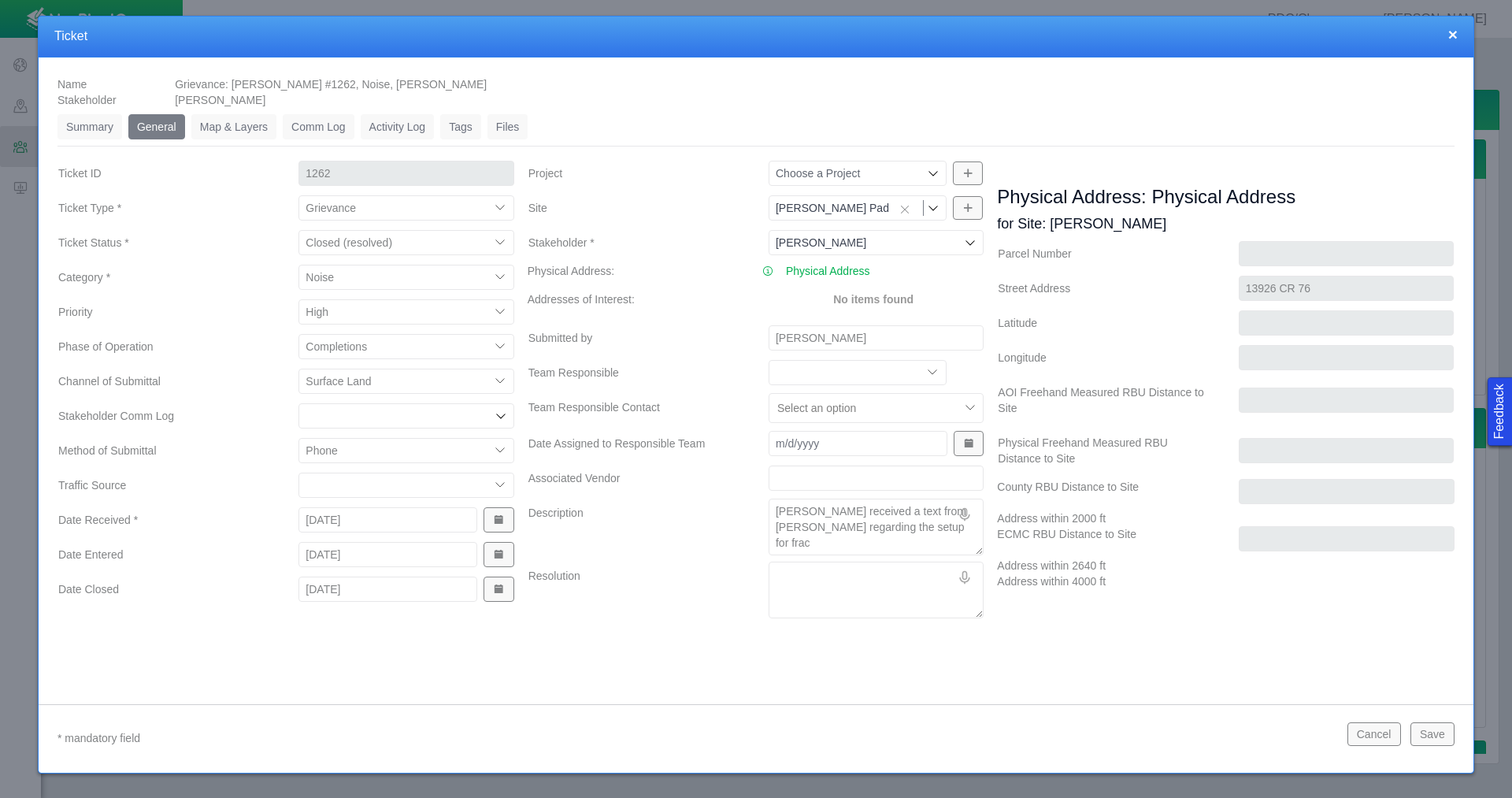
type textarea "x"
type textarea "[PERSON_NAME] received a text from [PERSON_NAME] regarding the setup for frac o"
type textarea "x"
type textarea "[PERSON_NAME] received a text from [PERSON_NAME] regarding the setup for frac on"
type textarea "x"
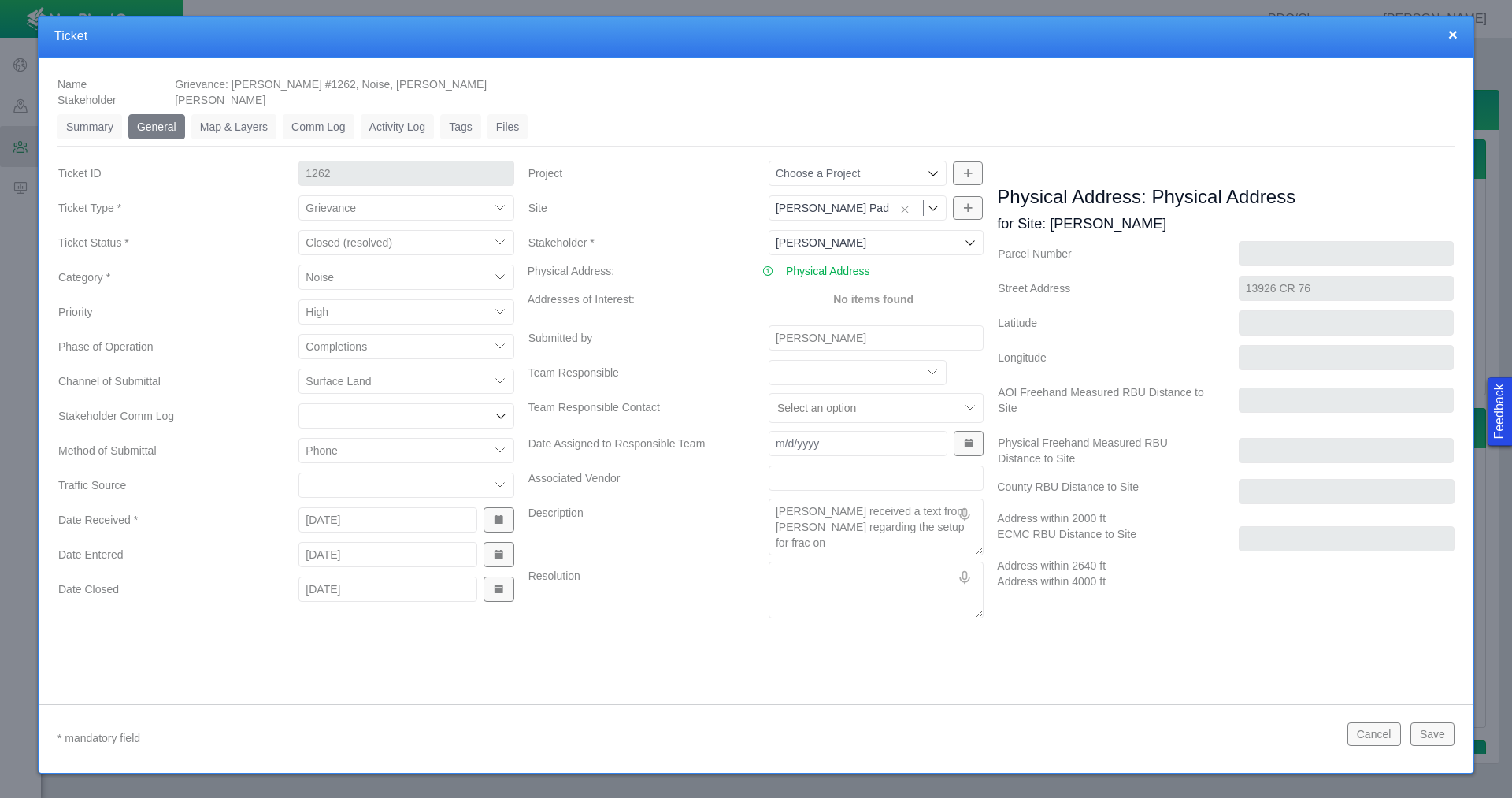
type textarea "[PERSON_NAME] received a text from [PERSON_NAME] regarding the setup for frac on"
type textarea "x"
type textarea "[PERSON_NAME] received a text from [PERSON_NAME] regarding the setup for frac o…"
type textarea "x"
type textarea "[PERSON_NAME] received a text from [PERSON_NAME] regarding the setup for frac o…"
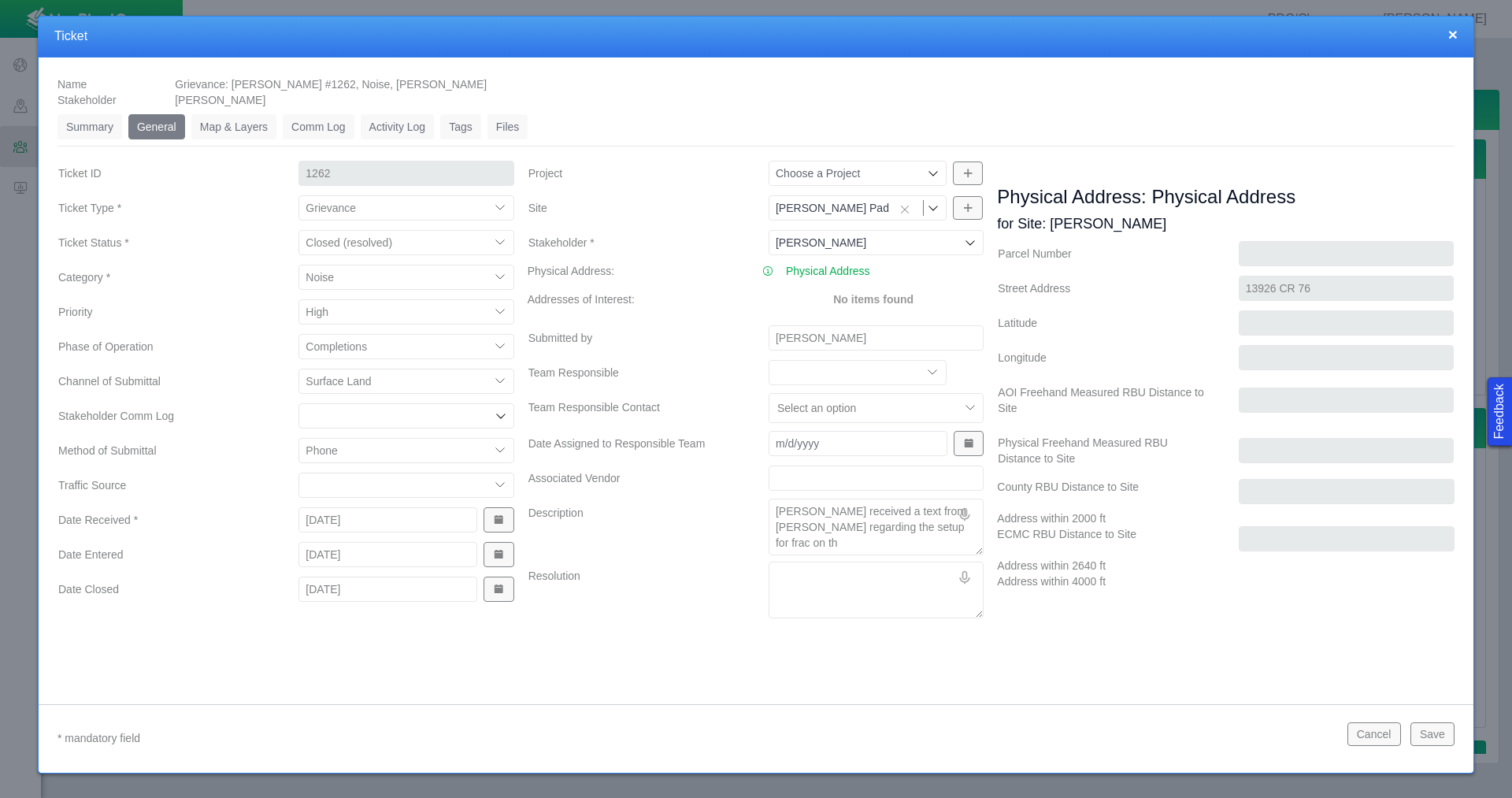
type textarea "x"
type textarea "[PERSON_NAME] received a text from [PERSON_NAME] regarding the setup for frac o…"
type textarea "x"
type textarea "[PERSON_NAME] received a text from [PERSON_NAME] regarding the setup for frac o…"
type textarea "x"
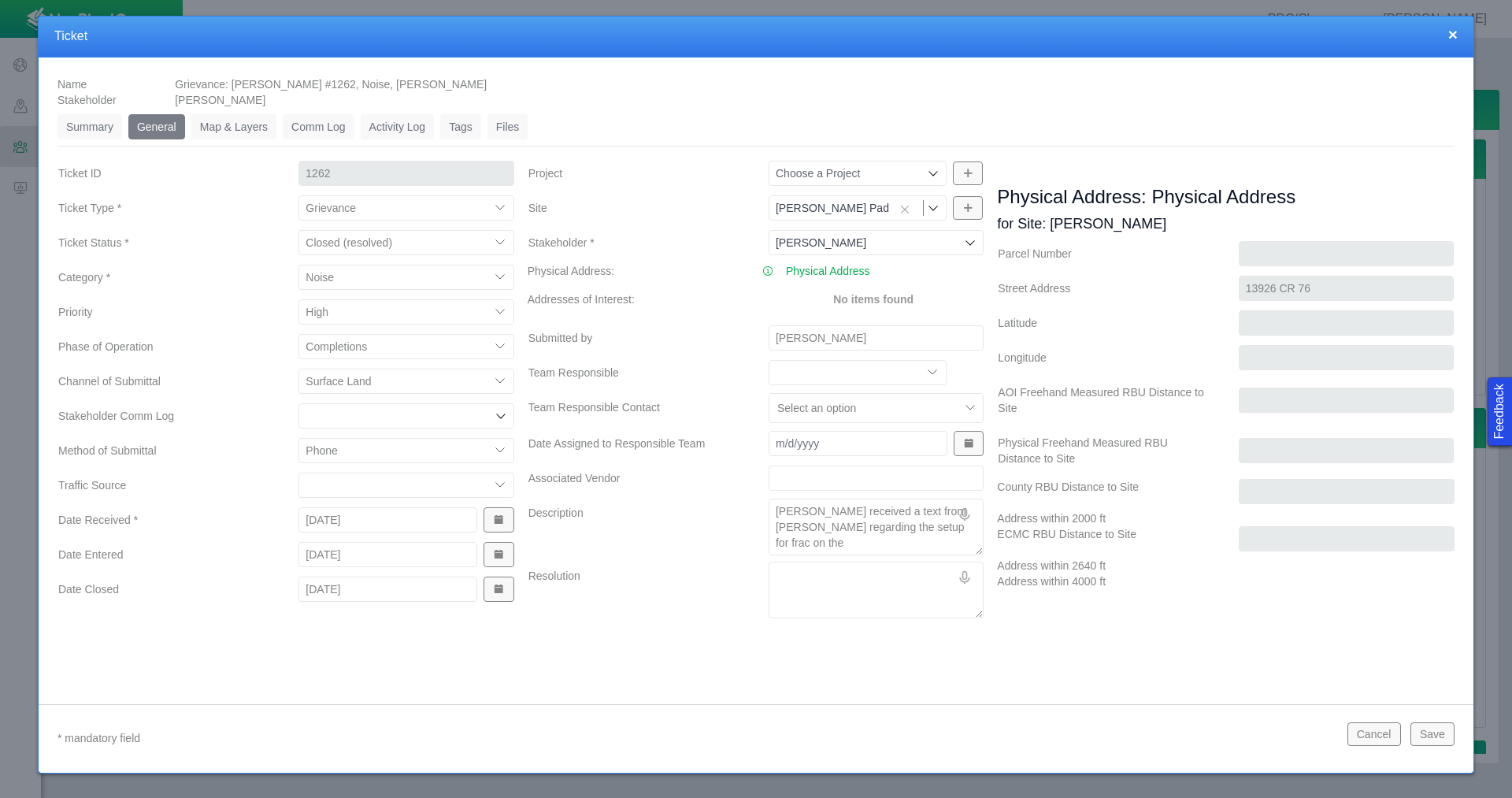
type textarea "[PERSON_NAME] received a text from [PERSON_NAME] regarding the setup for frac o…"
type textarea "x"
type textarea "[PERSON_NAME] received a text from [PERSON_NAME] regarding the setup for frac o…"
type textarea "x"
type textarea "[PERSON_NAME] received a text from [PERSON_NAME] regarding the setup for frac o…"
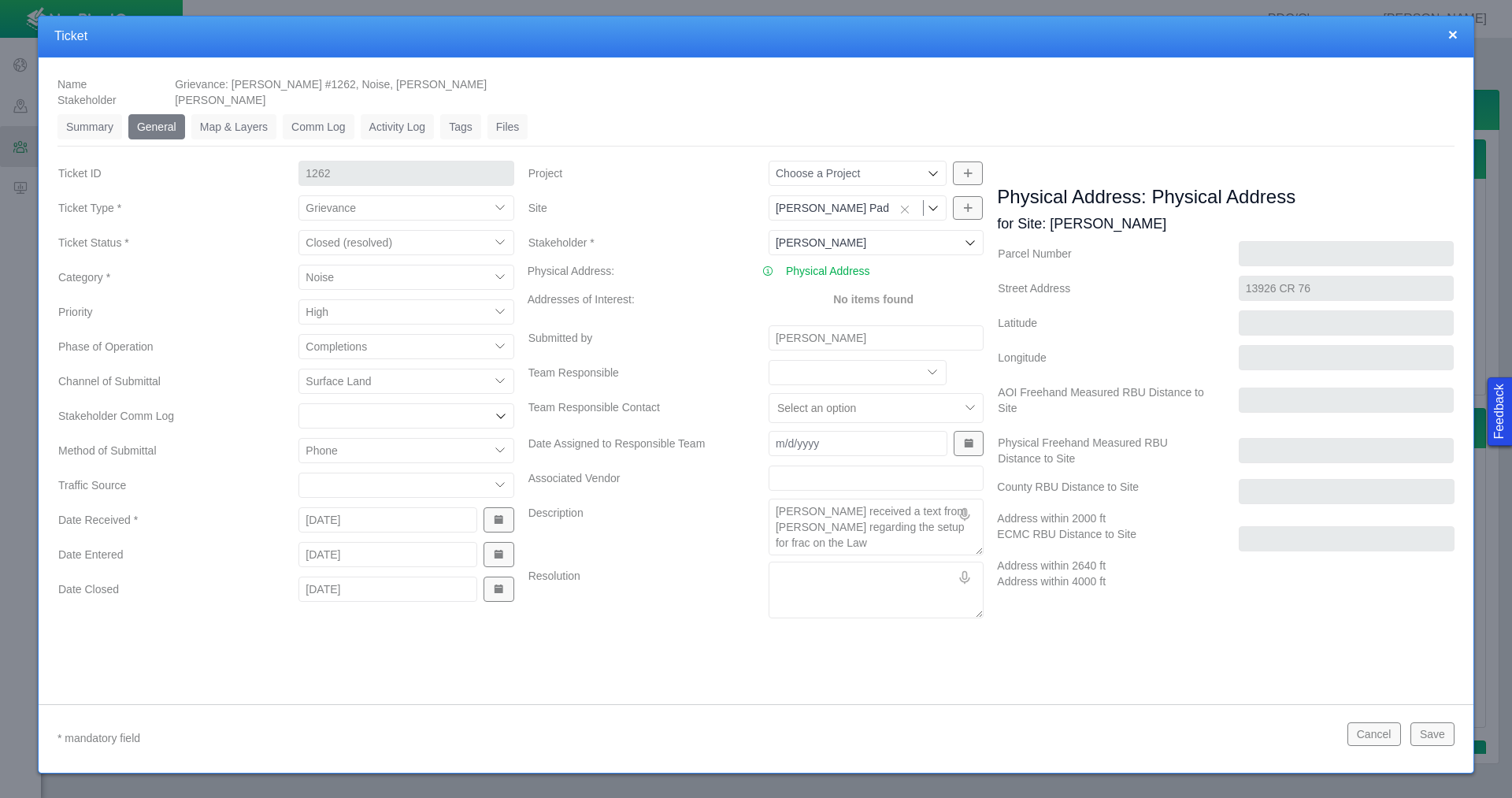
type textarea "x"
type textarea "[PERSON_NAME] received a text from [PERSON_NAME] regarding the setup for frac o…"
type textarea "x"
type textarea "[PERSON_NAME] received a text from [PERSON_NAME] regarding the setup for frac o…"
type textarea "x"
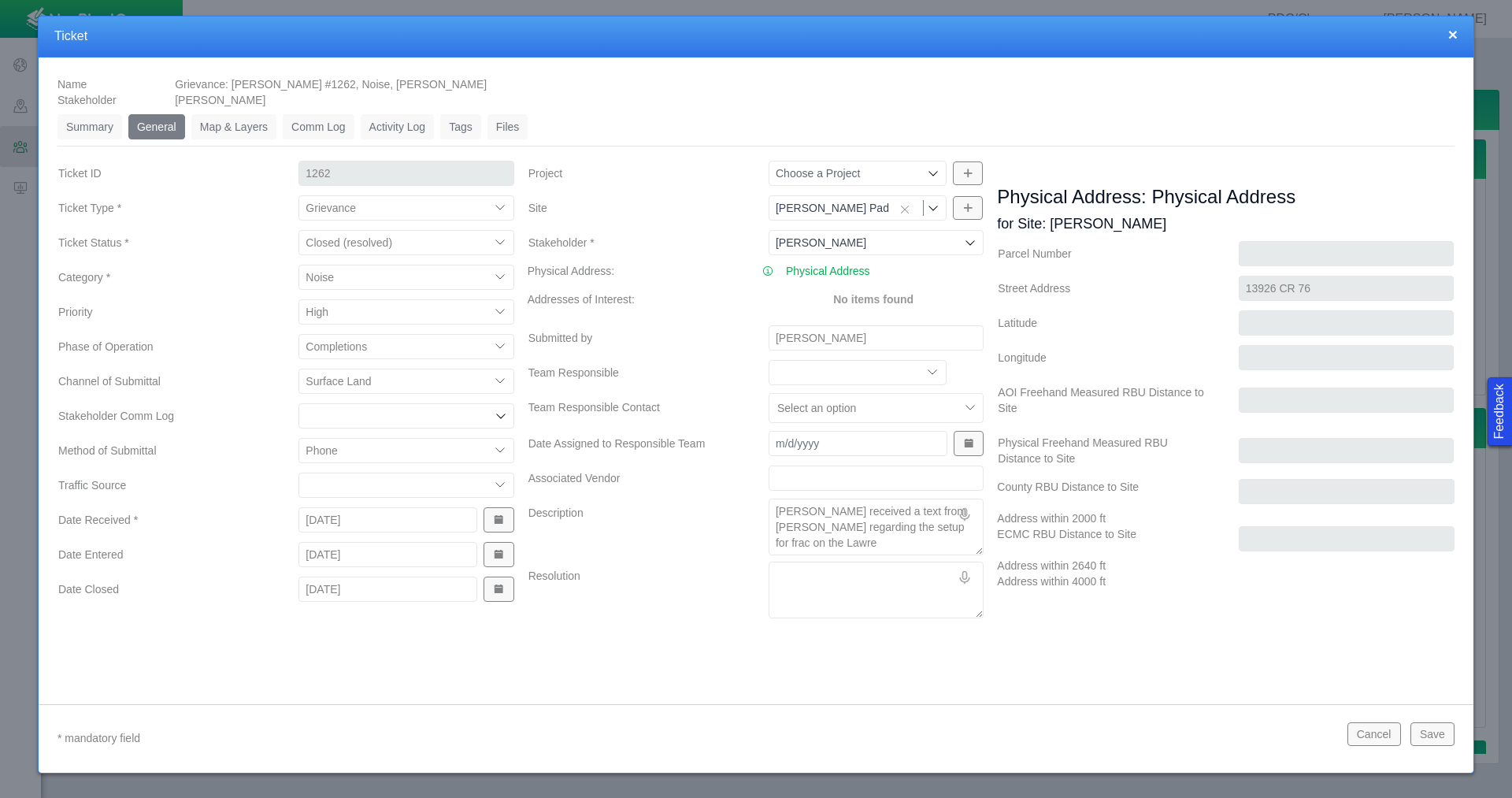
type textarea "[PERSON_NAME] received a text from [PERSON_NAME] regarding the setup for frac o…"
type textarea "x"
type textarea "[PERSON_NAME] received a text from [PERSON_NAME] regarding the setup for frac o…"
click at [1438, 739] on button "Save" at bounding box center [1432, 734] width 44 height 23
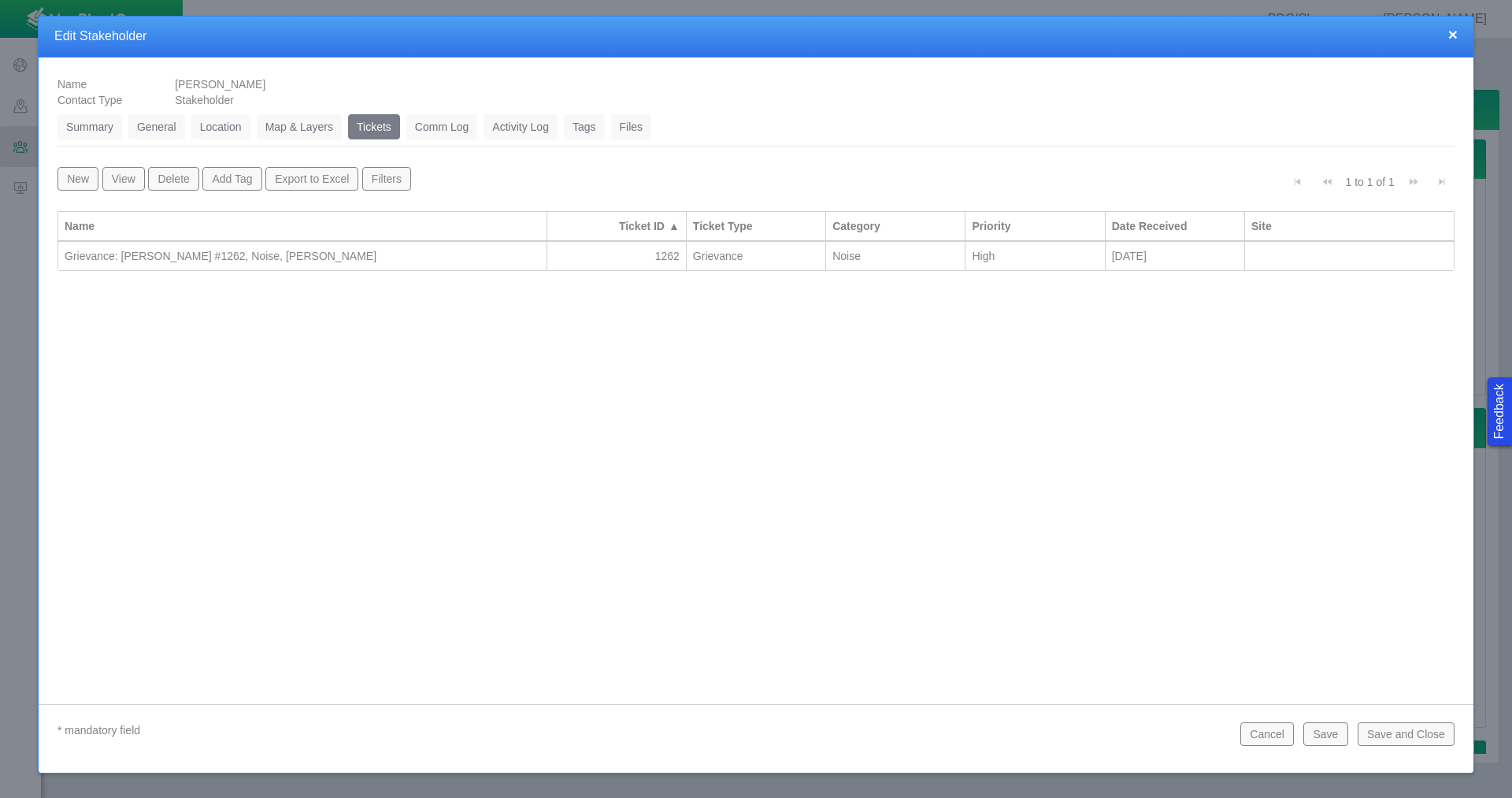
click at [1435, 726] on button "Save and Close" at bounding box center [1407, 734] width 97 height 23
